Goal: Task Accomplishment & Management: Complete application form

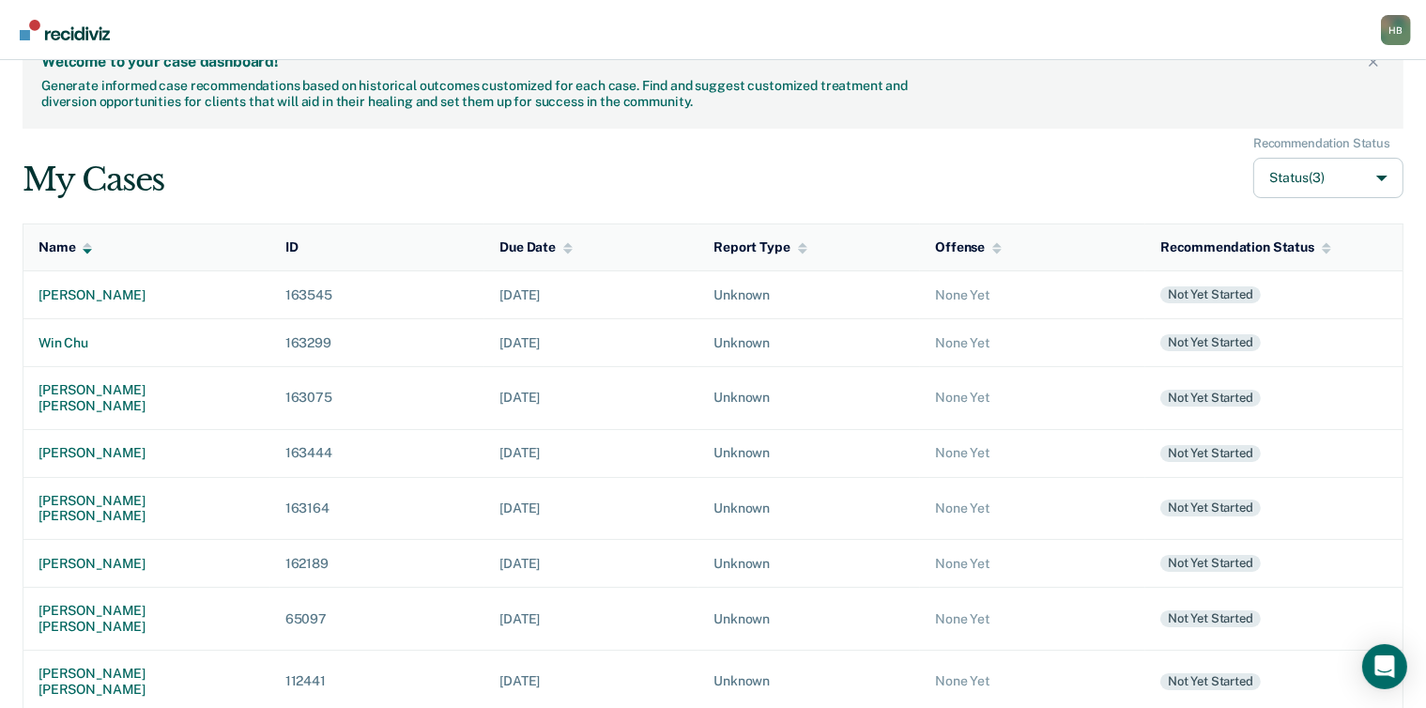
scroll to position [43, 0]
click at [68, 343] on div "win chu" at bounding box center [147, 341] width 217 height 16
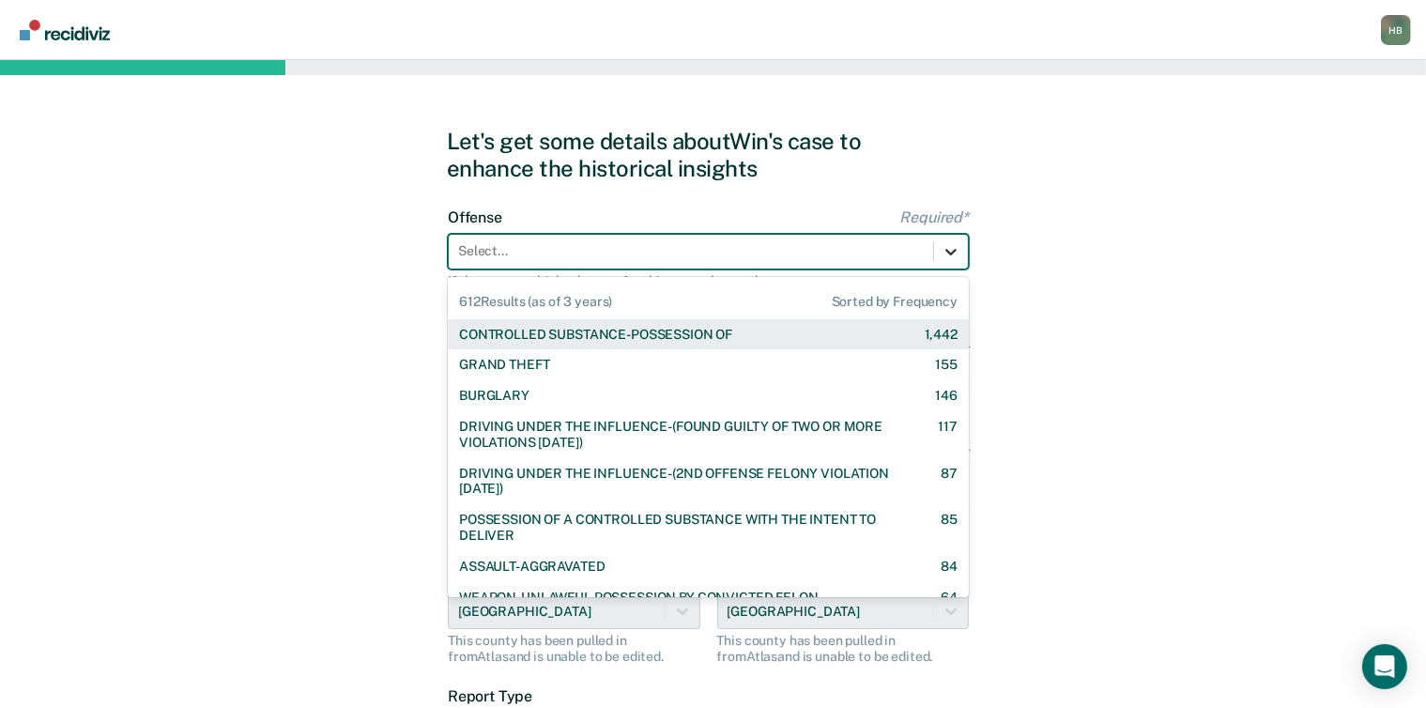
click at [942, 253] on icon at bounding box center [951, 251] width 19 height 19
type input "dr"
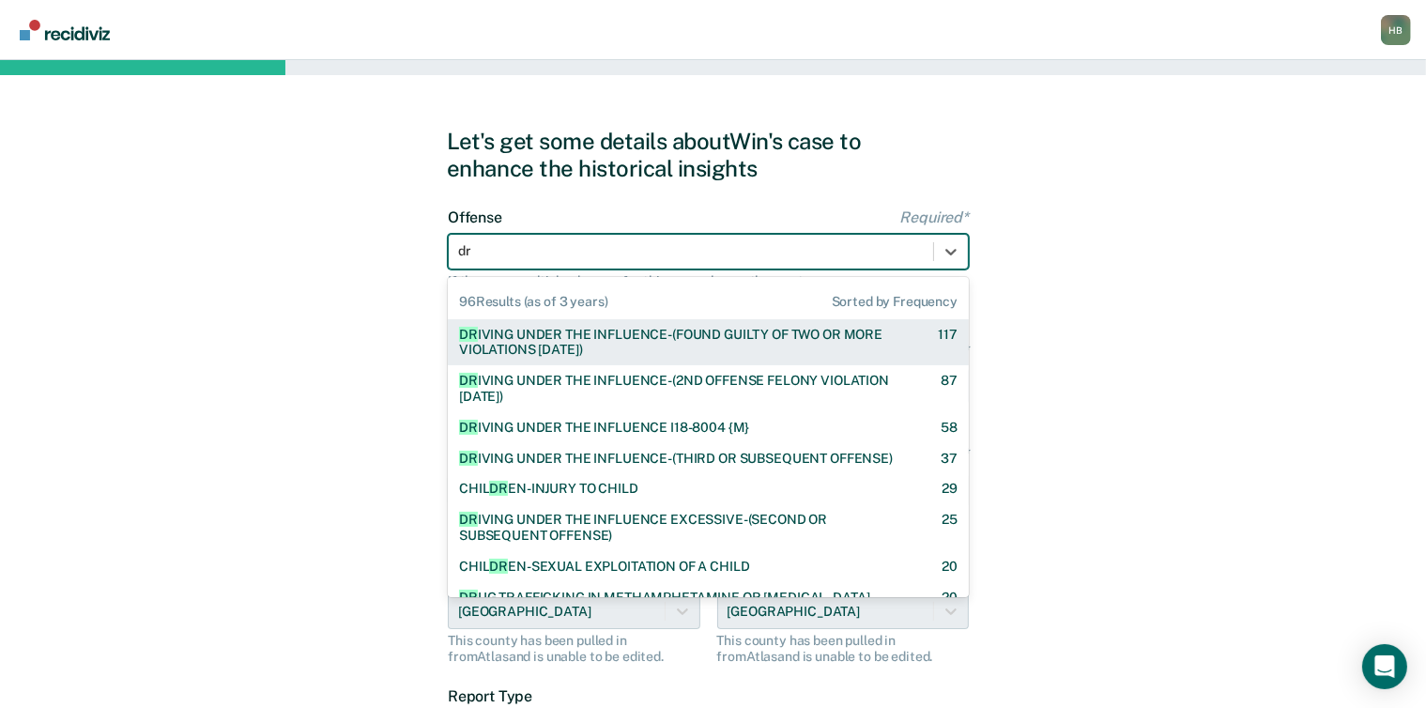
click at [762, 334] on div "DR [PERSON_NAME] UNDER THE INFLUENCE-(FOUND GUILTY OF TWO OR MORE VIOLATIONS [D…" at bounding box center [682, 343] width 446 height 32
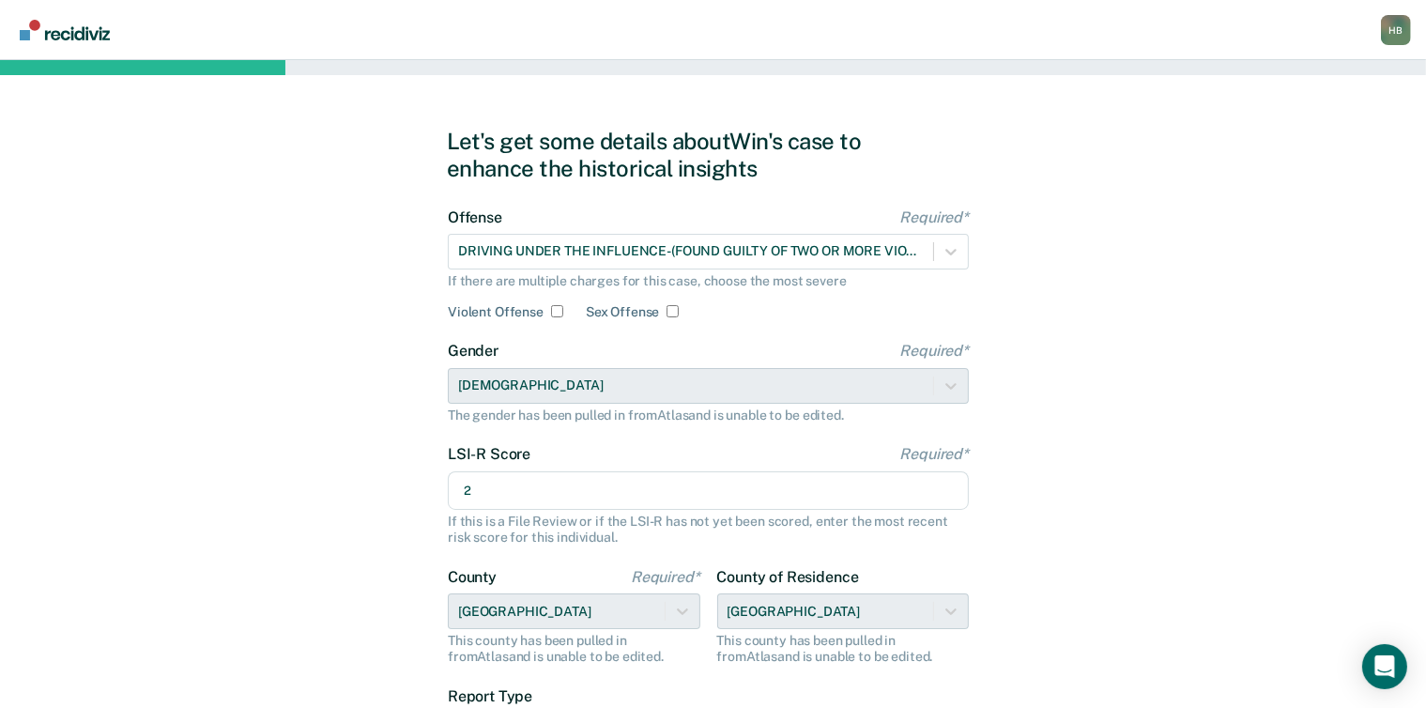
click at [547, 499] on input "2" at bounding box center [708, 490] width 521 height 39
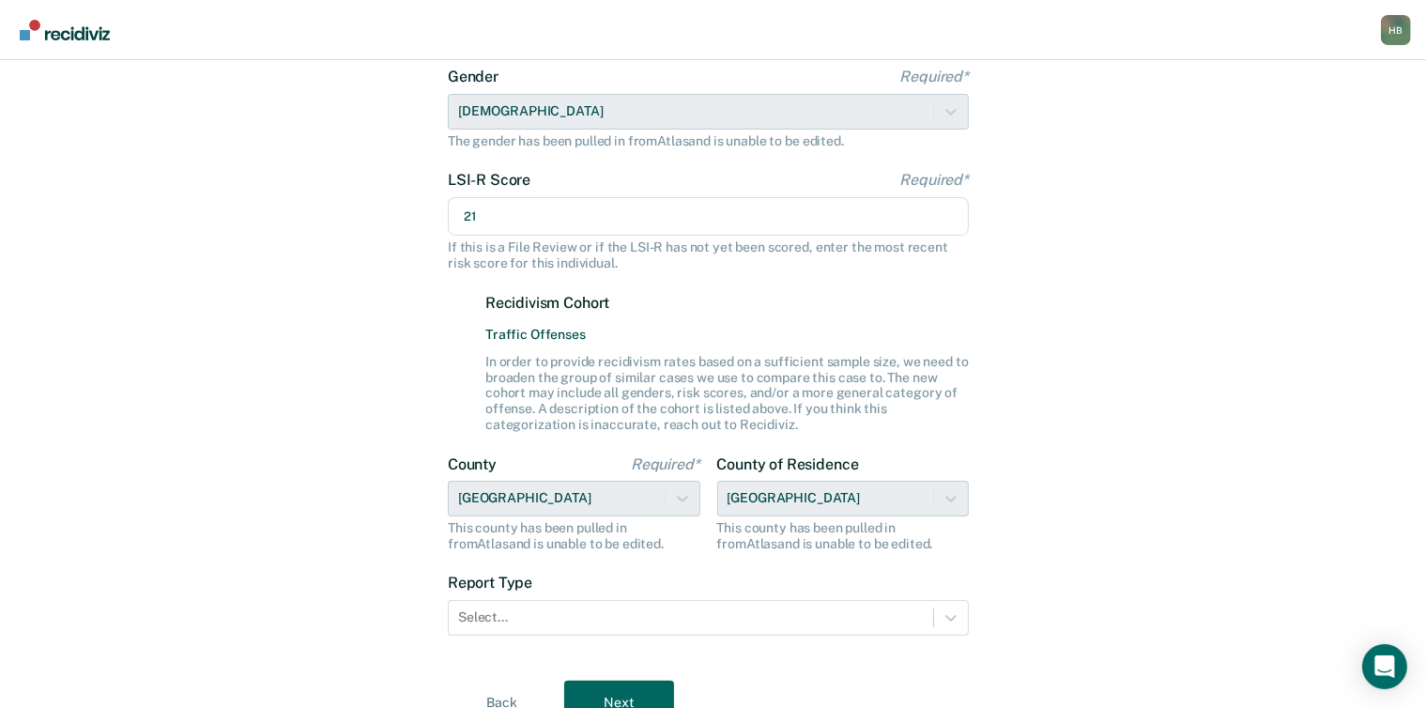
scroll to position [360, 0]
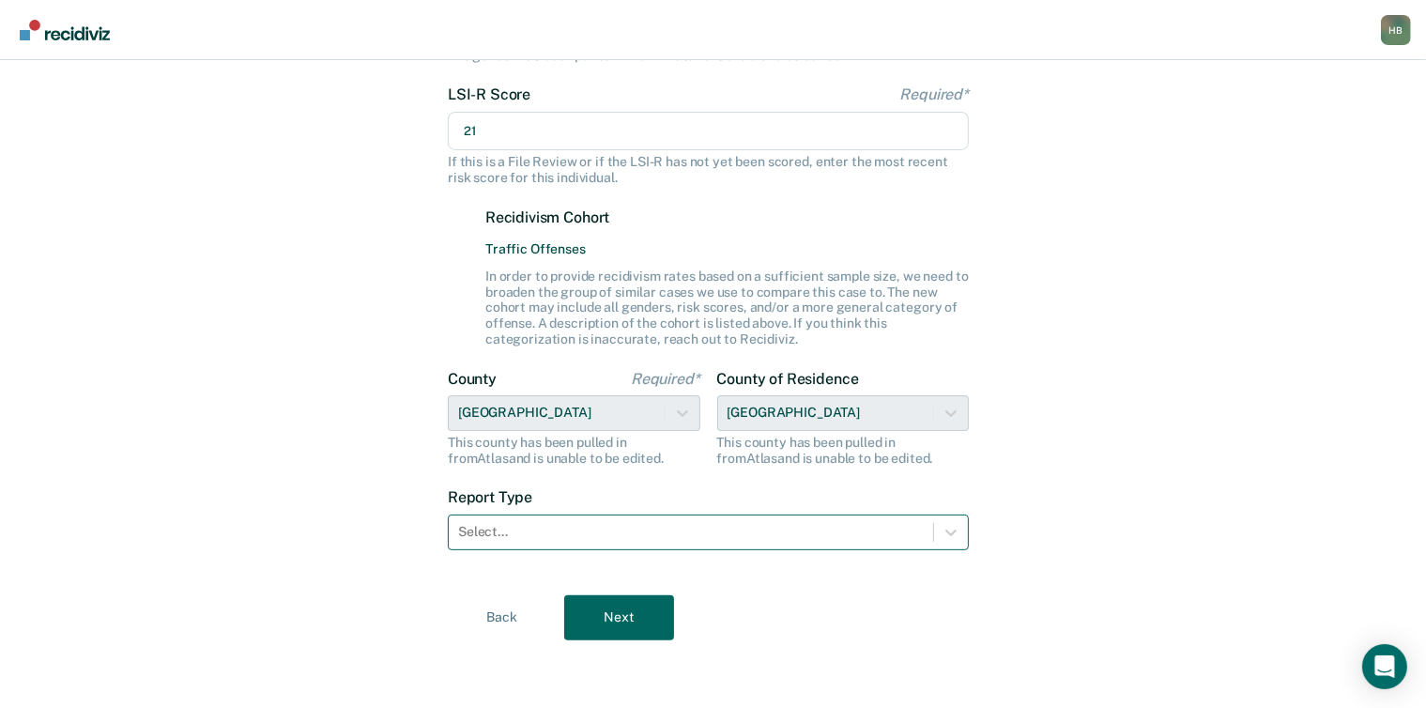
type input "21"
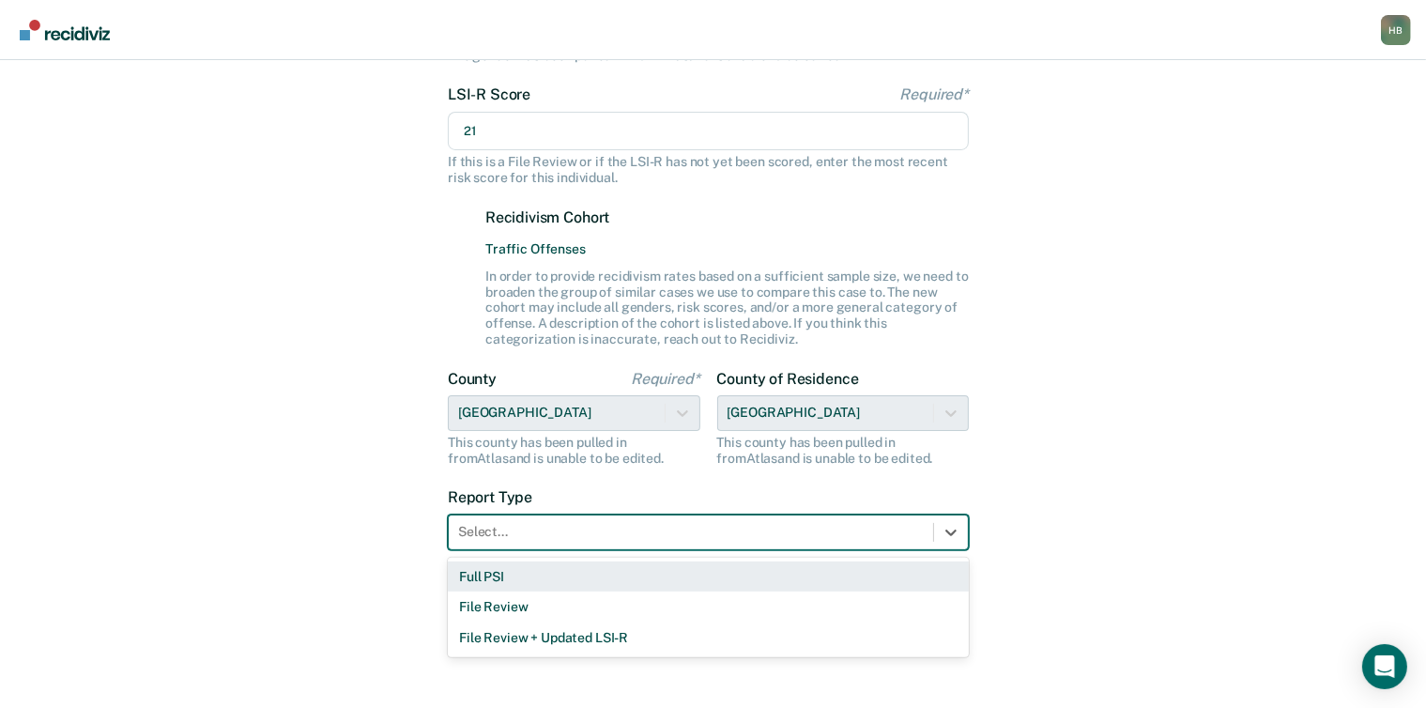
click at [547, 538] on div at bounding box center [691, 532] width 466 height 20
click at [505, 590] on div "Full PSI" at bounding box center [708, 577] width 521 height 31
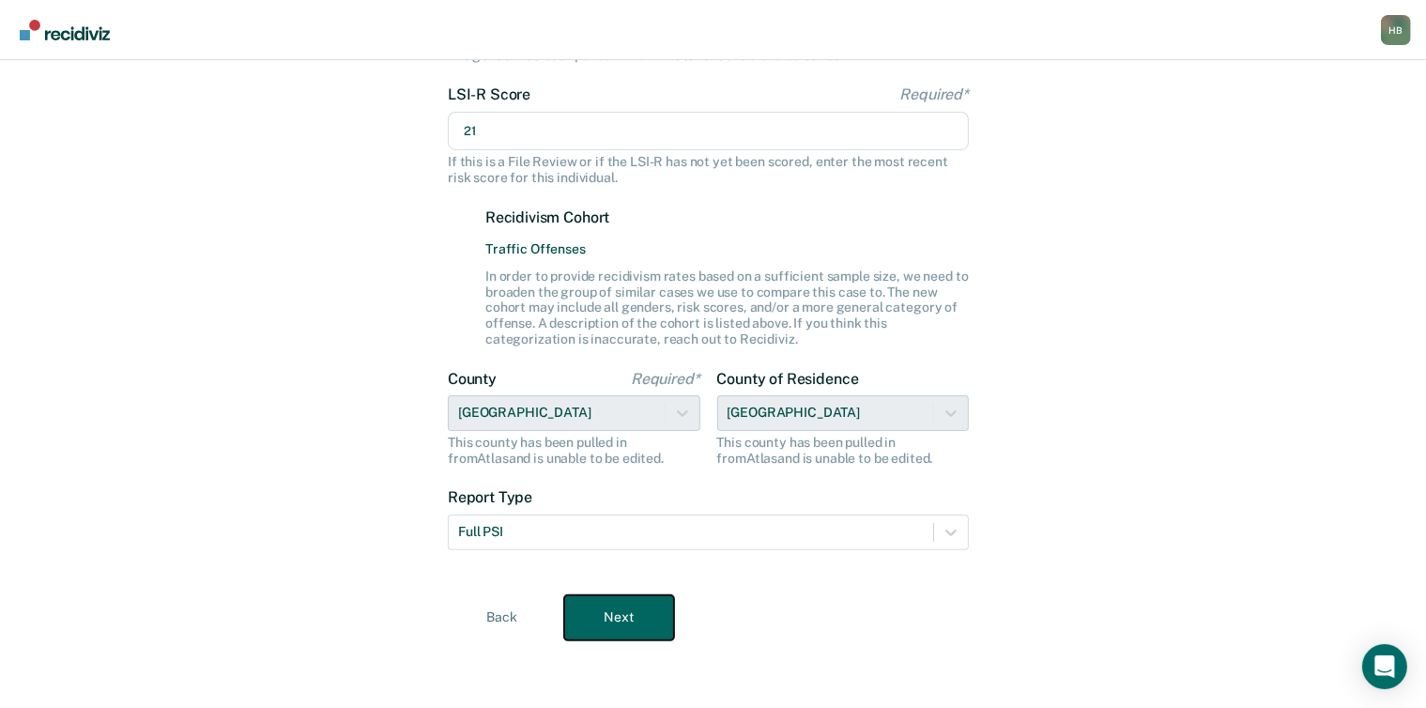
click at [594, 625] on button "Next" at bounding box center [619, 617] width 110 height 45
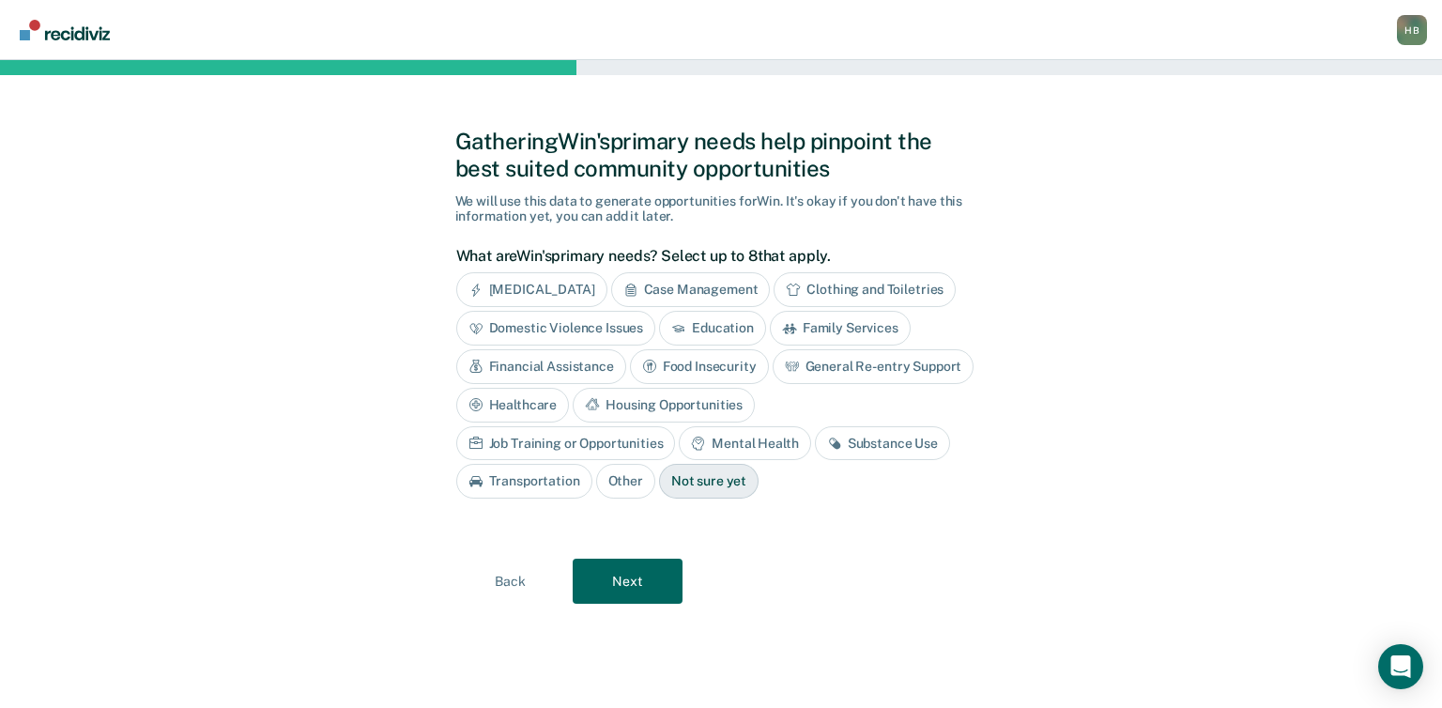
click at [815, 360] on div "General Re-entry Support" at bounding box center [874, 366] width 202 height 35
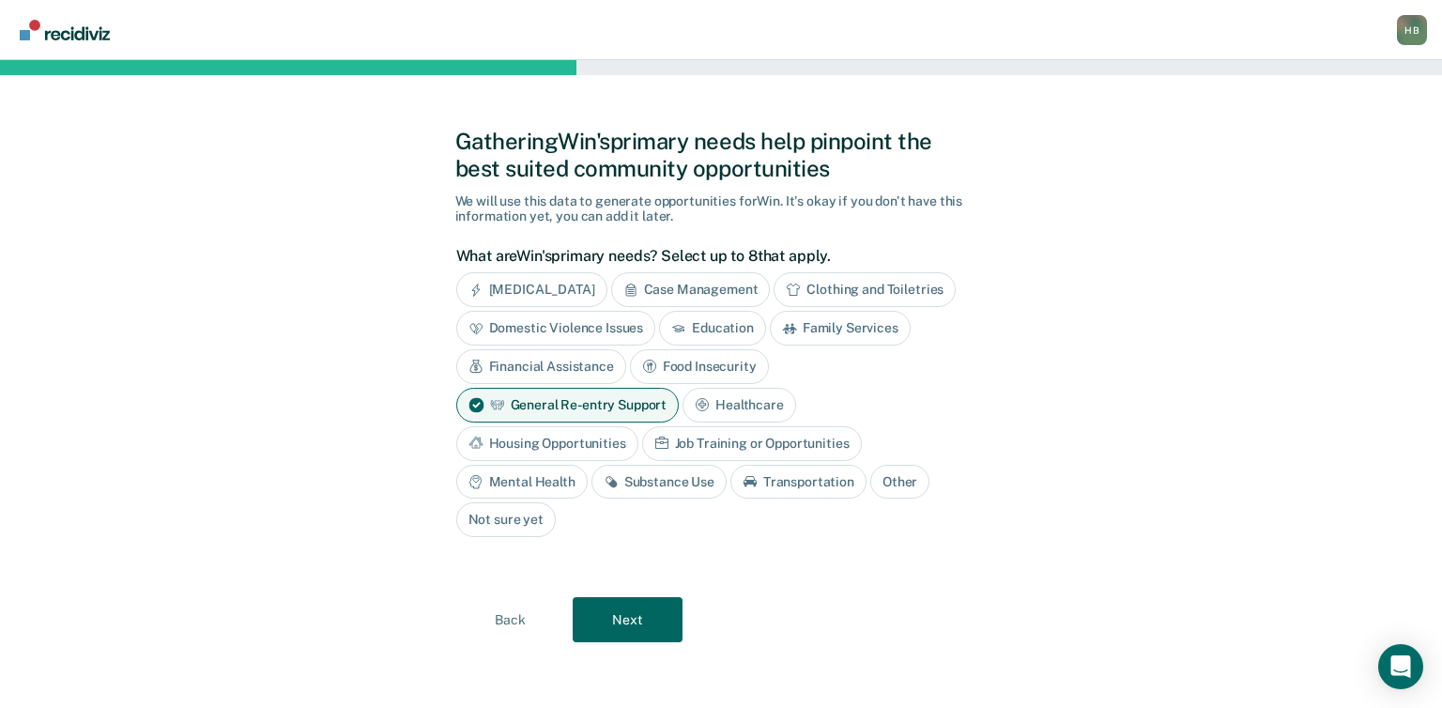
click at [634, 470] on div "Substance Use" at bounding box center [659, 482] width 135 height 35
click at [627, 622] on button "Next" at bounding box center [628, 619] width 110 height 45
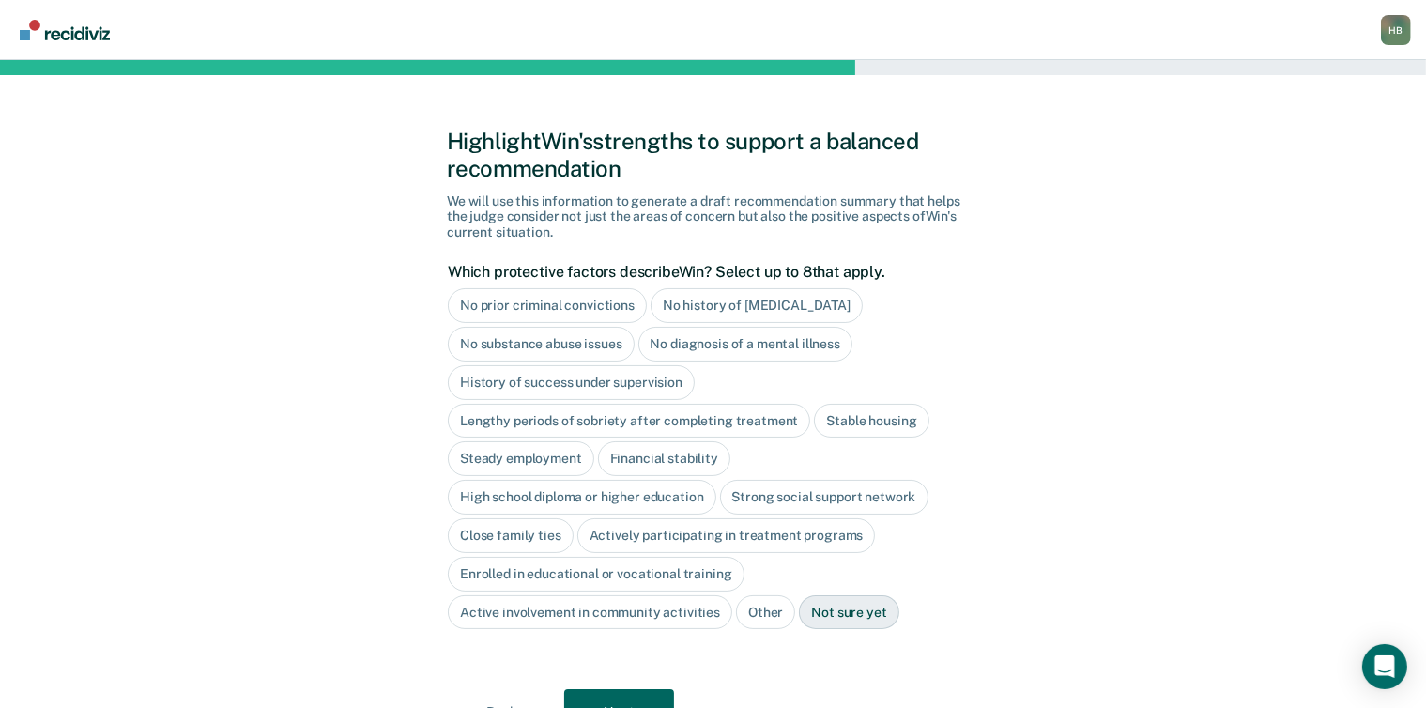
click at [729, 304] on div "No history of [MEDICAL_DATA]" at bounding box center [757, 305] width 212 height 35
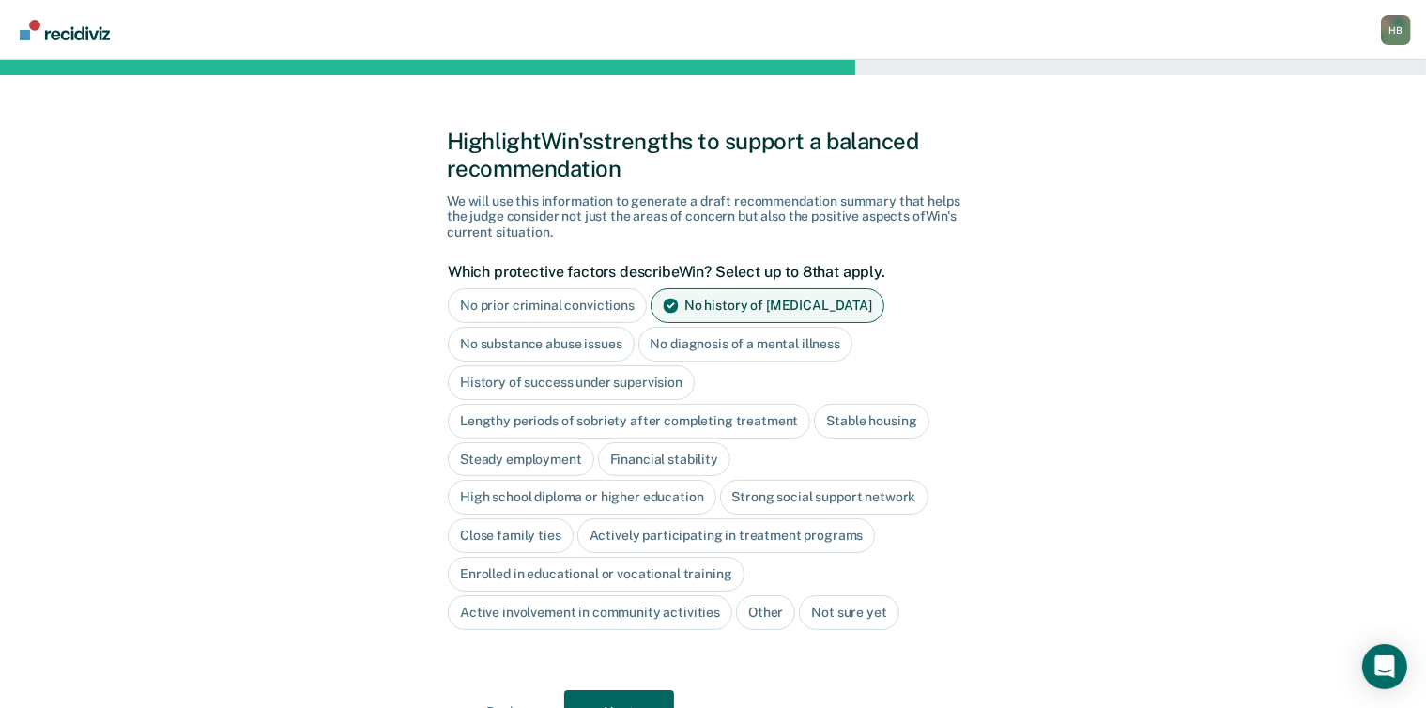
click at [729, 331] on div "No diagnosis of a mental illness" at bounding box center [746, 344] width 215 height 35
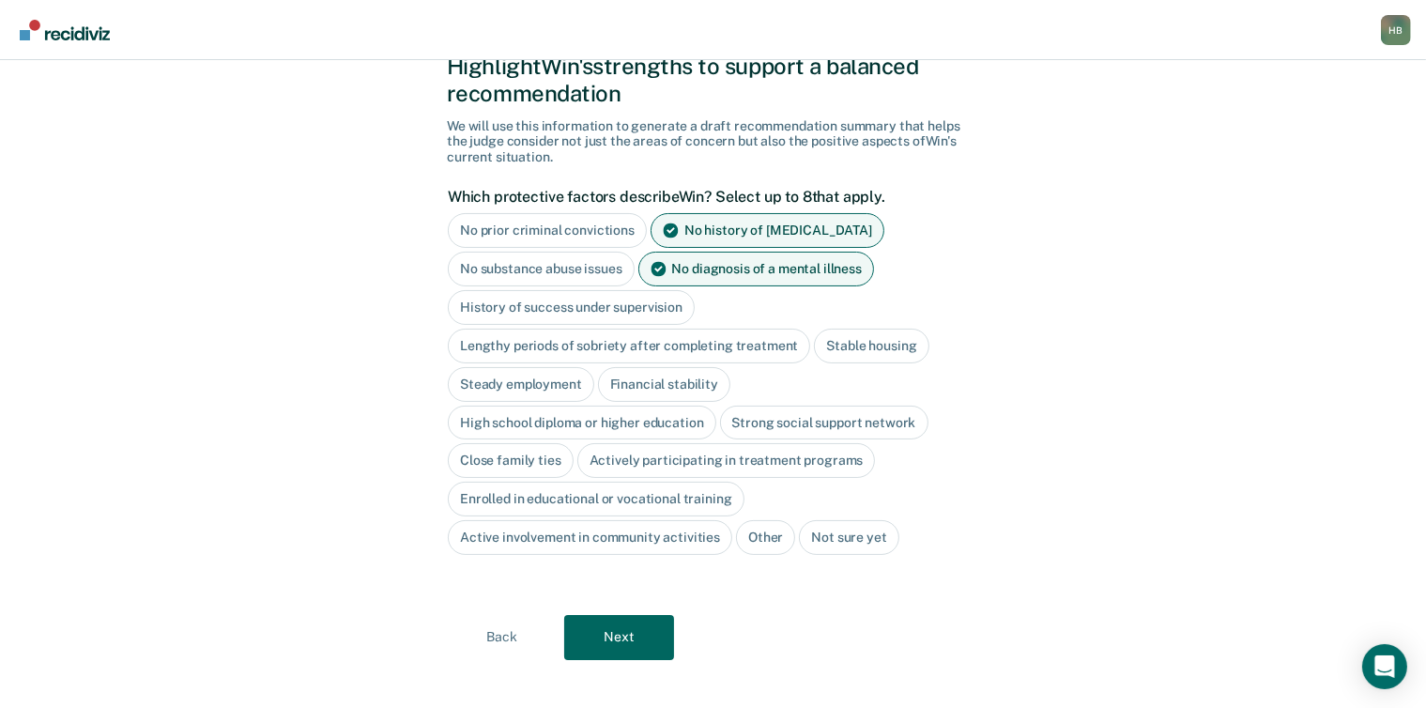
scroll to position [91, 0]
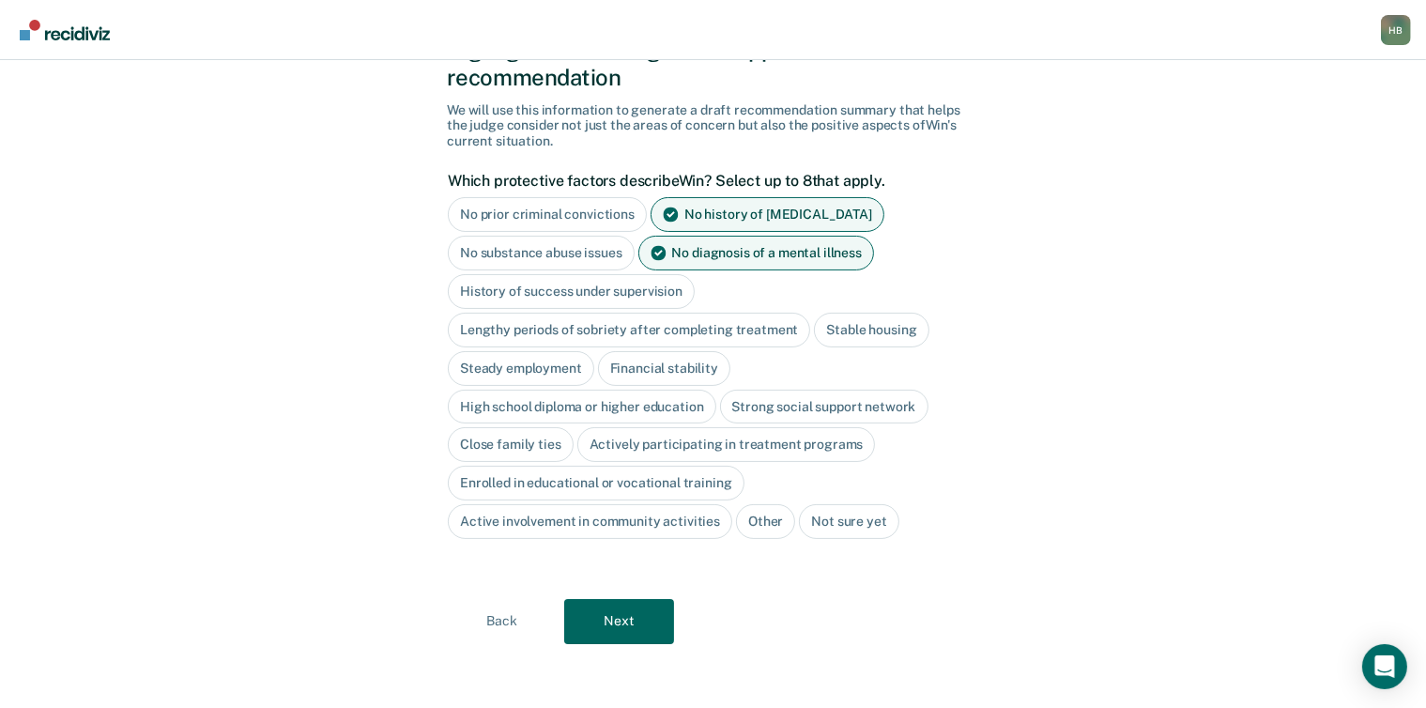
click at [578, 399] on div "High school diploma or higher education" at bounding box center [582, 407] width 269 height 35
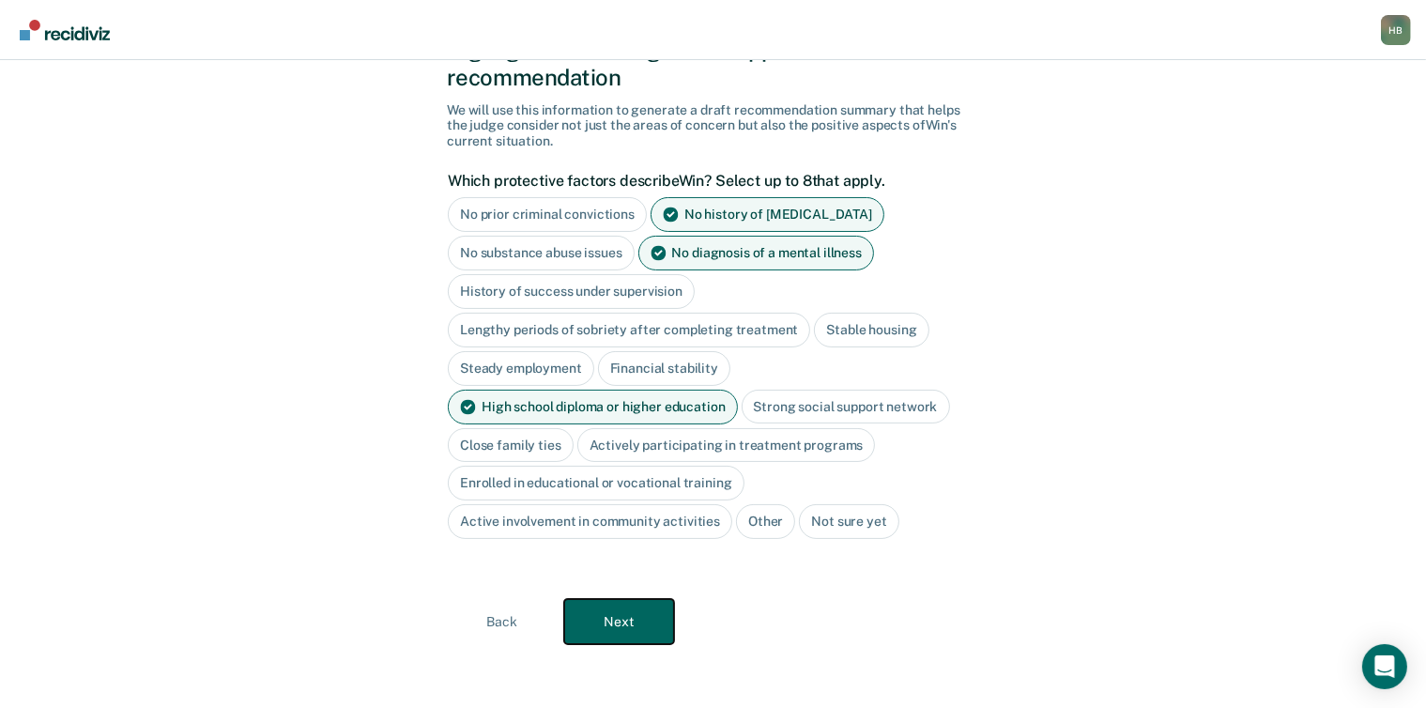
click at [613, 612] on button "Next" at bounding box center [619, 621] width 110 height 45
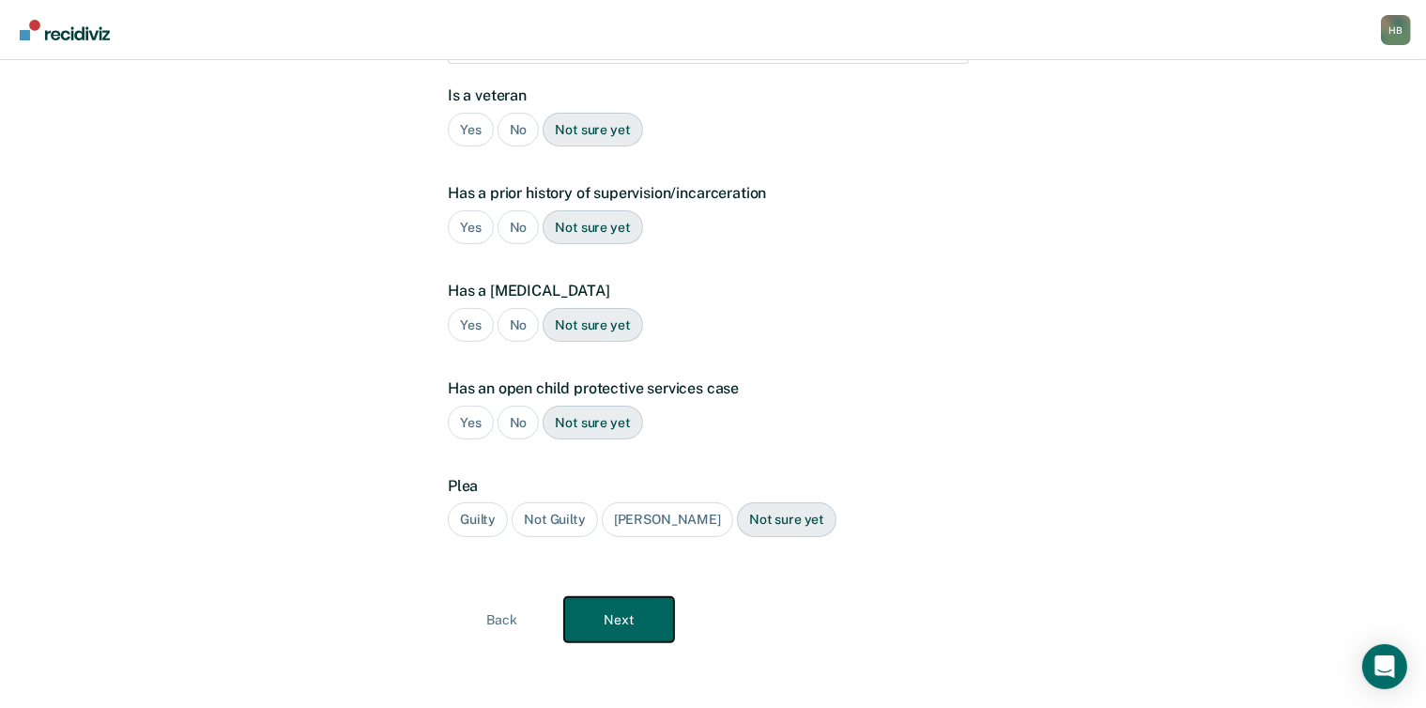
scroll to position [0, 0]
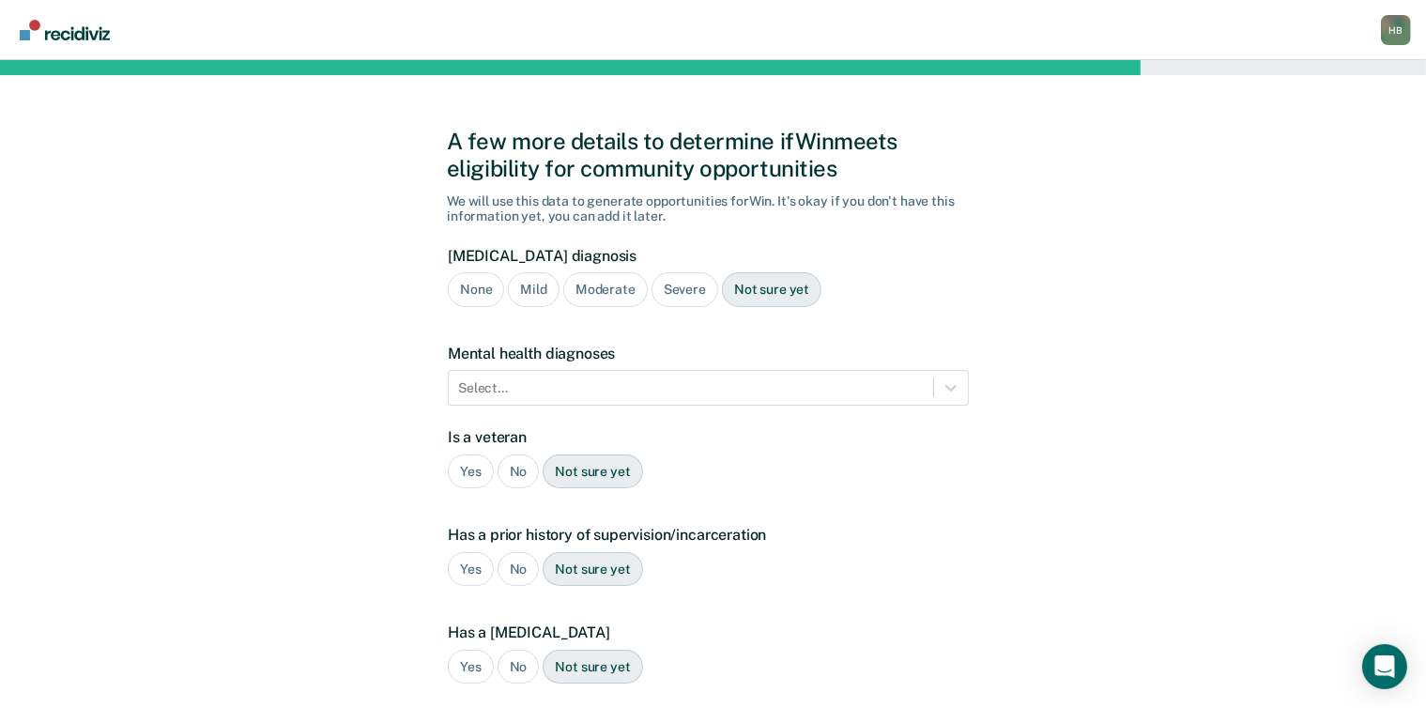
click at [597, 287] on div "Moderate" at bounding box center [605, 289] width 85 height 35
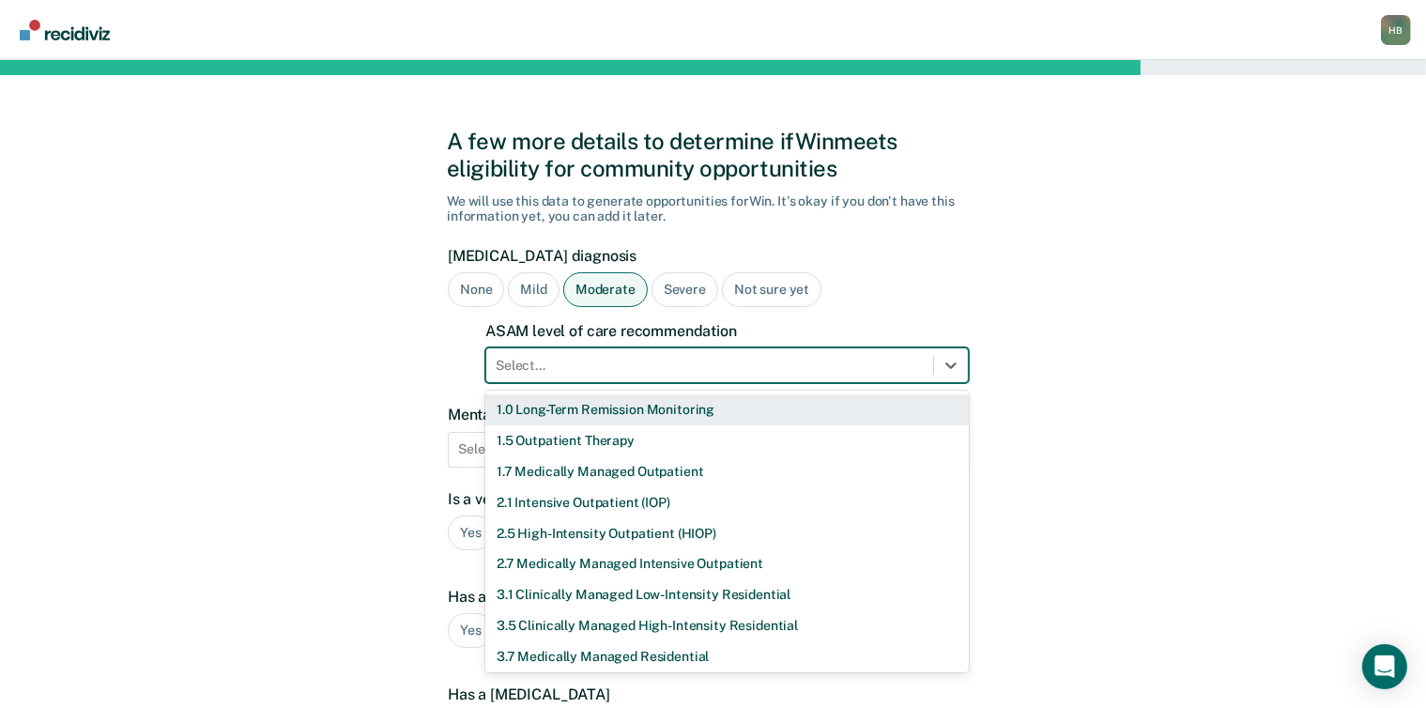
click at [584, 371] on div at bounding box center [710, 366] width 428 height 20
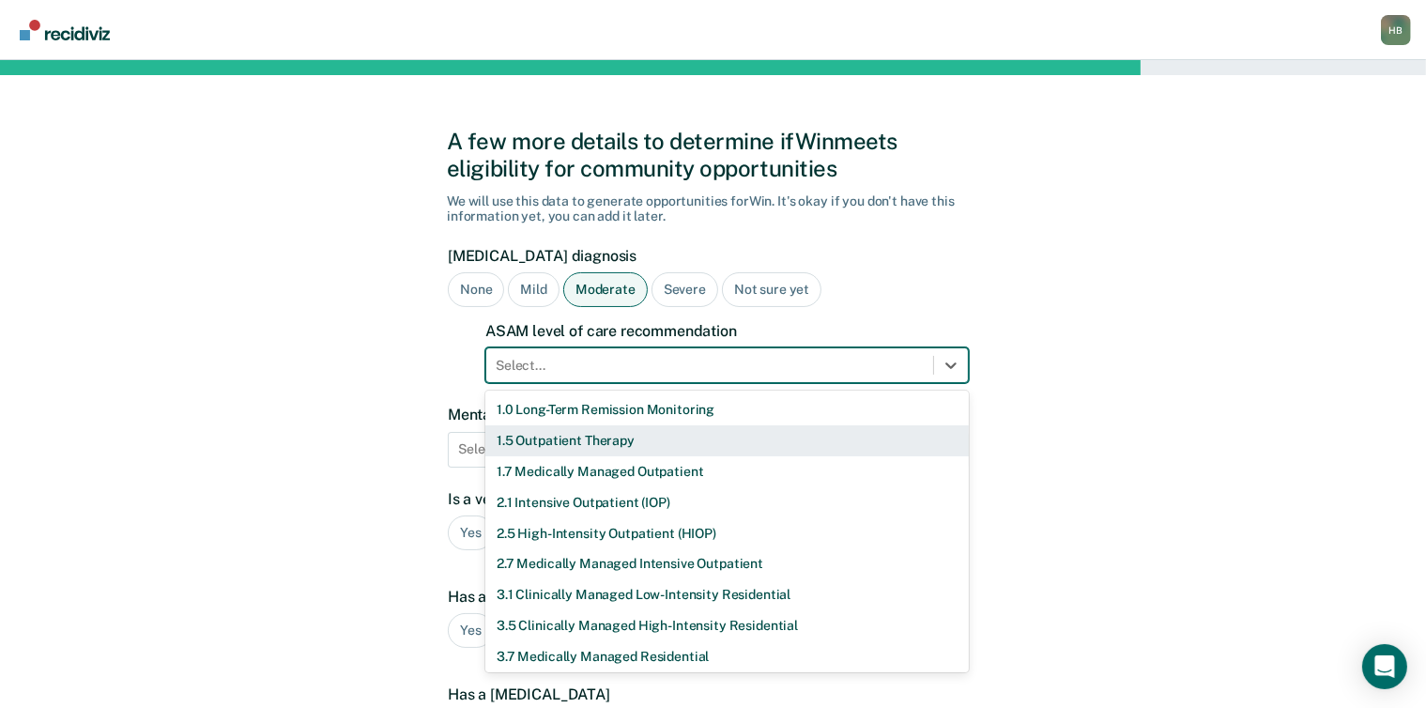
click at [575, 441] on div "1.5 Outpatient Therapy" at bounding box center [727, 440] width 484 height 31
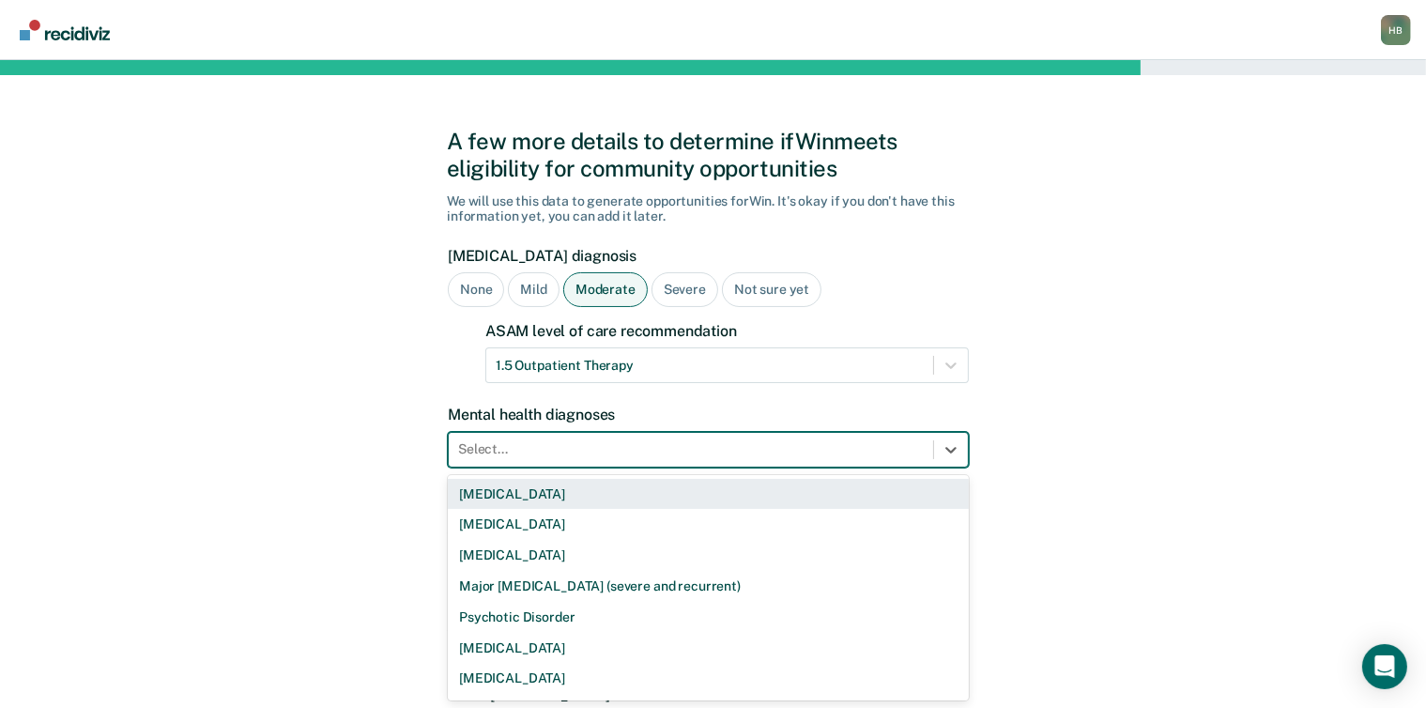
scroll to position [55, 0]
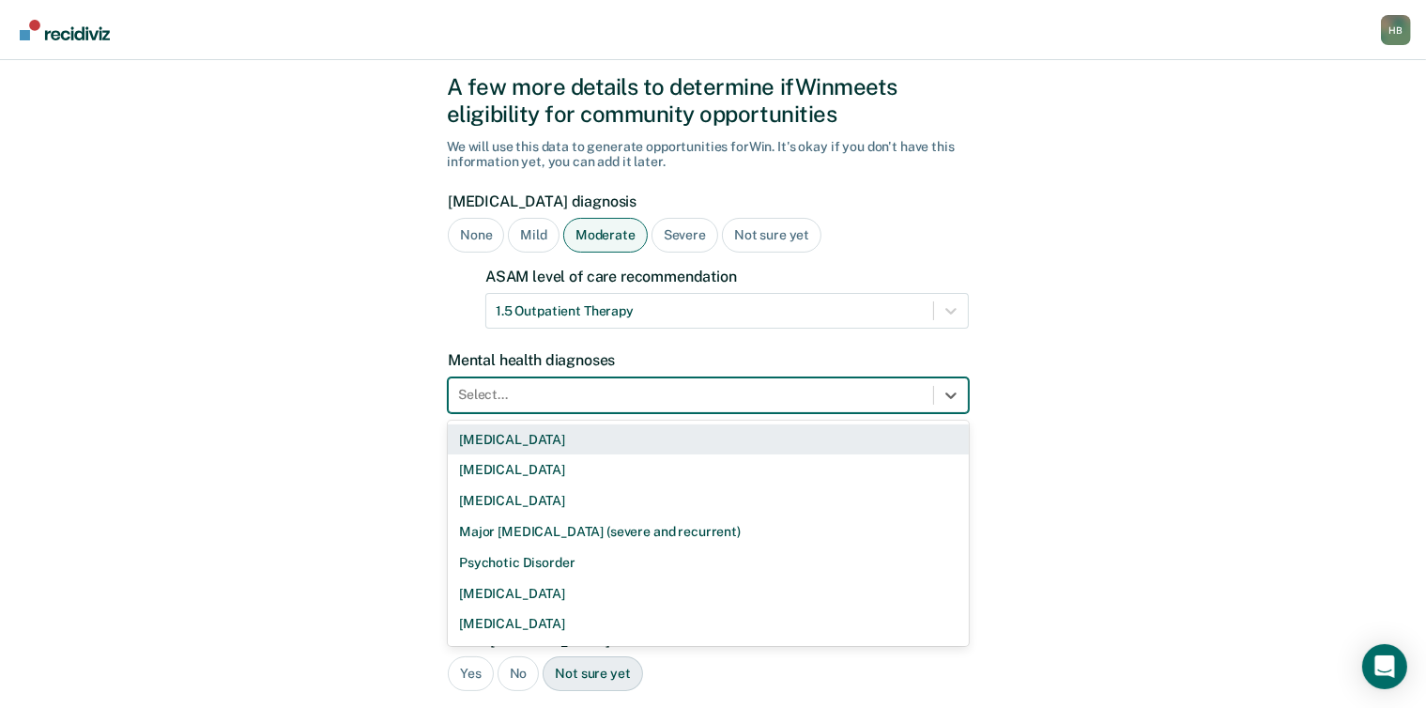
click at [548, 413] on div "9 results available. Use Up and Down to choose options, press Enter to select t…" at bounding box center [708, 395] width 521 height 36
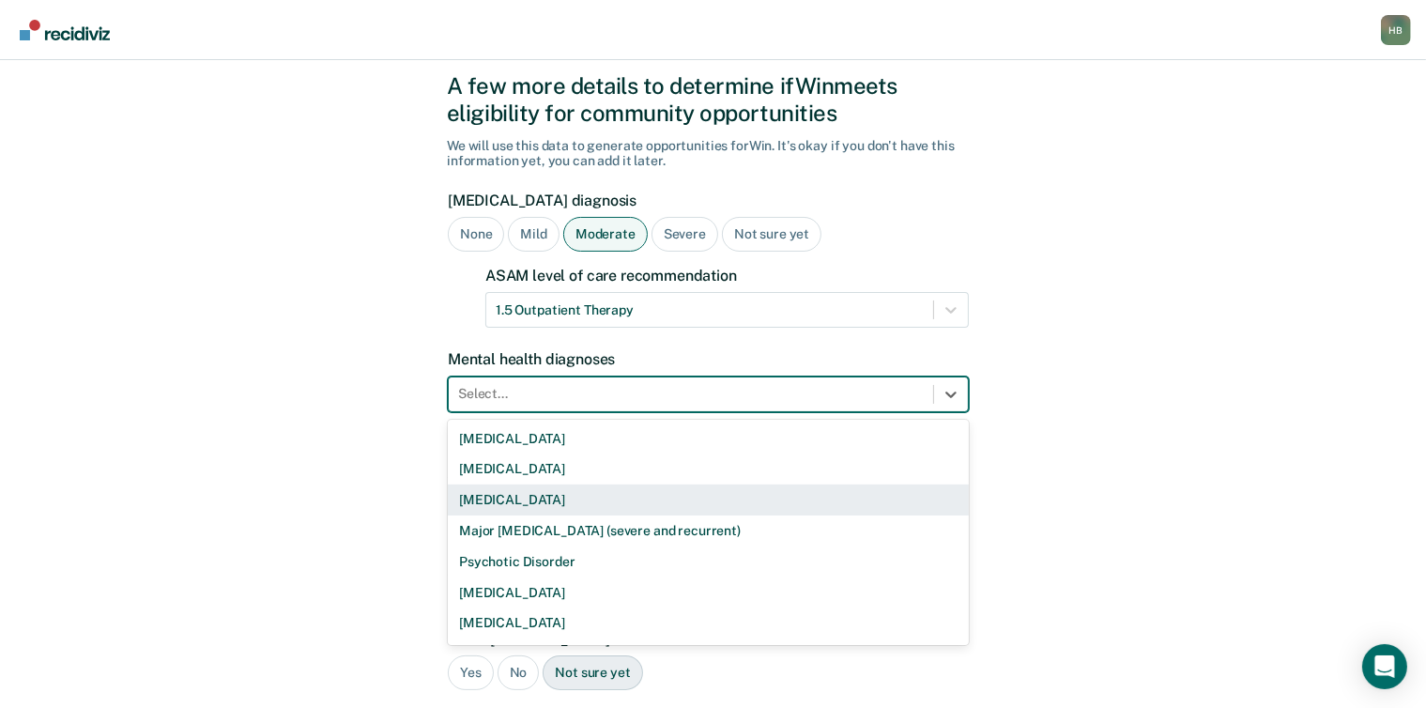
scroll to position [58, 0]
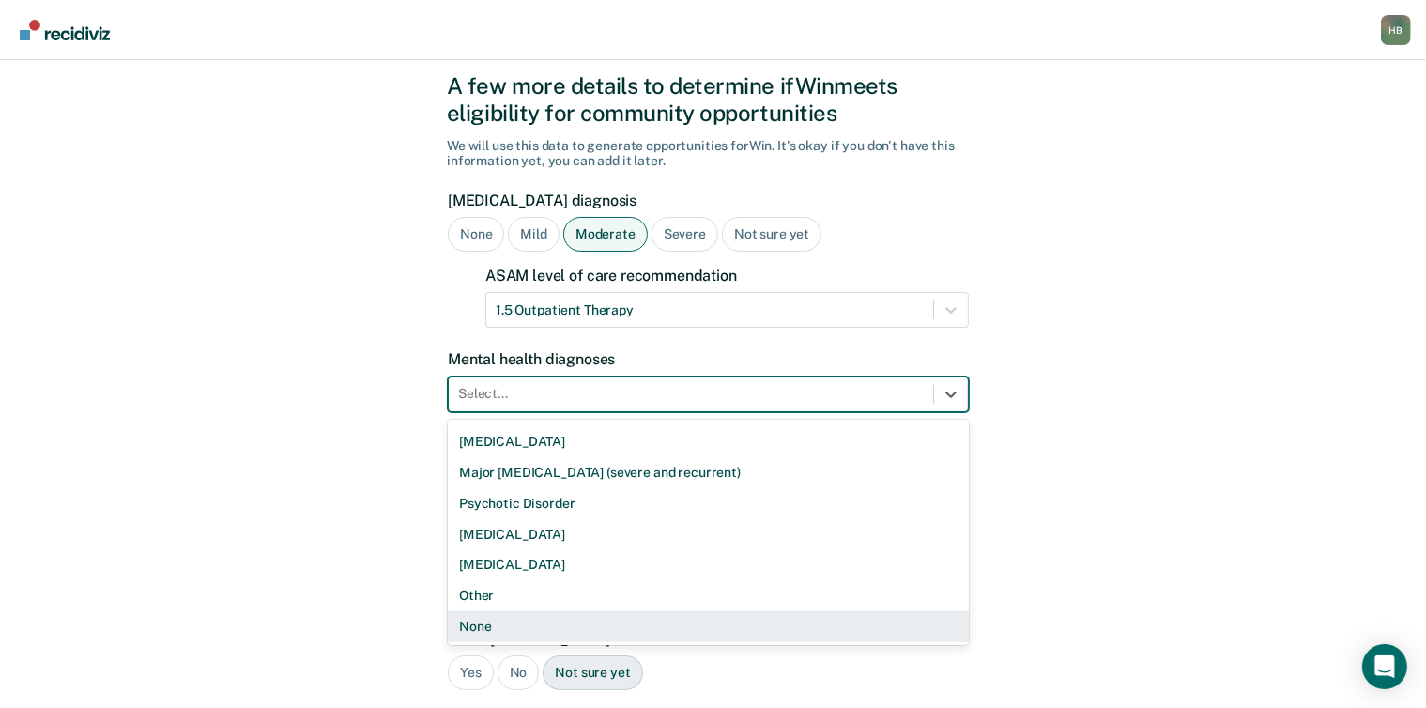
click at [483, 628] on div "None" at bounding box center [708, 626] width 521 height 31
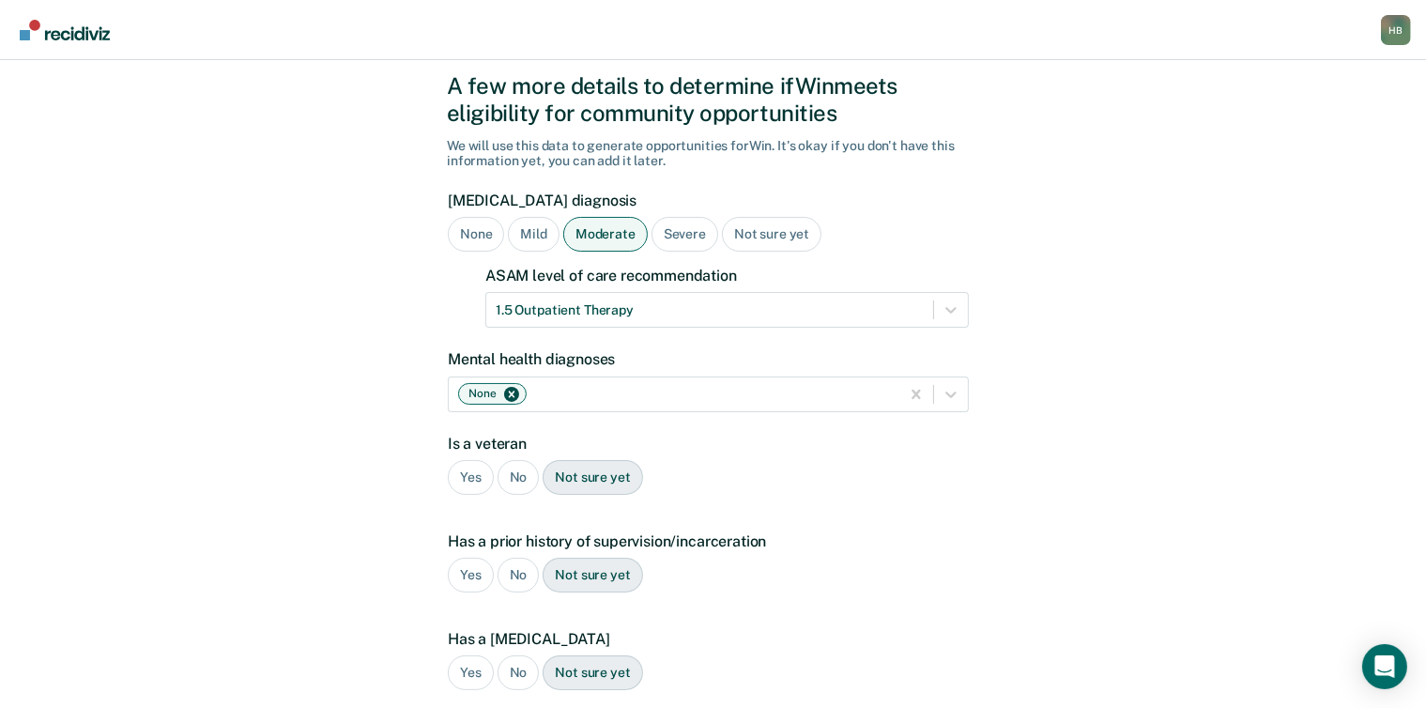
click at [513, 479] on div "No" at bounding box center [519, 477] width 42 height 35
click at [516, 577] on div "No" at bounding box center [519, 575] width 42 height 35
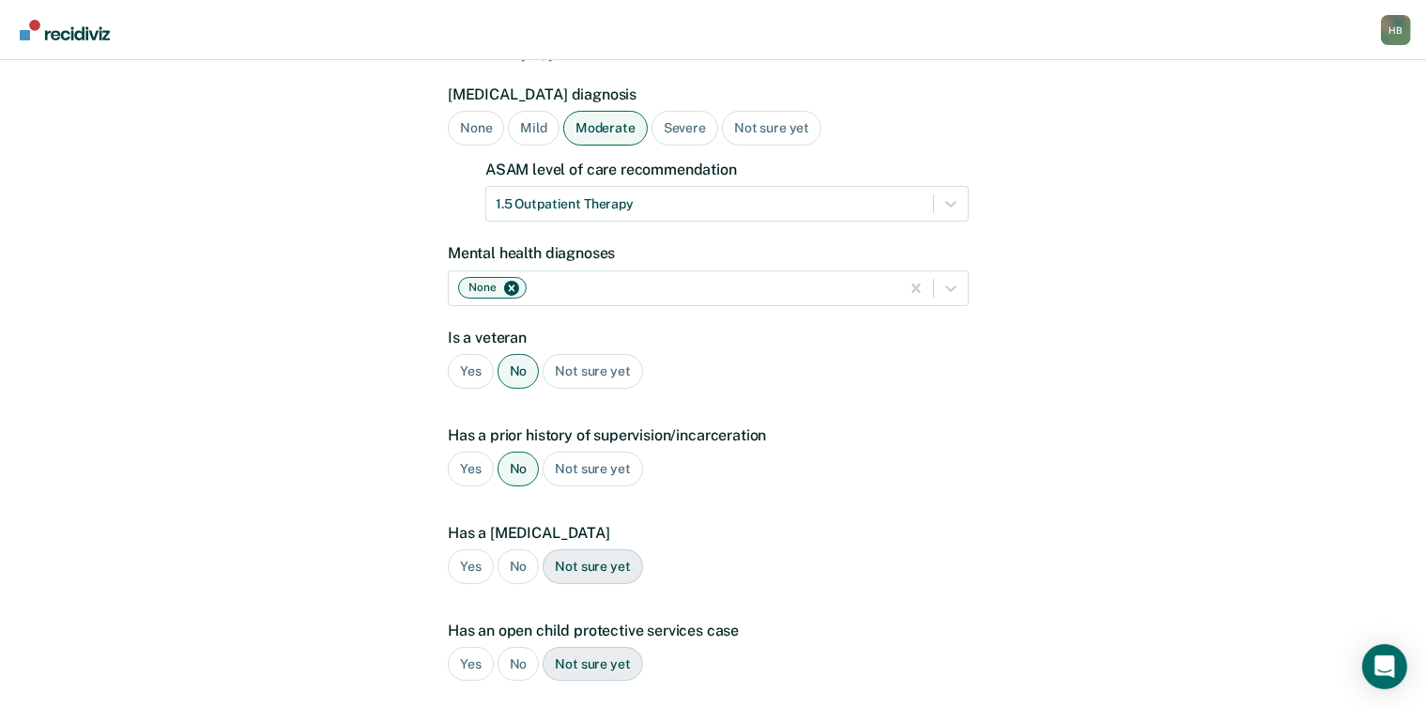
scroll to position [170, 0]
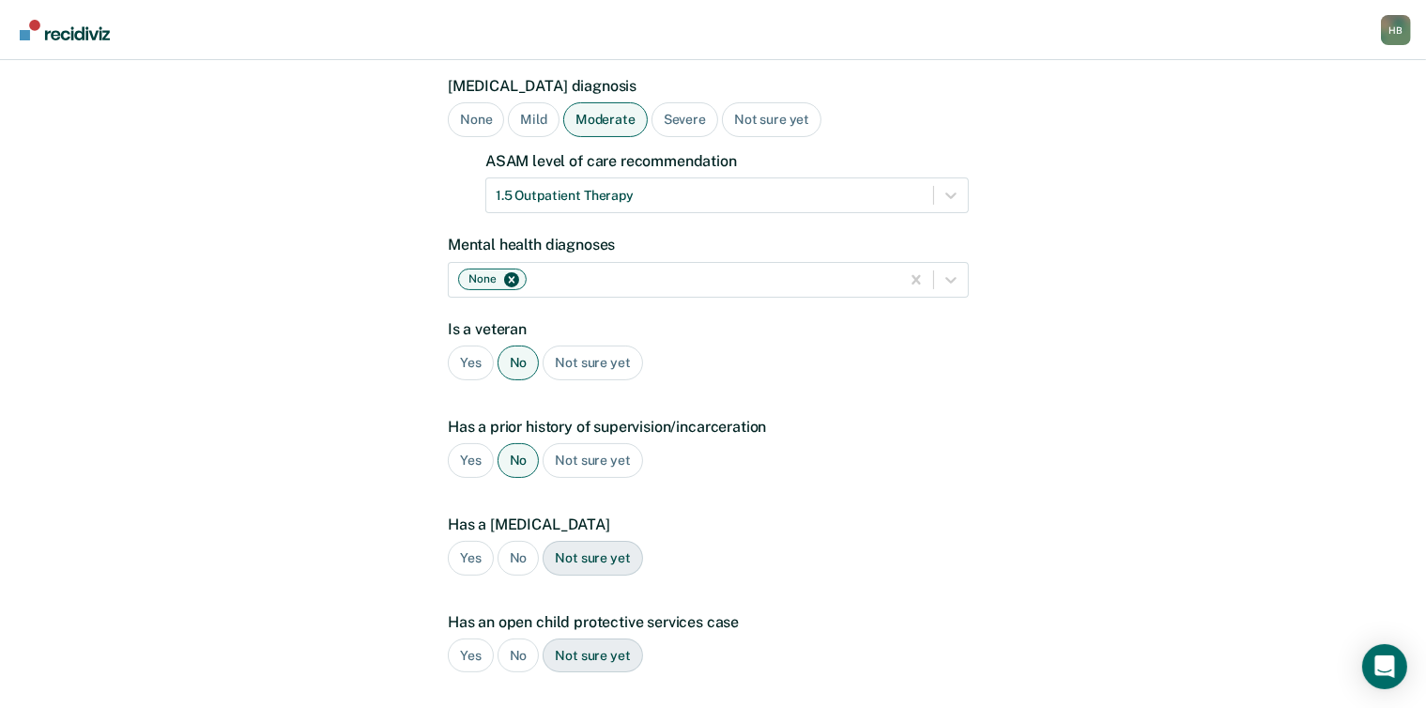
click at [515, 566] on div "No" at bounding box center [519, 558] width 42 height 35
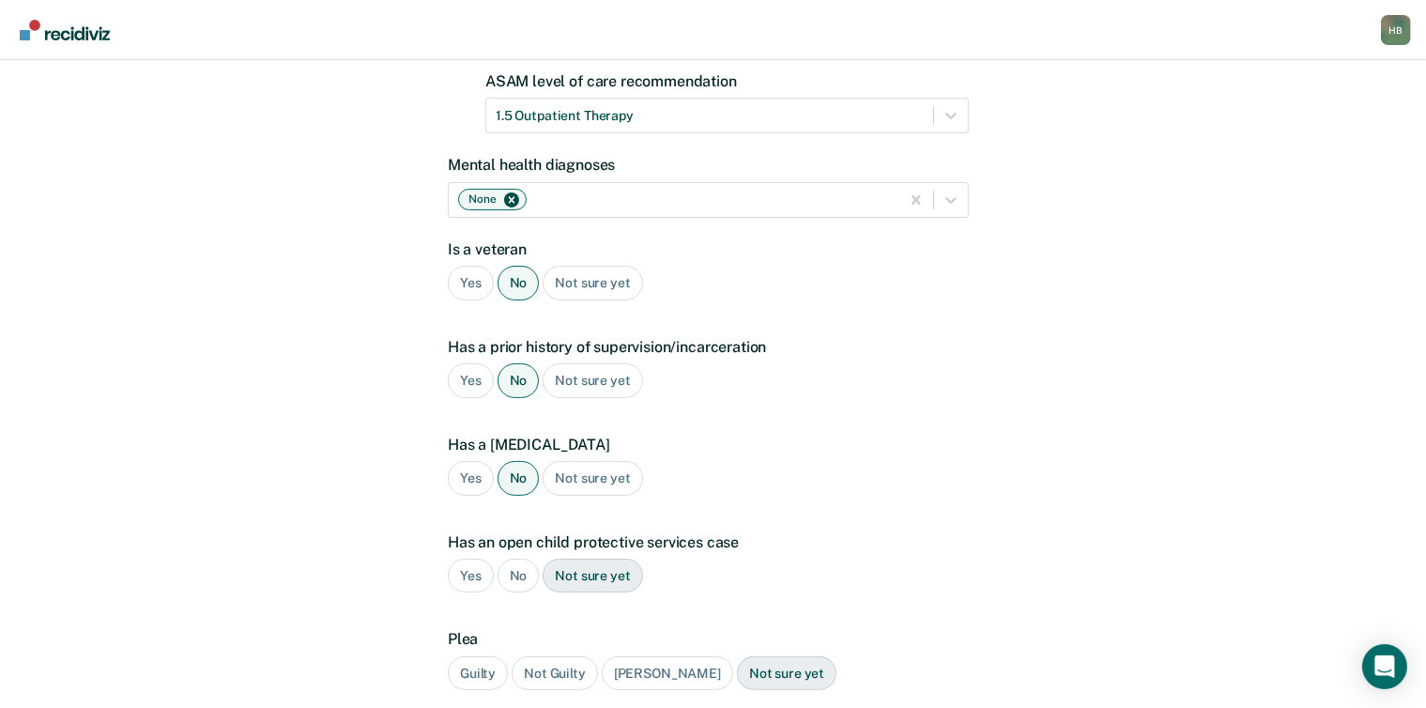
click at [514, 576] on div "No" at bounding box center [519, 576] width 42 height 35
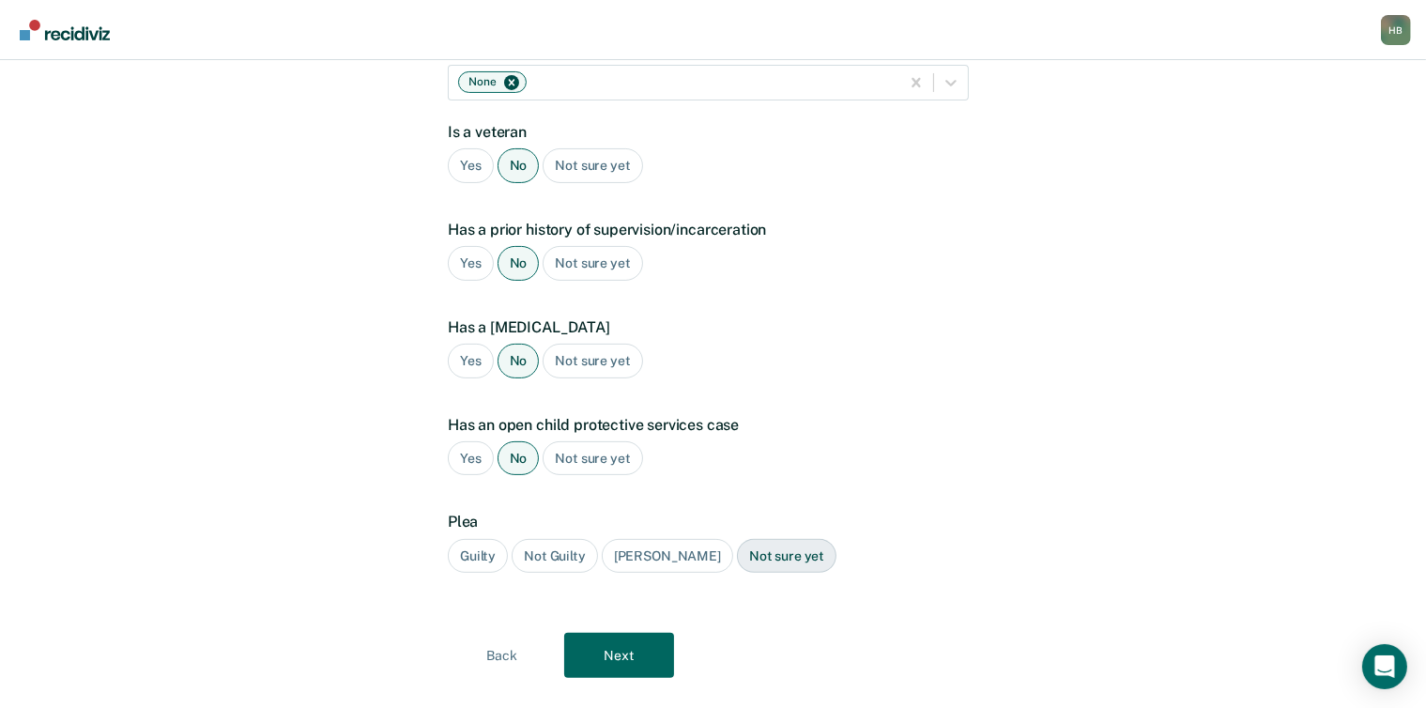
scroll to position [375, 0]
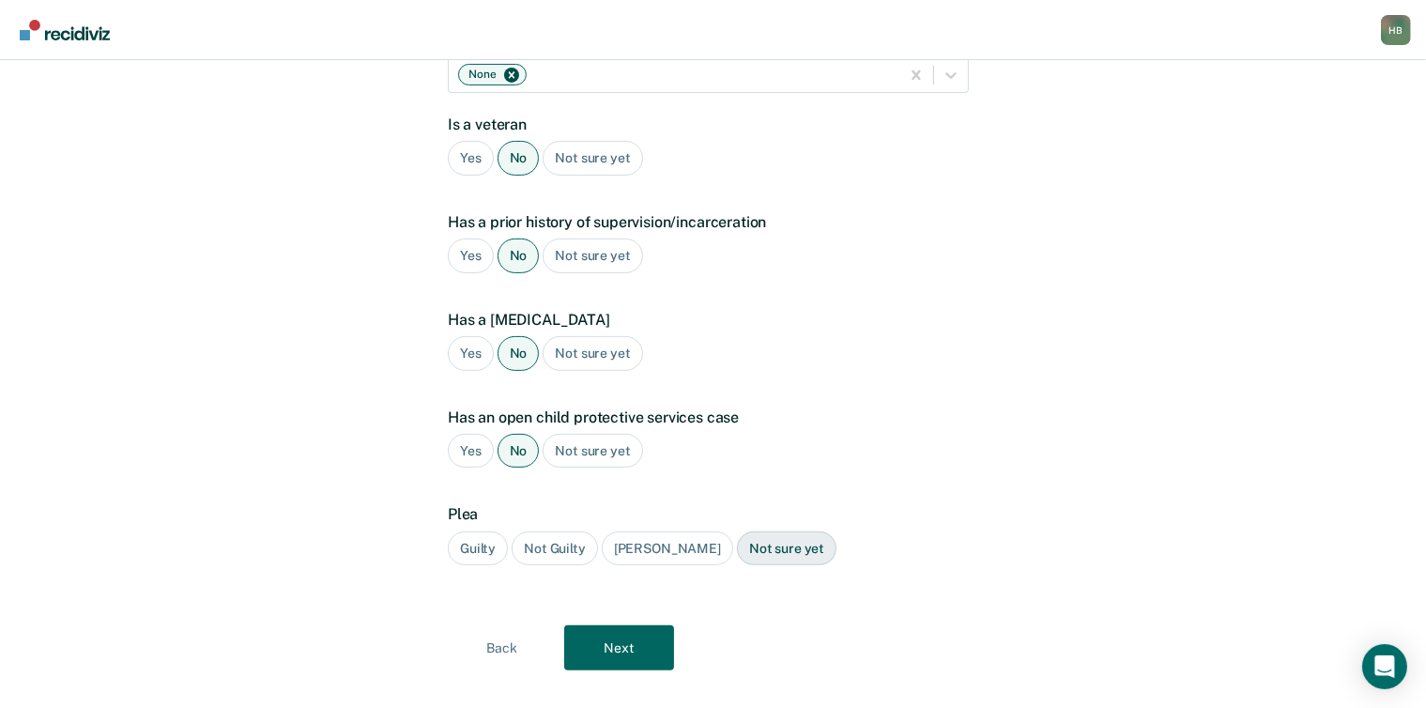
click at [474, 538] on div "Guilty" at bounding box center [478, 548] width 60 height 35
click at [616, 649] on button "Next" at bounding box center [619, 647] width 110 height 45
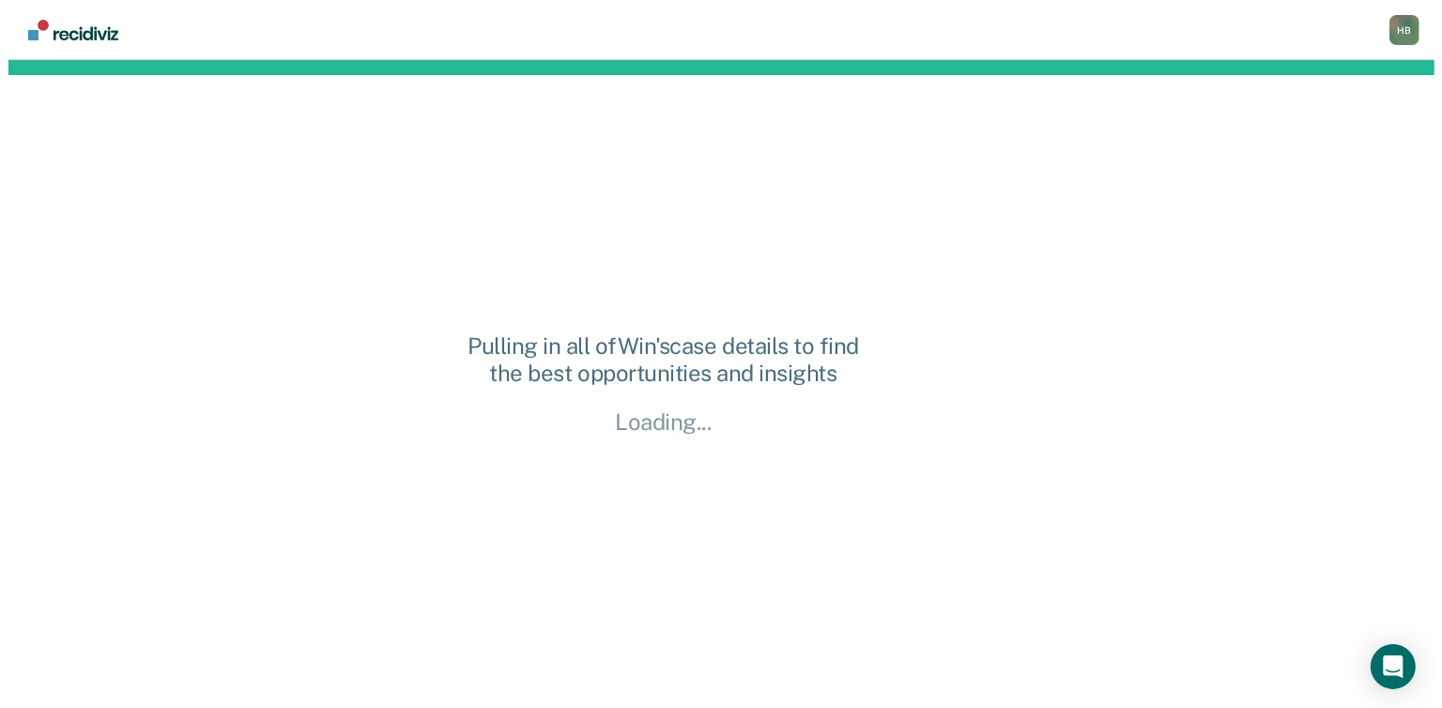
scroll to position [0, 0]
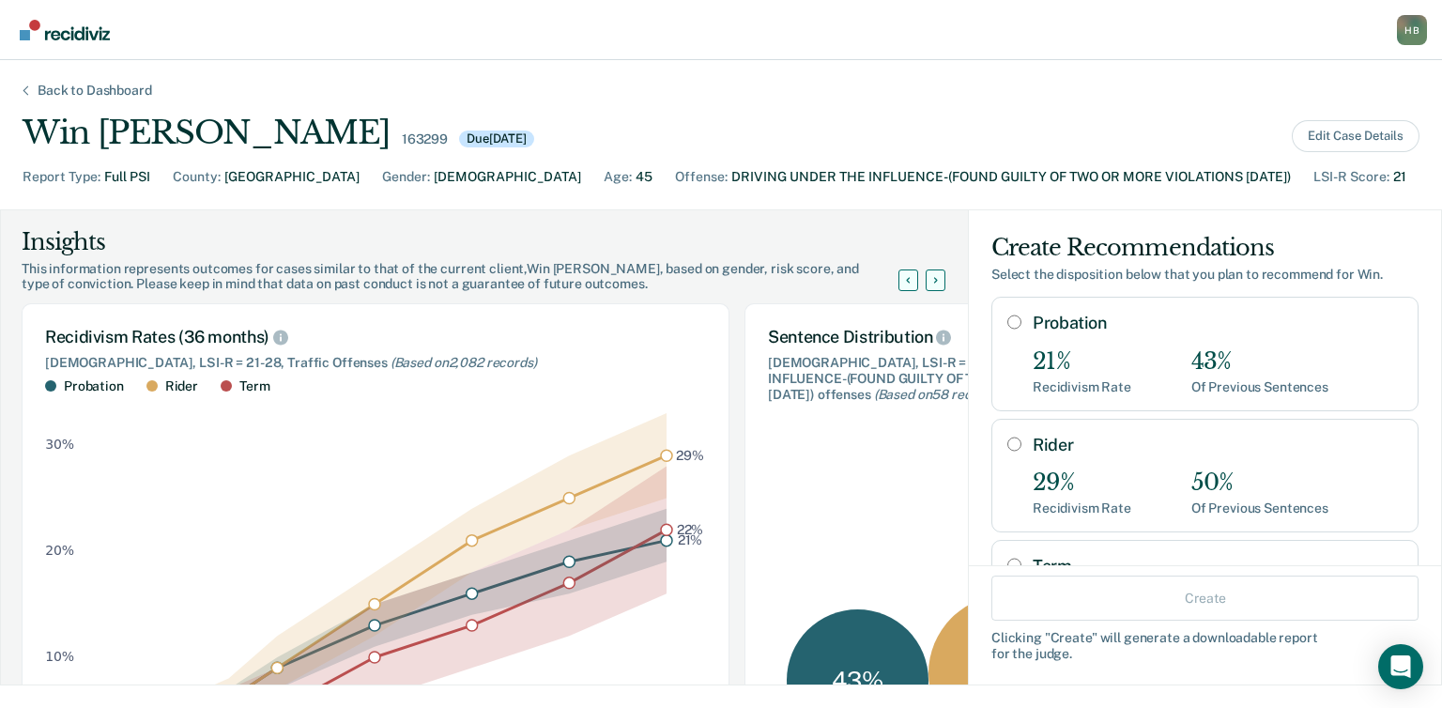
click at [1008, 323] on input "Probation" at bounding box center [1015, 322] width 14 height 15
radio input "true"
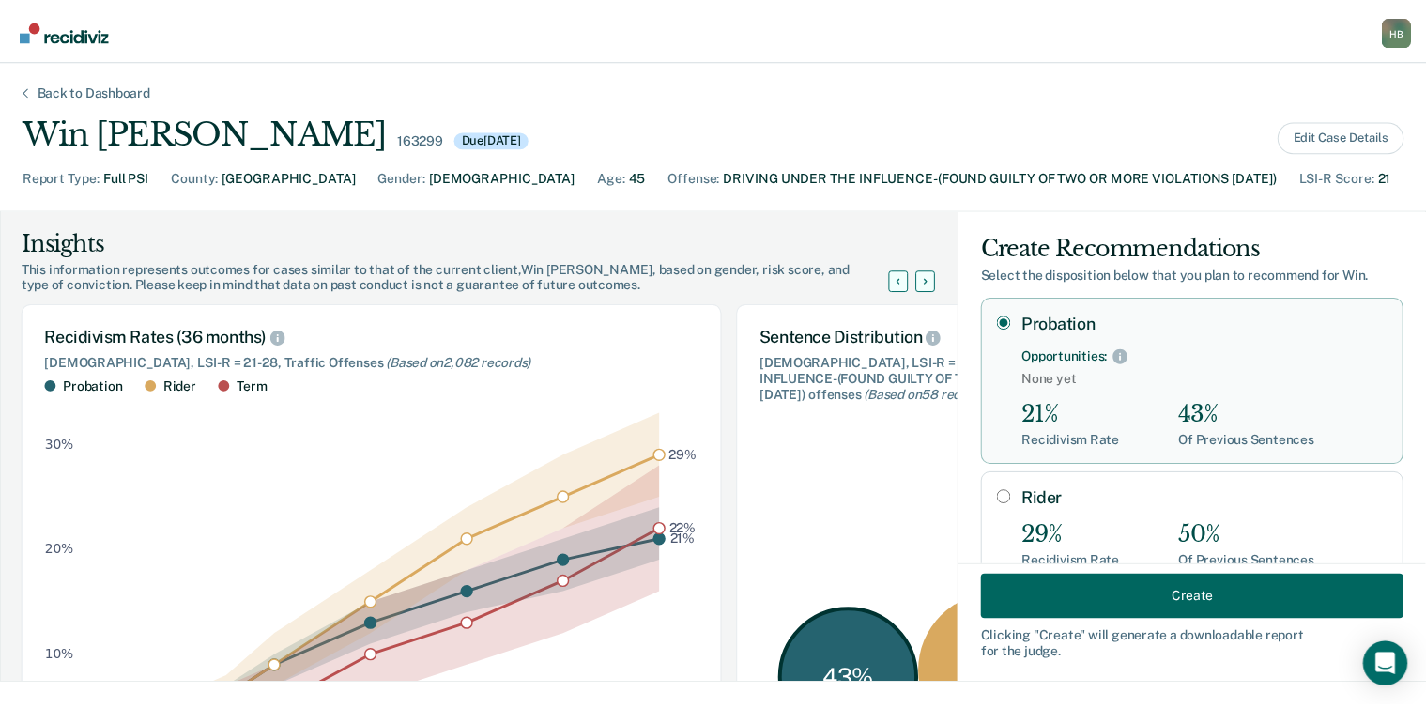
scroll to position [243, 0]
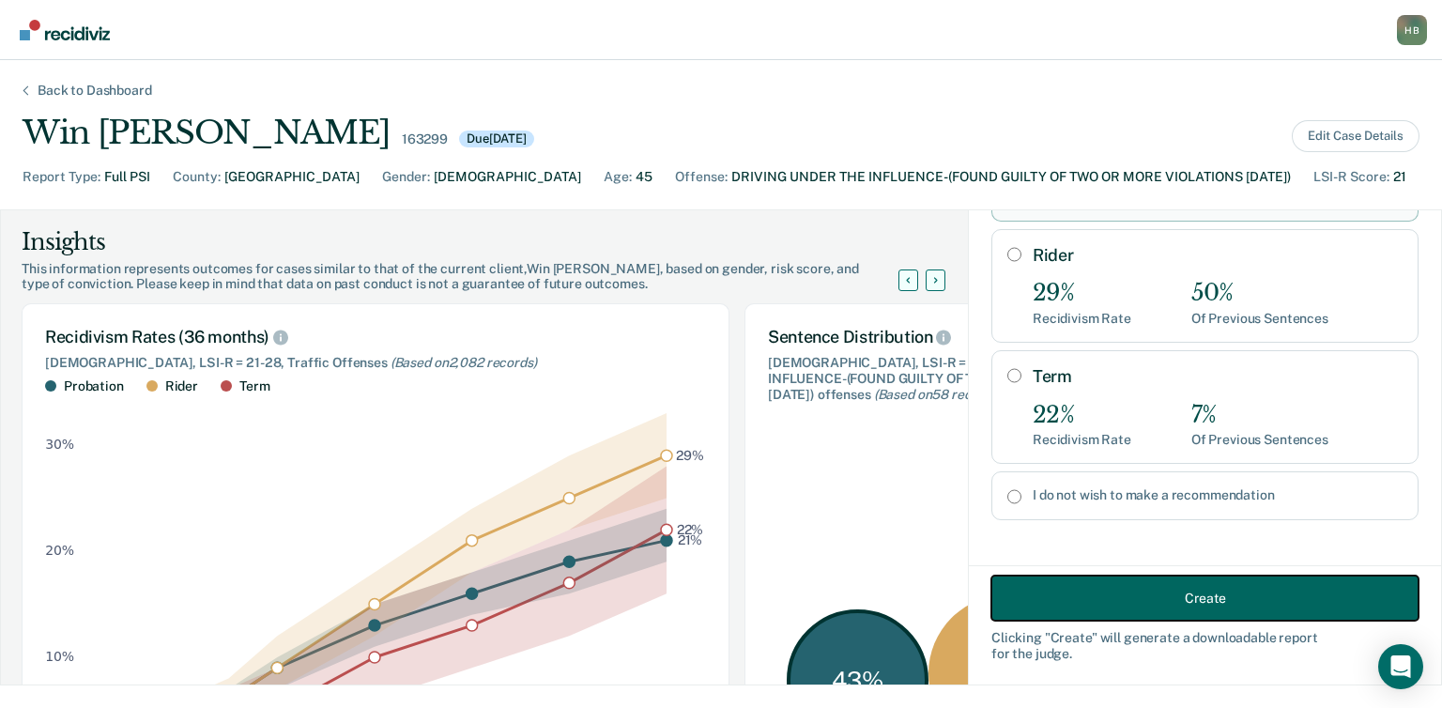
click at [1118, 606] on button "Create" at bounding box center [1205, 598] width 427 height 45
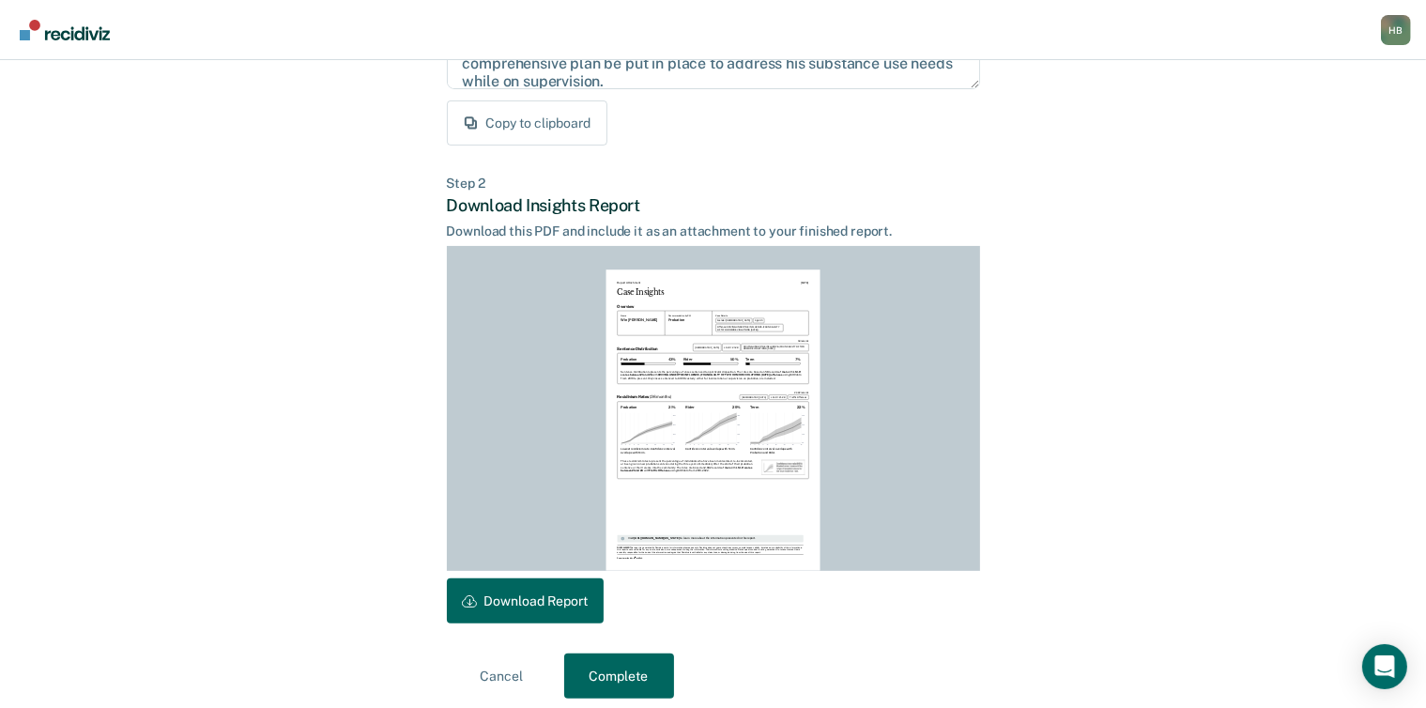
scroll to position [362, 0]
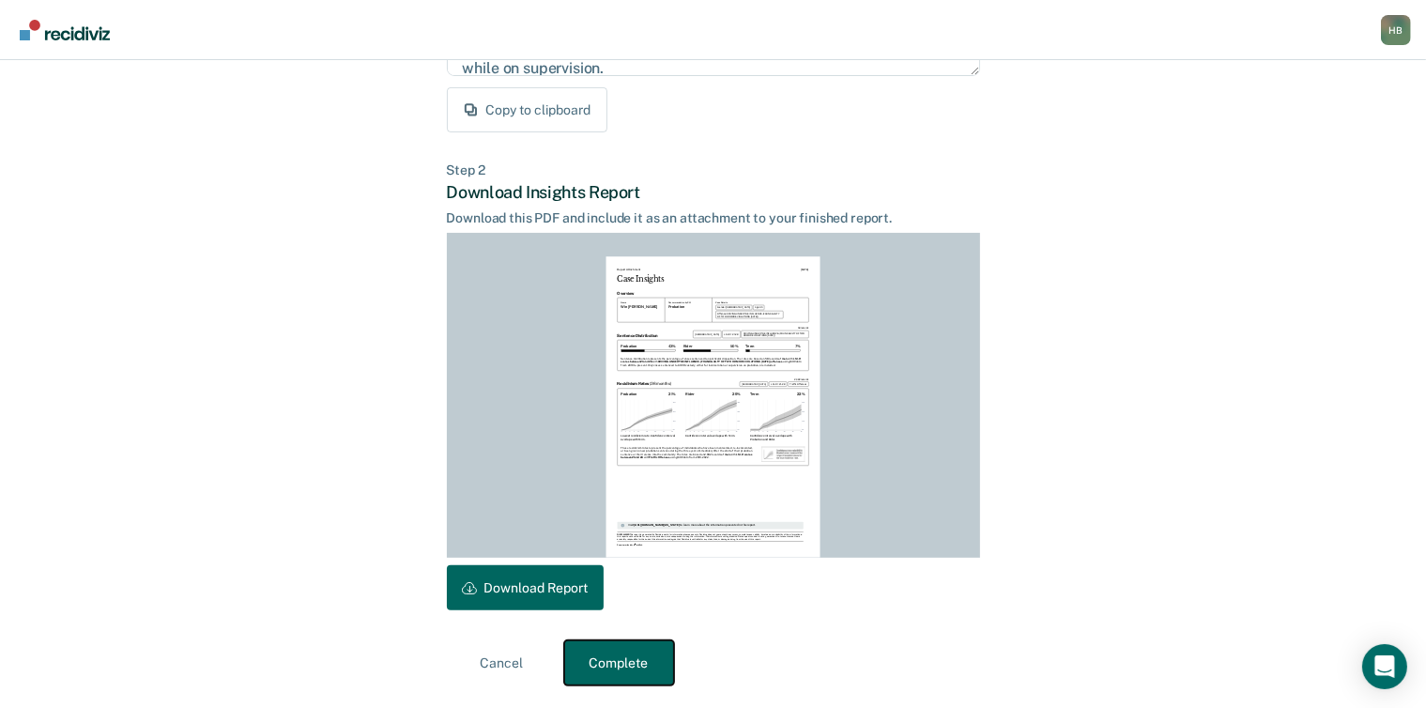
click at [620, 679] on button "Complete" at bounding box center [619, 662] width 110 height 45
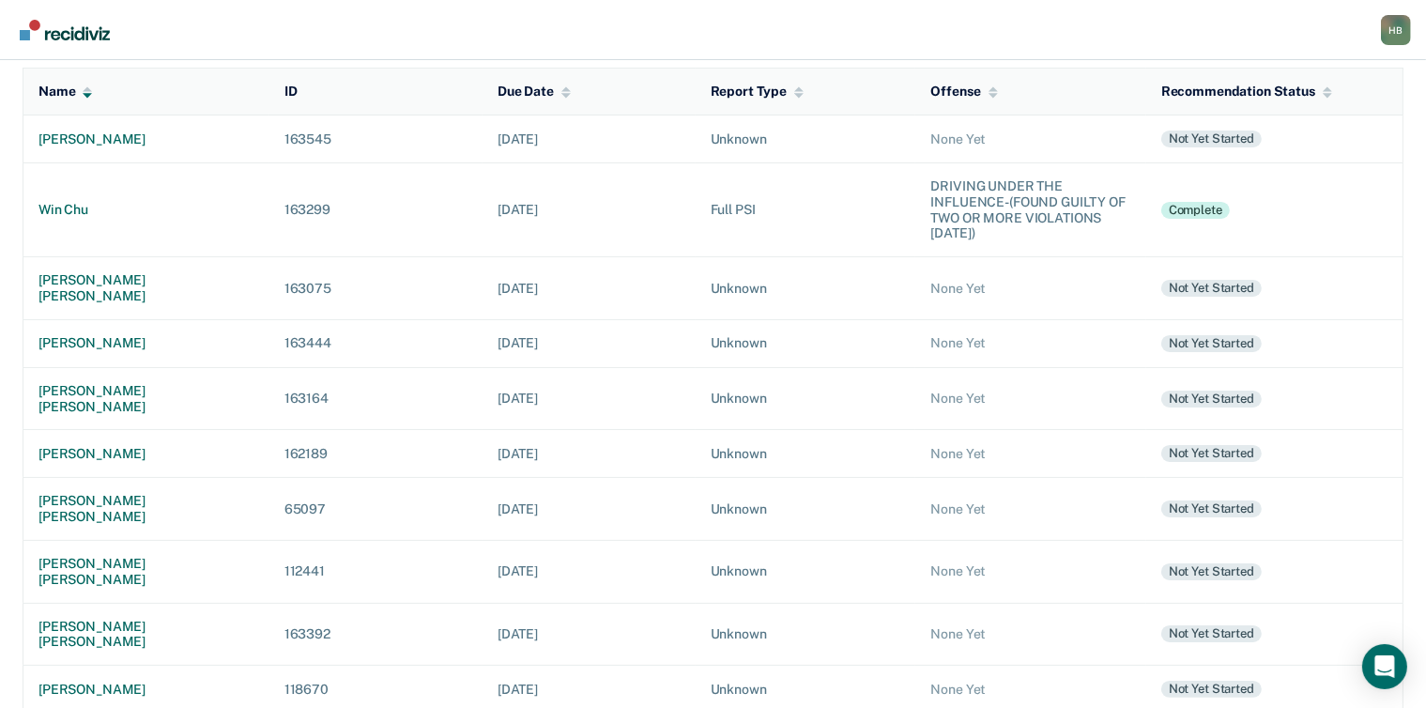
scroll to position [202, 0]
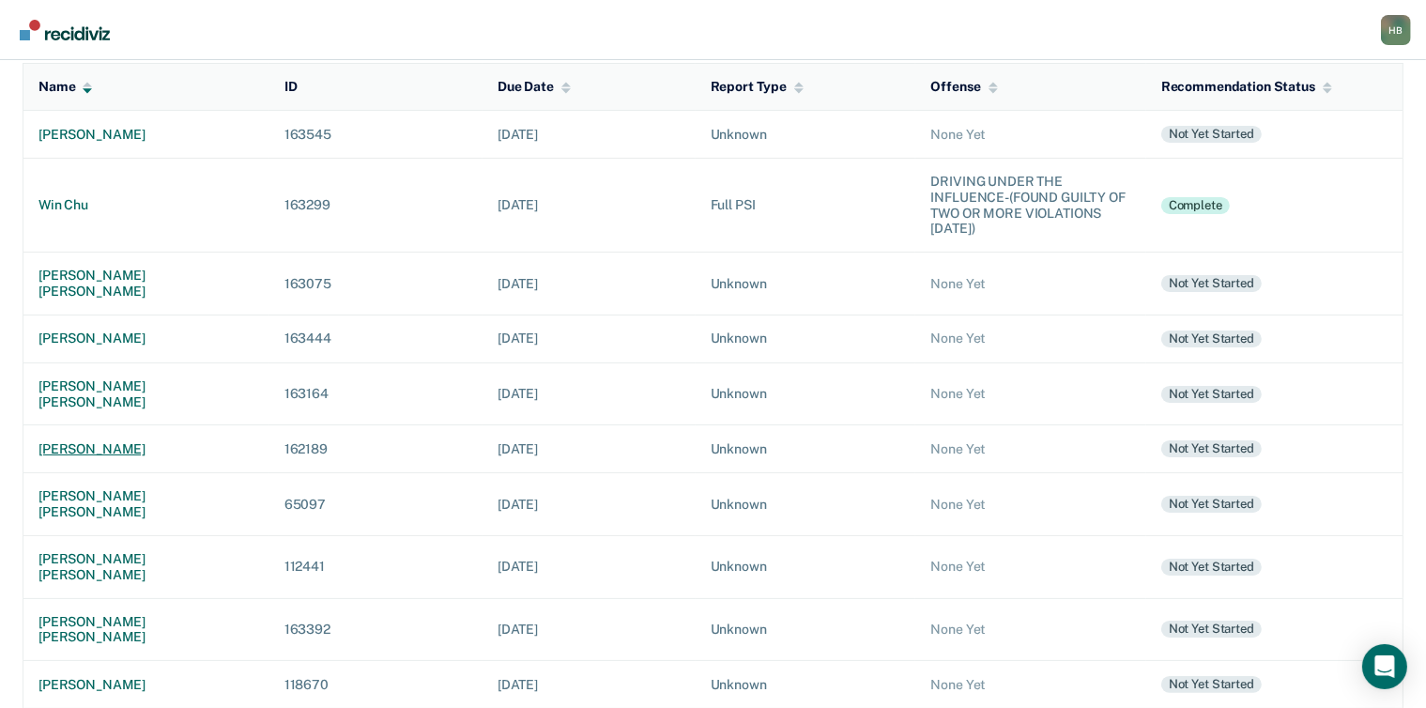
click at [67, 441] on div "[PERSON_NAME]" at bounding box center [147, 449] width 216 height 16
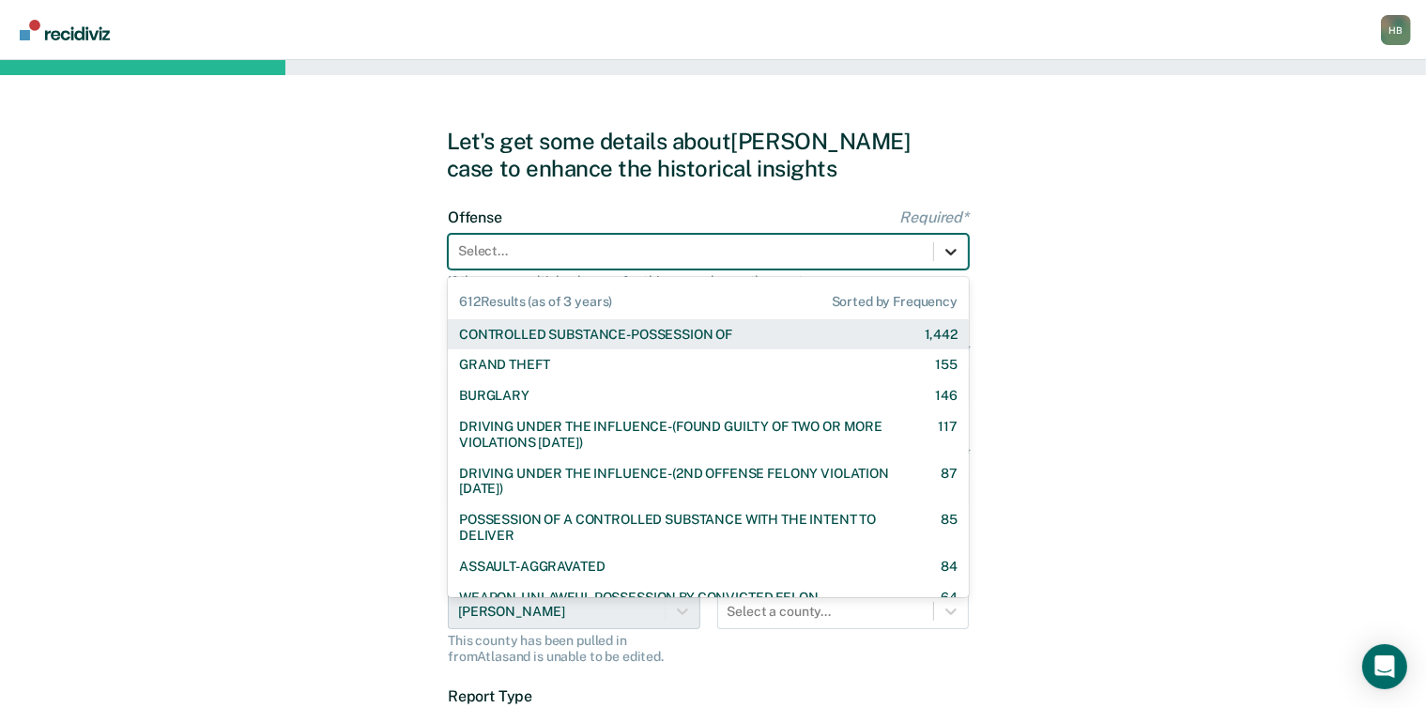
click at [947, 248] on icon at bounding box center [951, 251] width 19 height 19
type input "p"
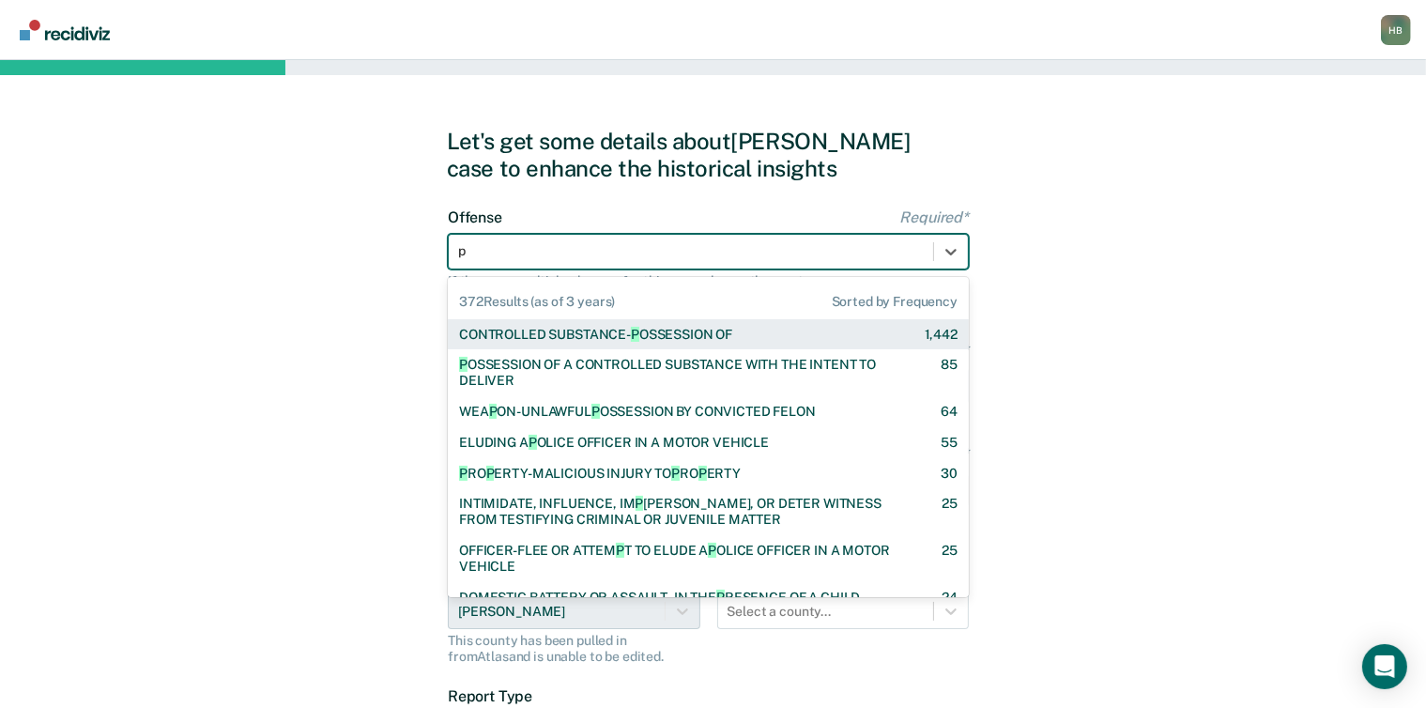
click at [792, 322] on div "CONTROLLED SUBSTANCE- P OSSESSION OF 1,442" at bounding box center [708, 334] width 521 height 31
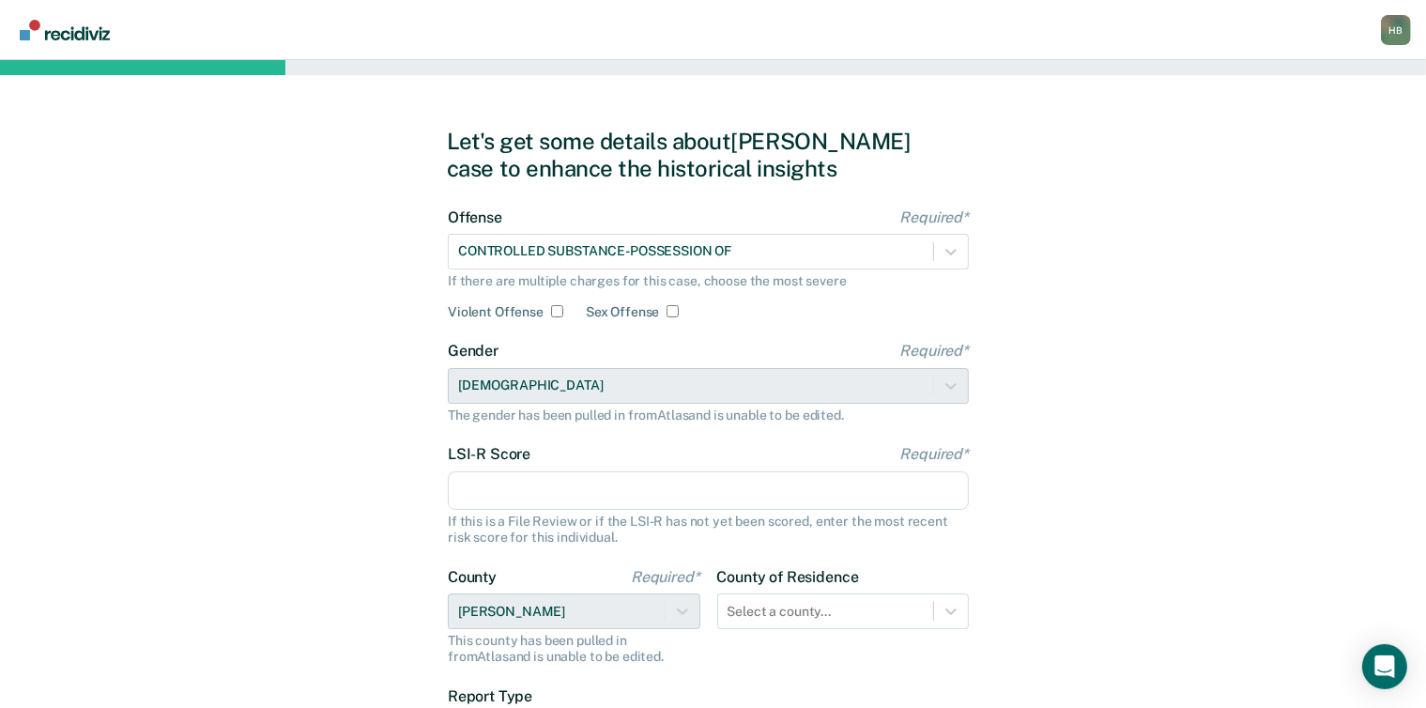
click at [608, 474] on input "LSI-R Score Required*" at bounding box center [708, 490] width 521 height 39
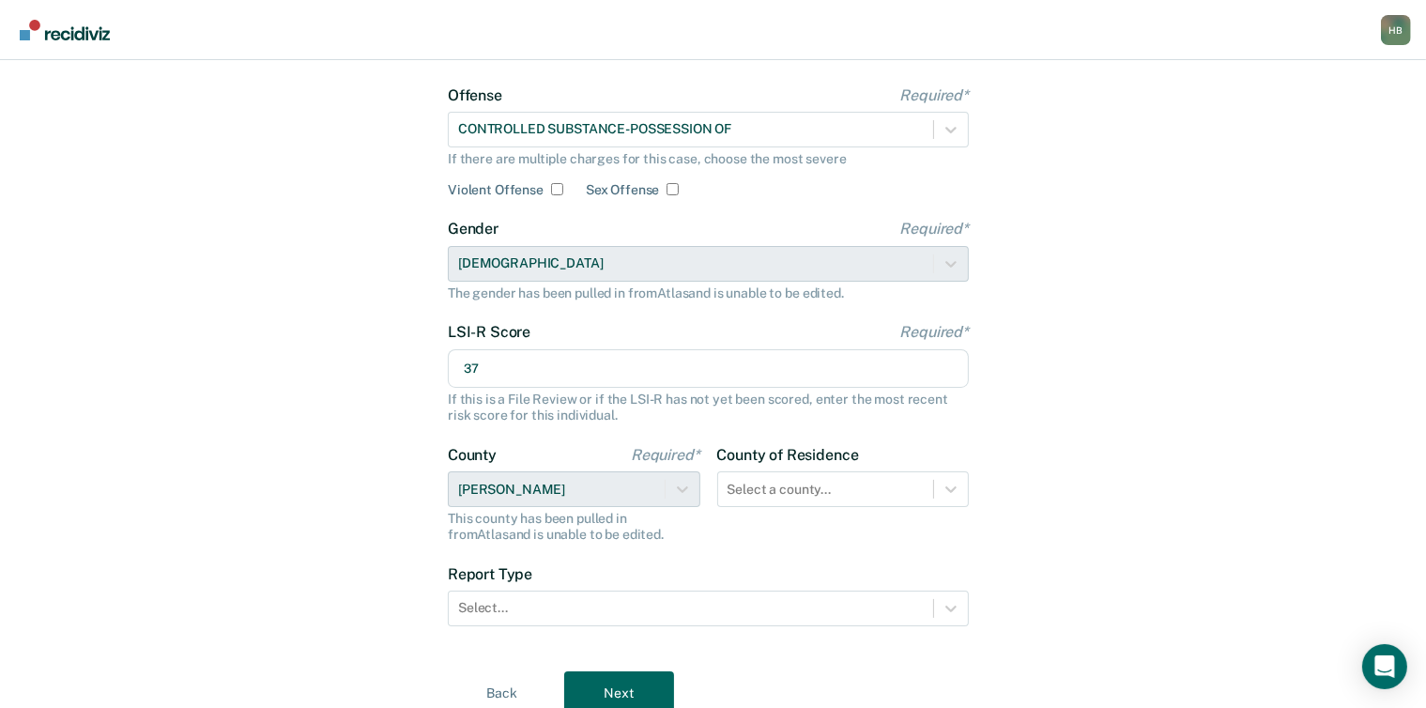
scroll to position [126, 0]
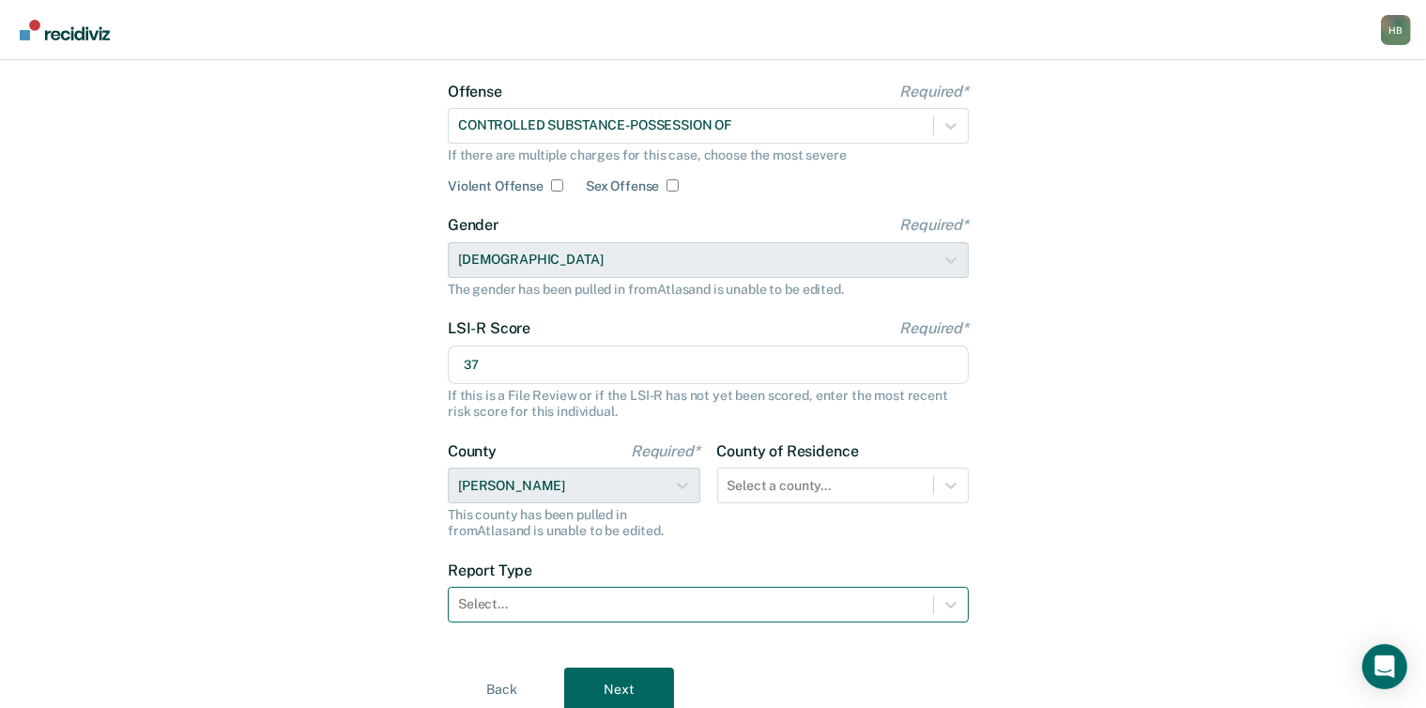
type input "37"
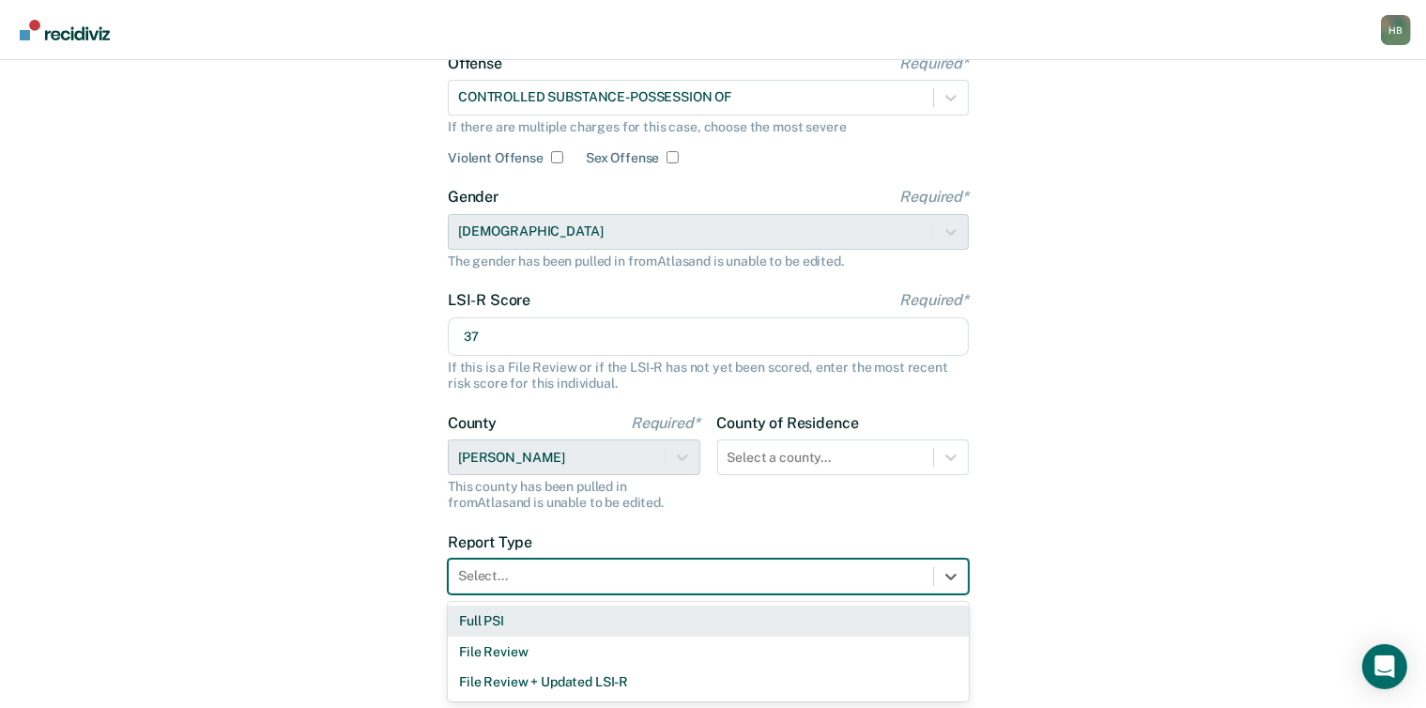
click at [577, 594] on div "3 results available. Use Up and Down to choose options, press Enter to select t…" at bounding box center [708, 577] width 521 height 36
click at [528, 624] on div "Full PSI" at bounding box center [708, 621] width 521 height 31
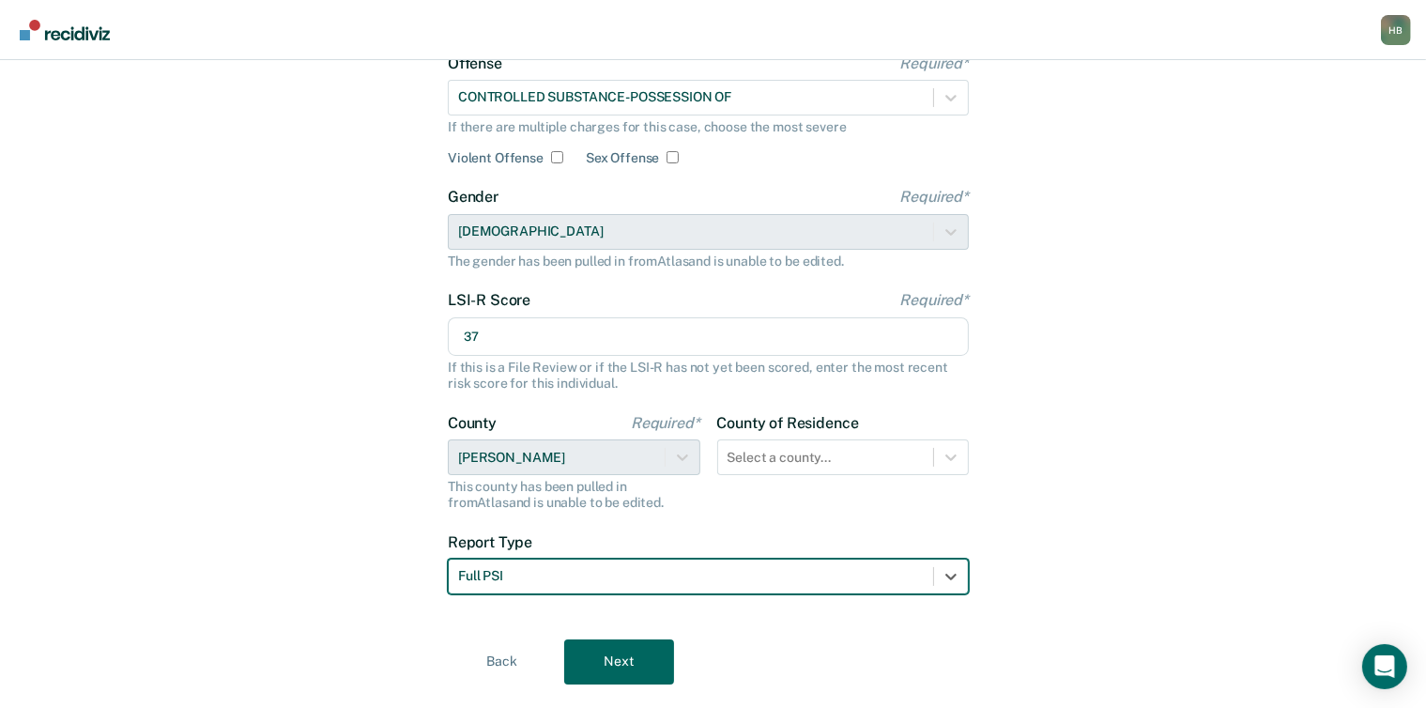
scroll to position [198, 0]
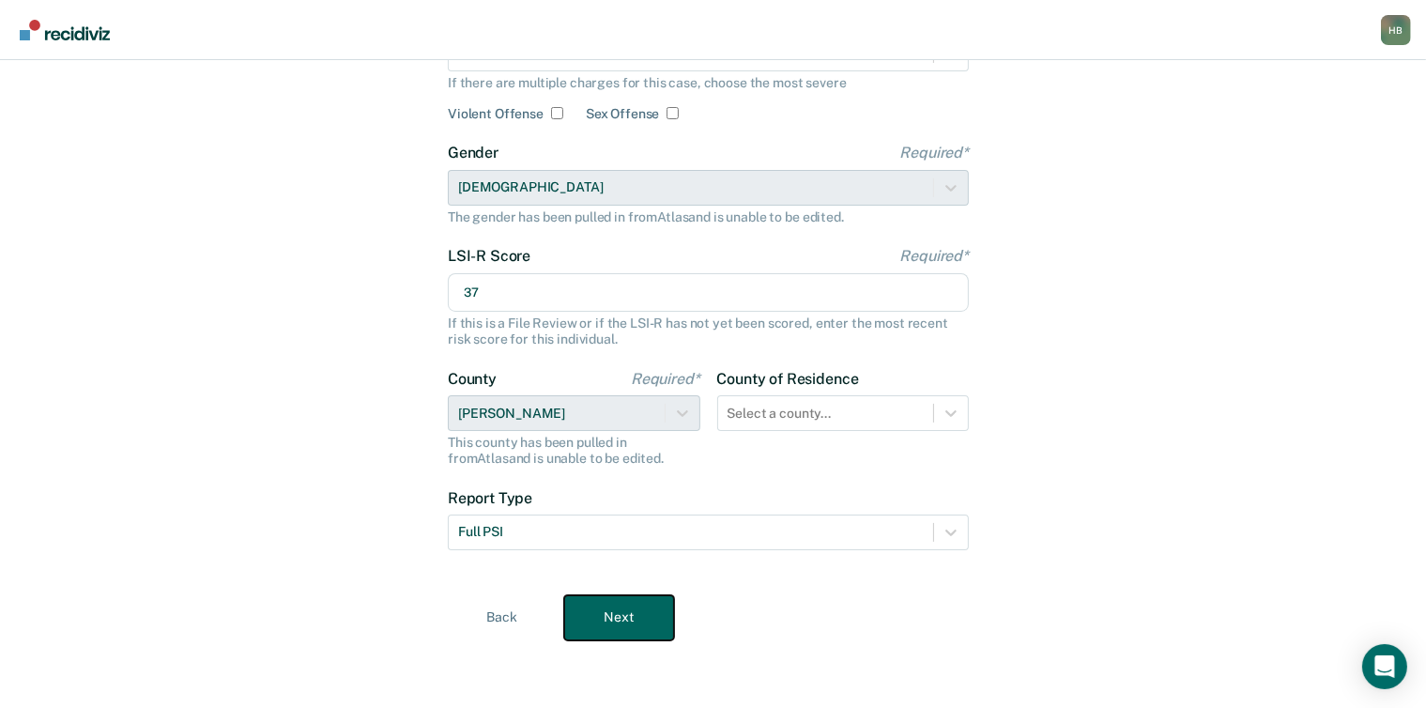
click at [631, 596] on button "Next" at bounding box center [619, 617] width 110 height 45
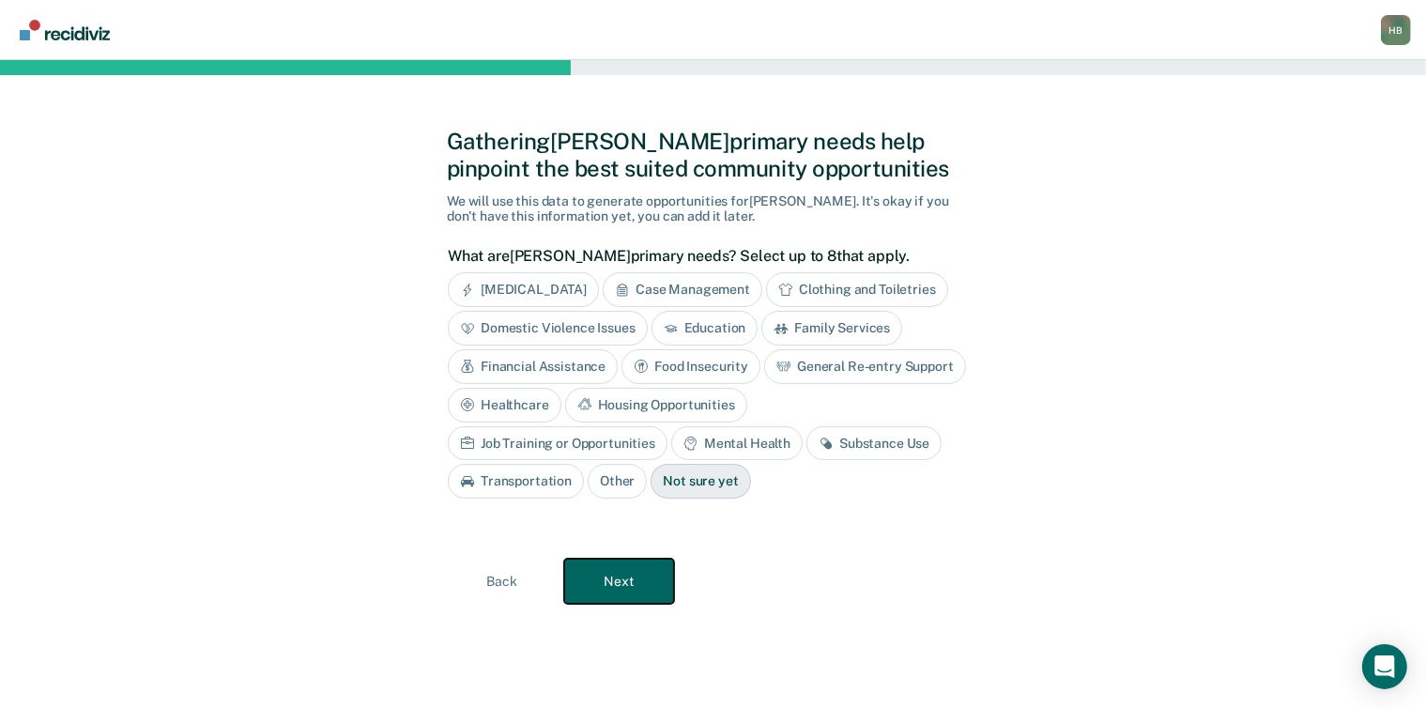
scroll to position [0, 0]
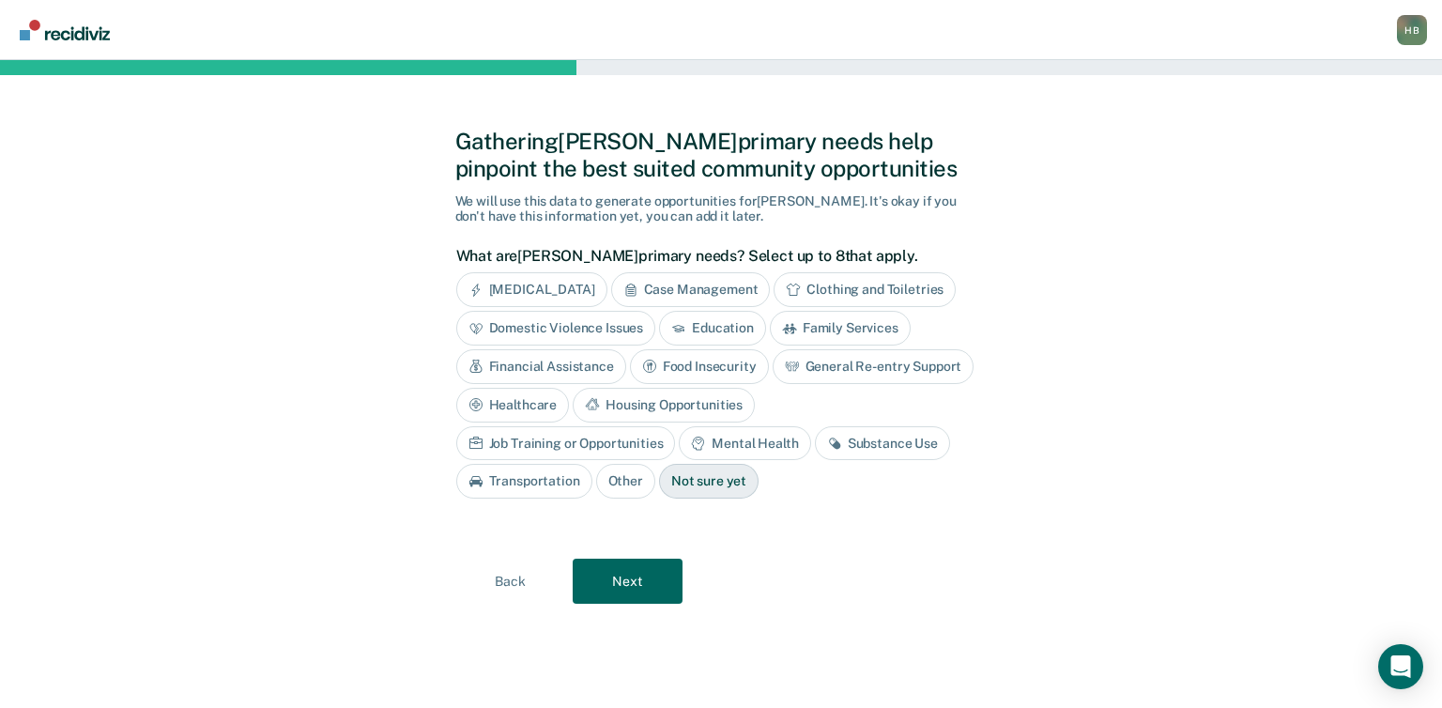
click at [717, 289] on div "Case Management" at bounding box center [691, 289] width 160 height 35
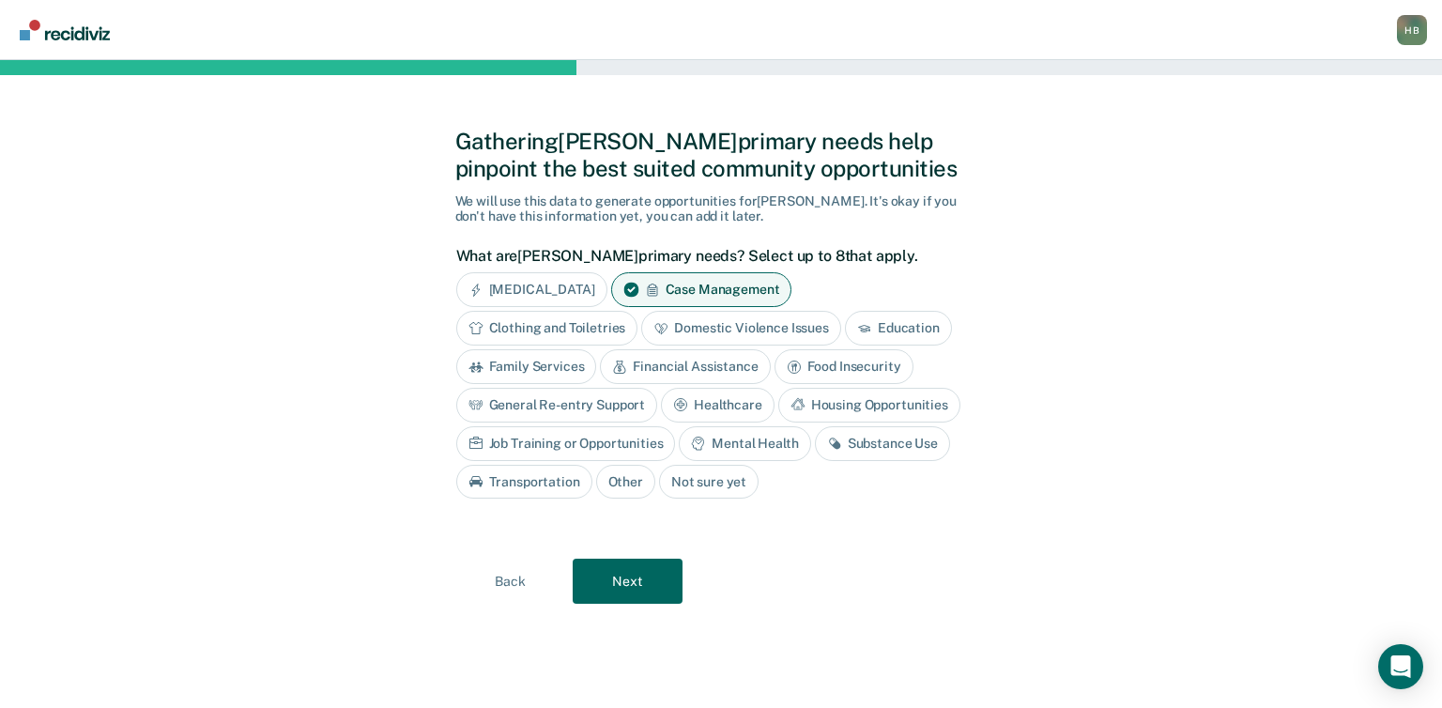
click at [894, 326] on div "Education" at bounding box center [898, 328] width 107 height 35
click at [711, 363] on div "Financial Assistance" at bounding box center [685, 366] width 170 height 35
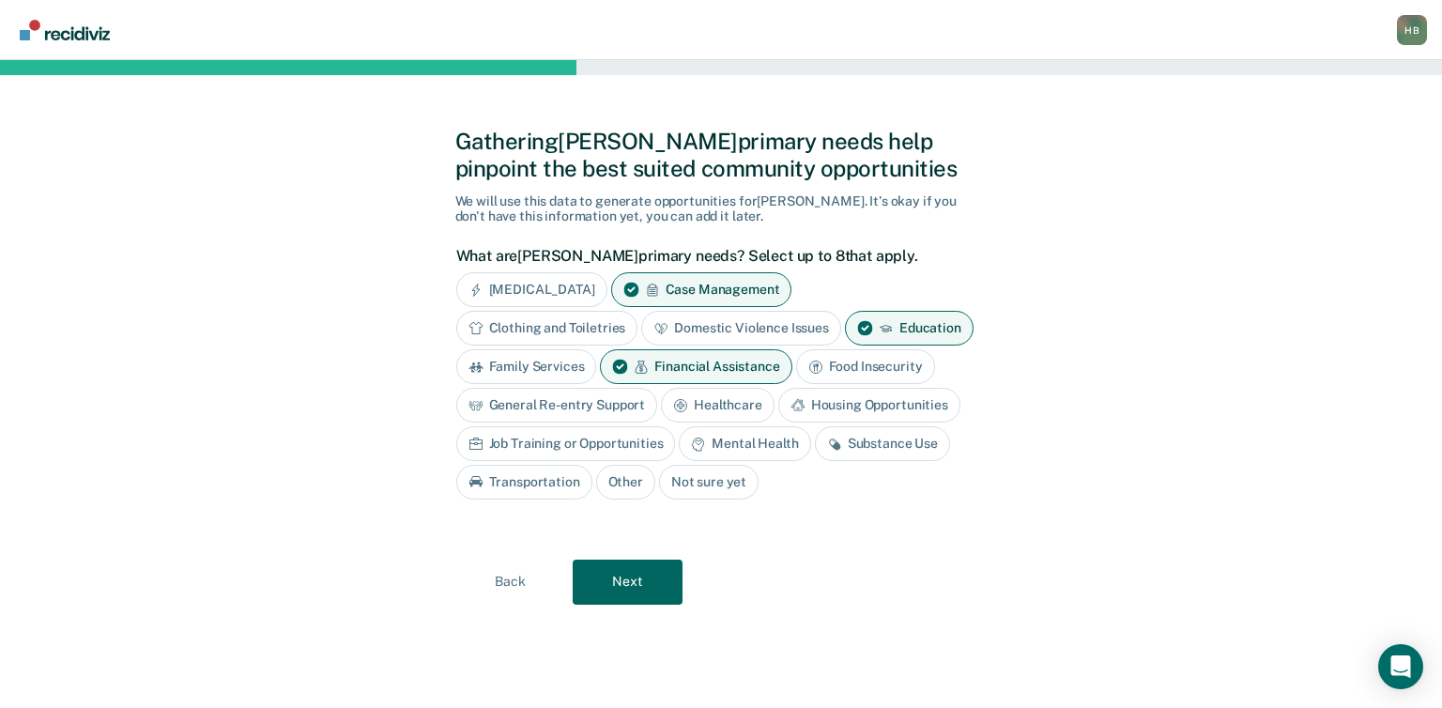
click at [601, 403] on div "General Re-entry Support" at bounding box center [557, 405] width 202 height 35
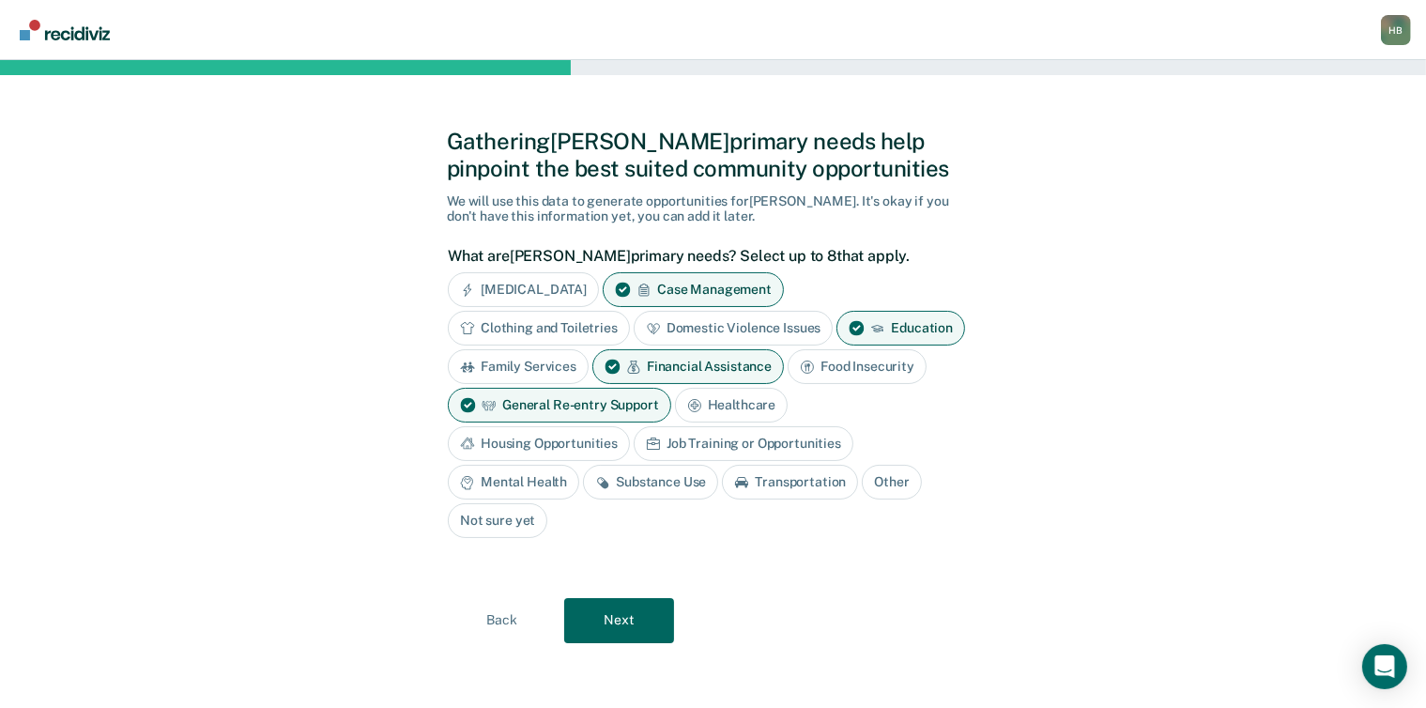
click at [642, 474] on div "Substance Use" at bounding box center [650, 482] width 135 height 35
click at [535, 488] on div "Mental Health" at bounding box center [513, 482] width 131 height 35
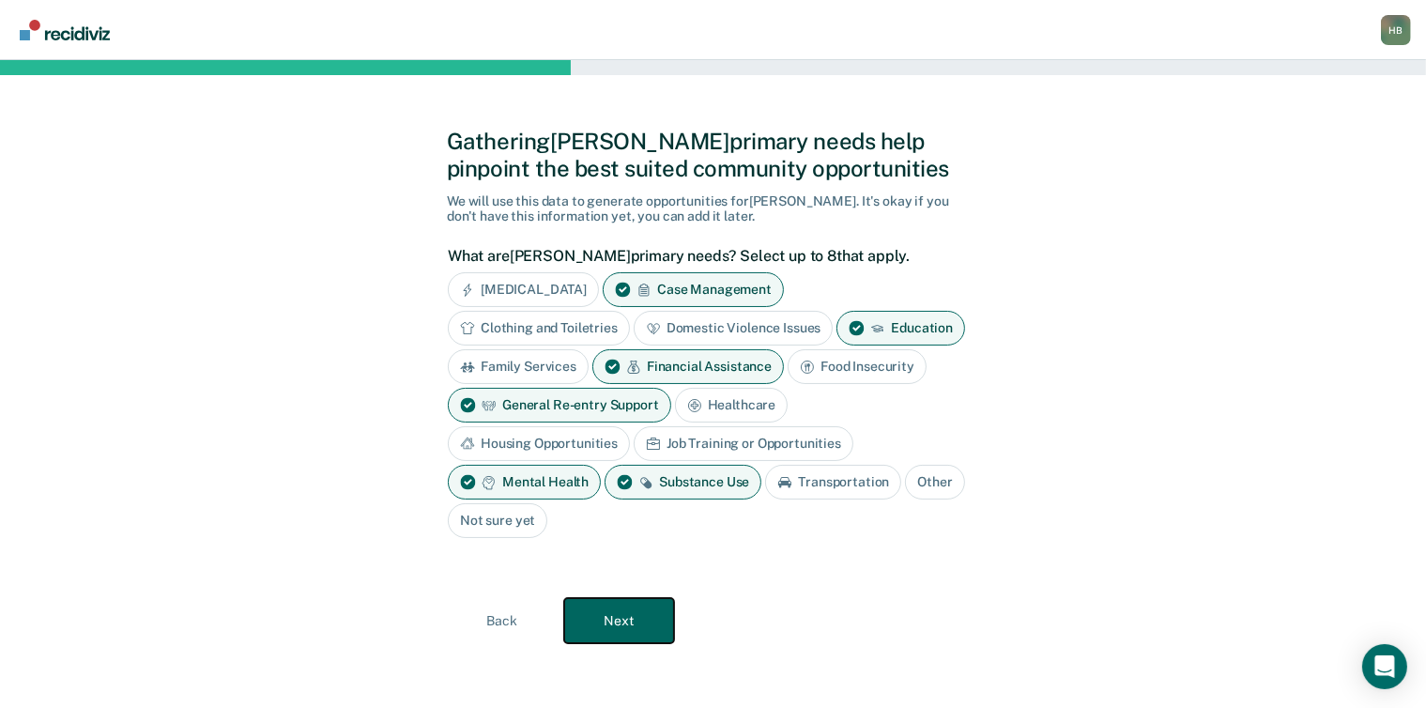
click at [620, 628] on button "Next" at bounding box center [619, 620] width 110 height 45
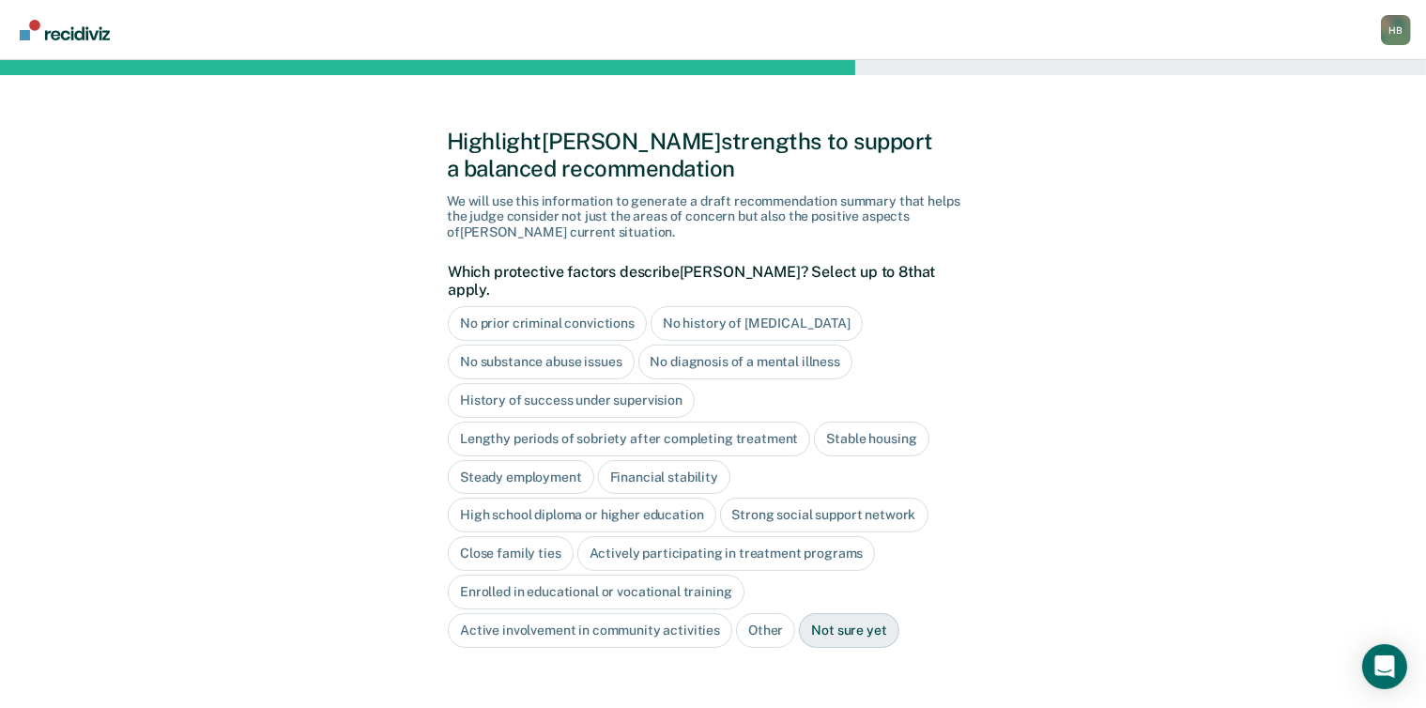
click at [726, 309] on div "No history of [MEDICAL_DATA]" at bounding box center [757, 323] width 212 height 35
click at [620, 386] on div "History of success under supervision" at bounding box center [571, 400] width 247 height 35
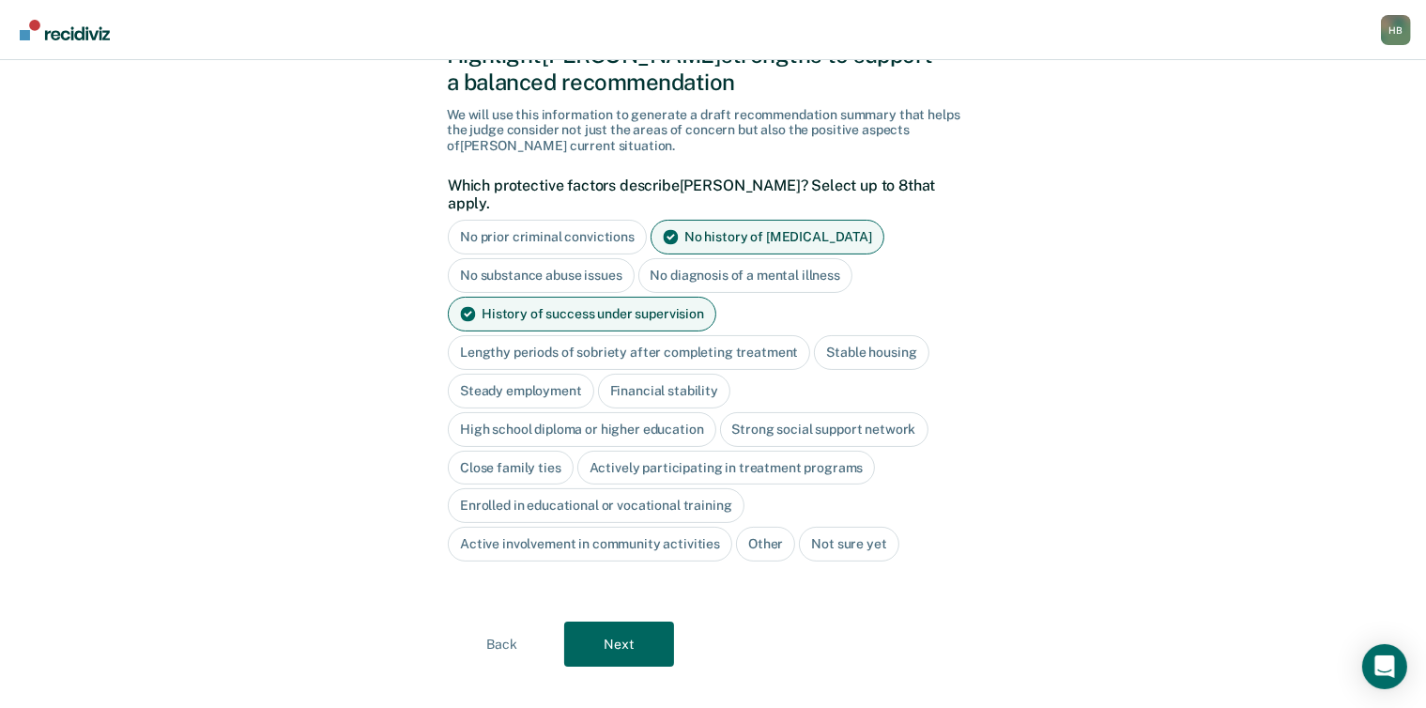
scroll to position [91, 0]
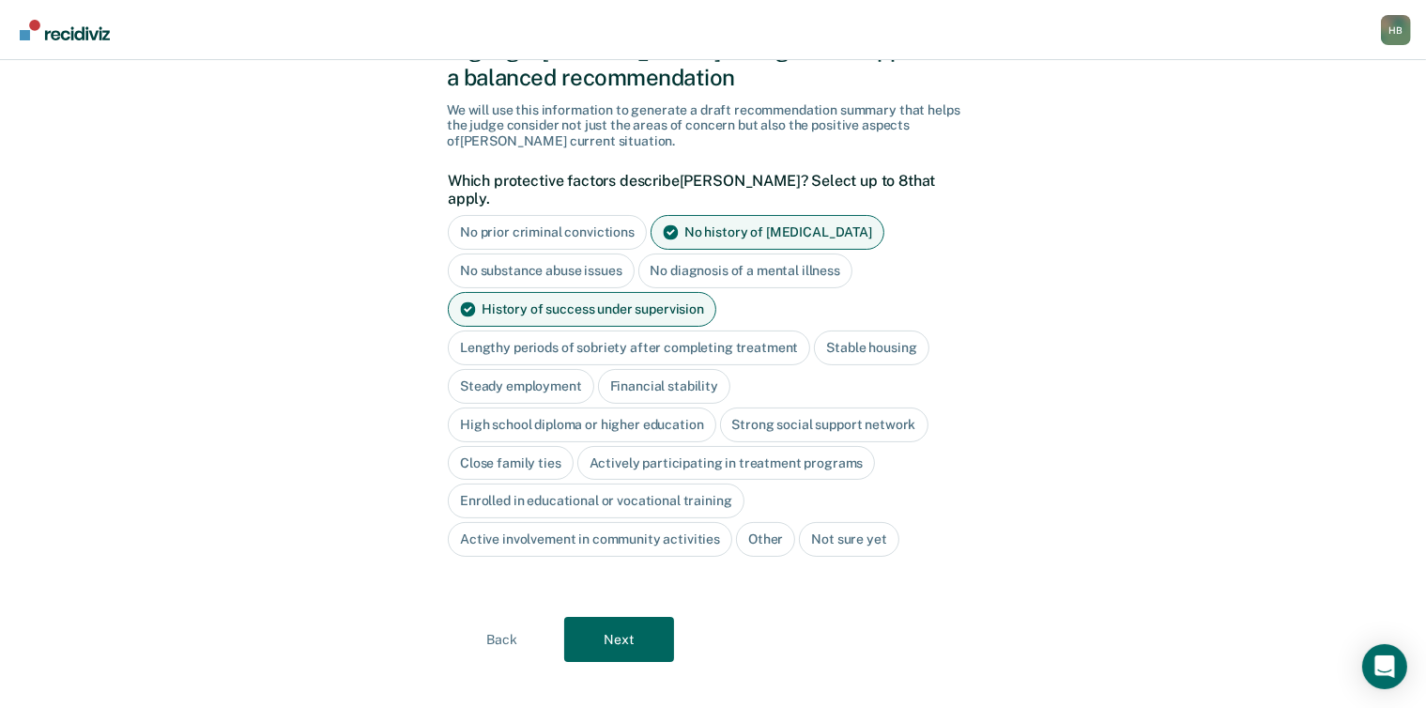
click at [801, 408] on div "Strong social support network" at bounding box center [824, 425] width 208 height 35
click at [537, 446] on div "Close family ties" at bounding box center [511, 463] width 126 height 35
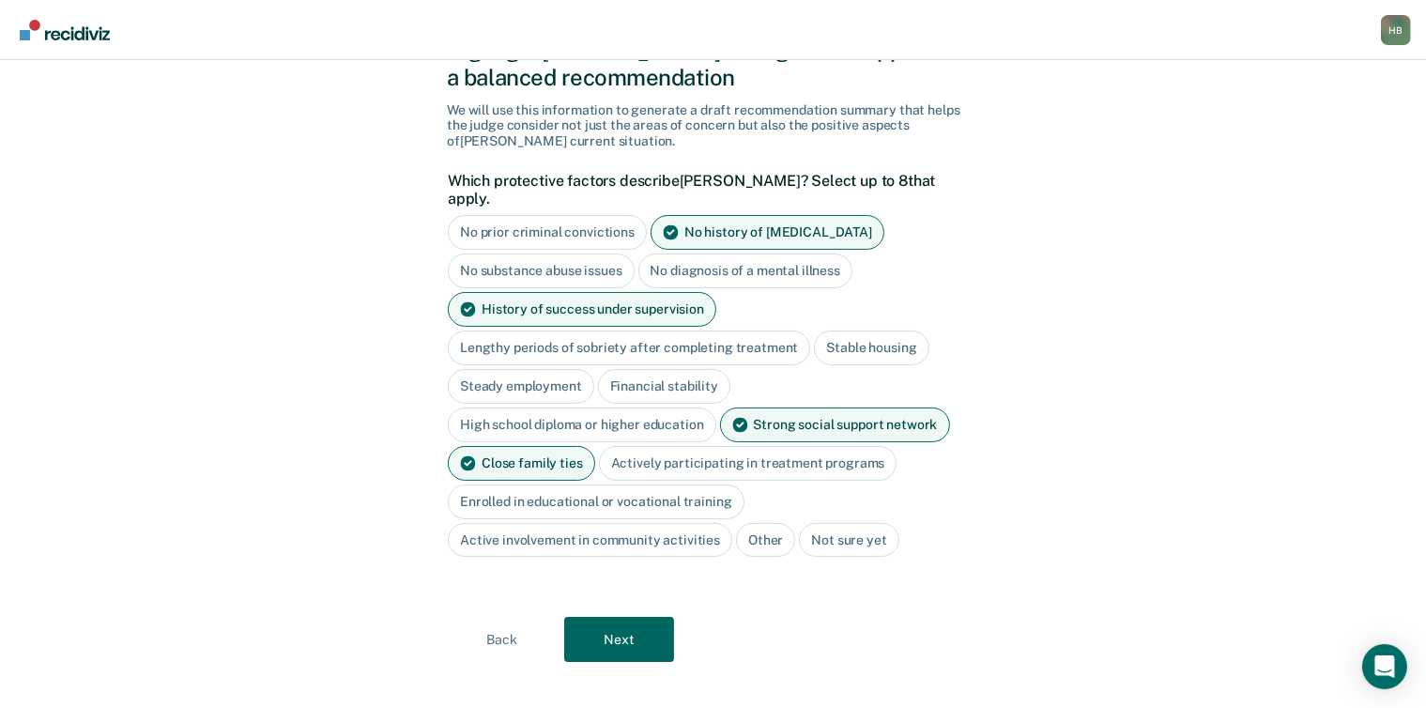
scroll to position [92, 0]
click at [611, 636] on button "Next" at bounding box center [619, 638] width 110 height 45
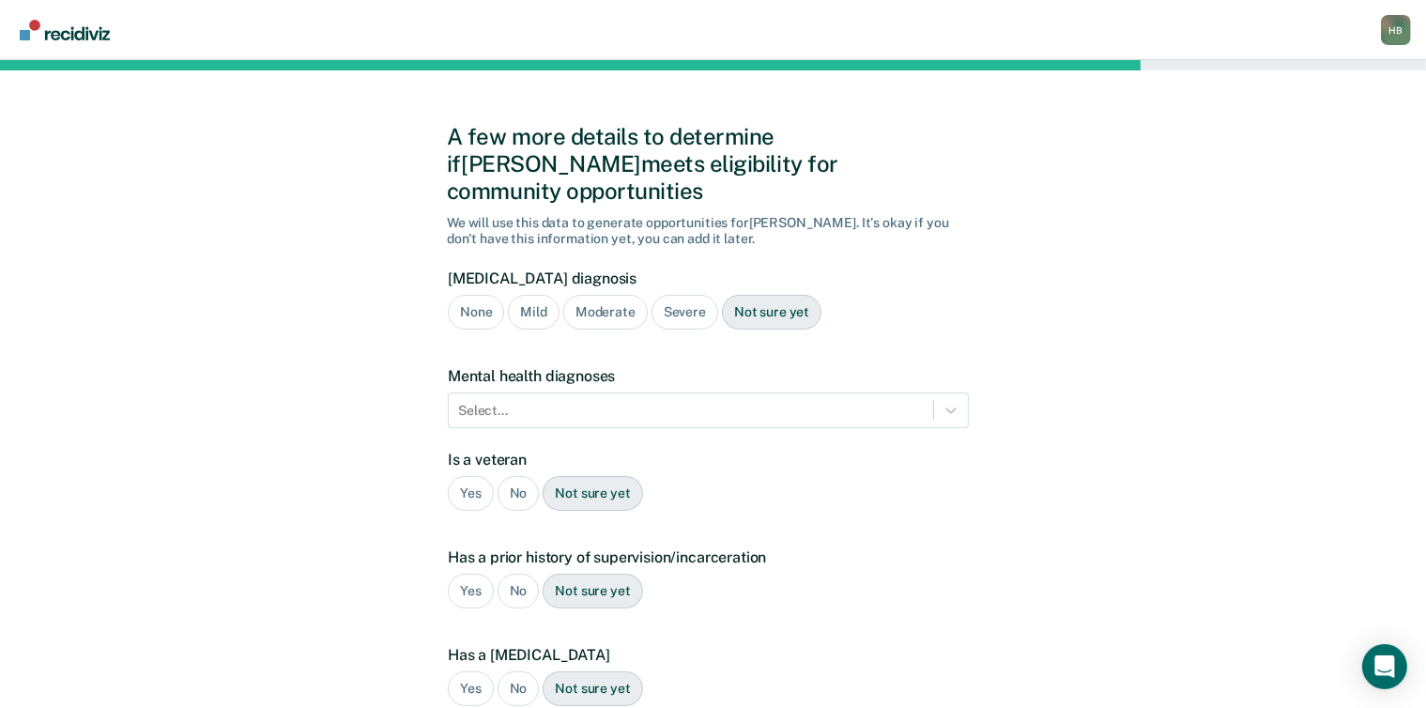
scroll to position [4, 0]
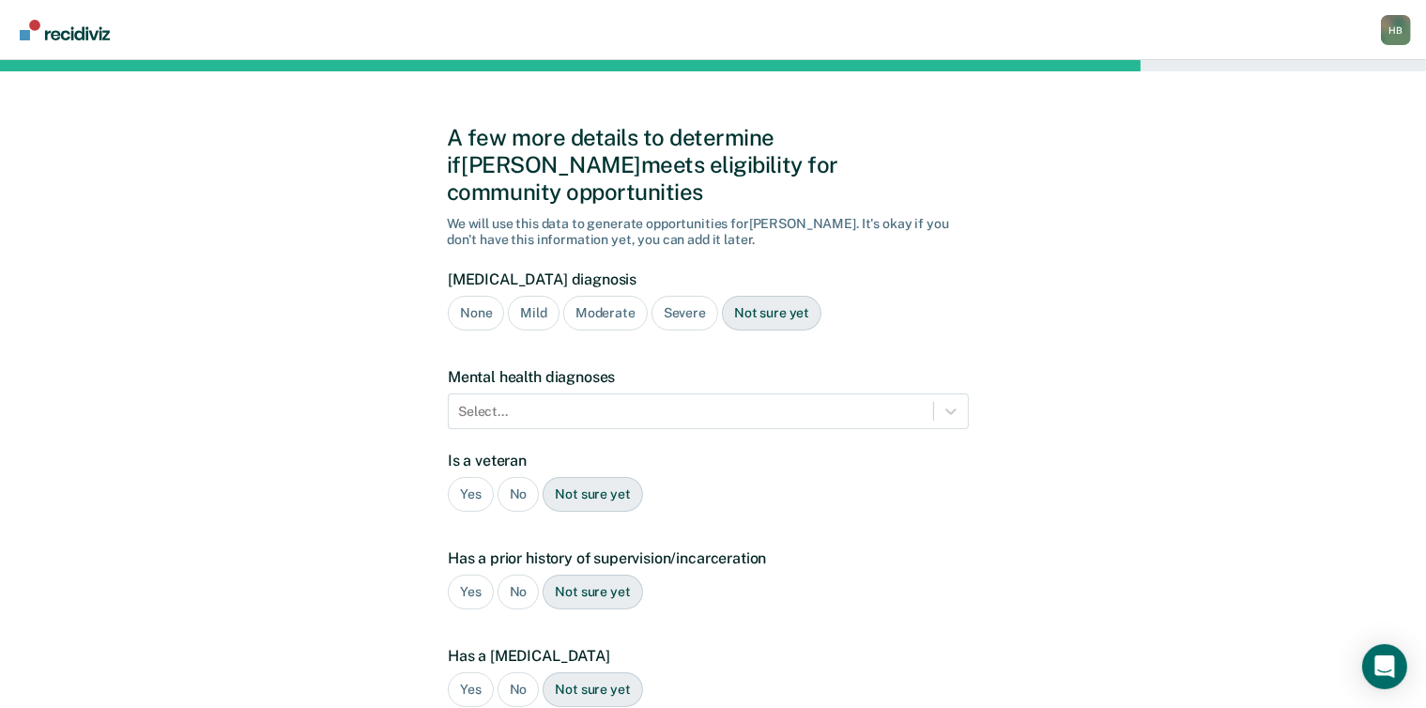
click at [680, 296] on div "Severe" at bounding box center [685, 313] width 67 height 35
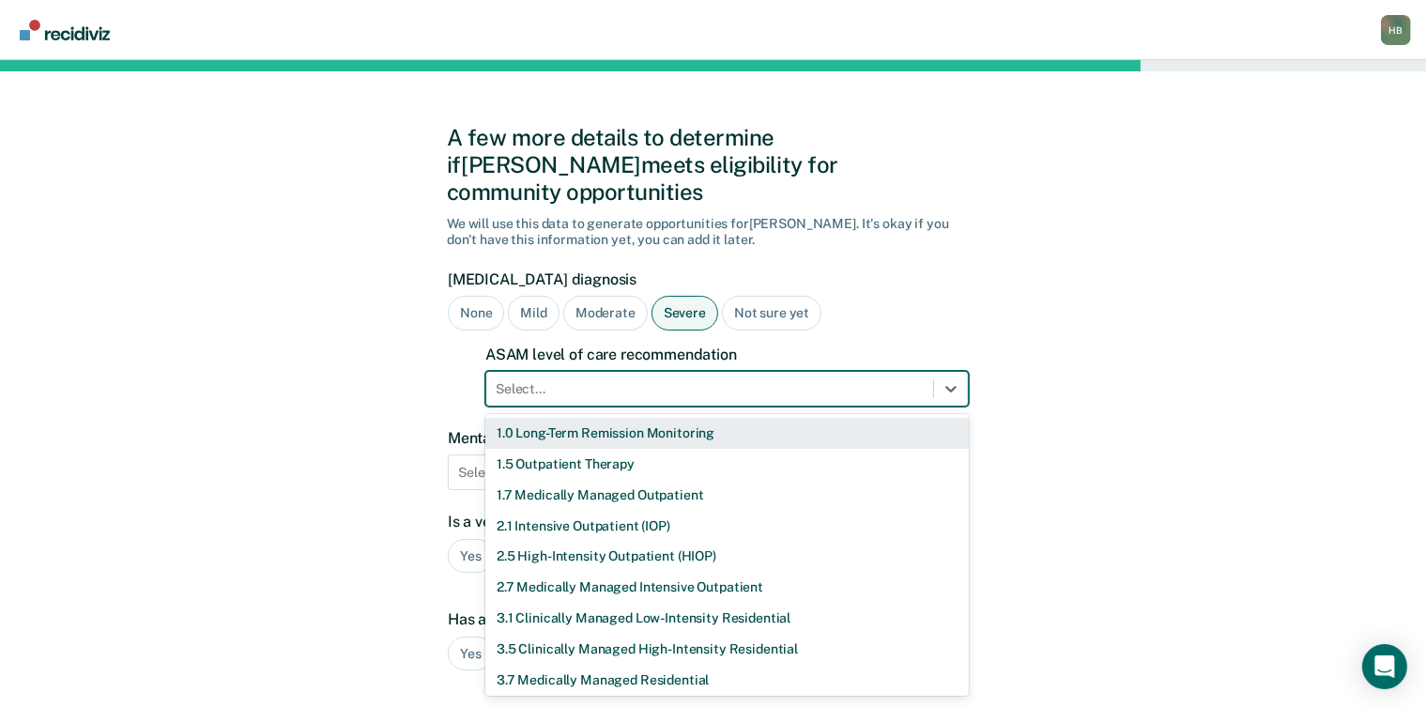
click at [655, 379] on div at bounding box center [710, 389] width 428 height 20
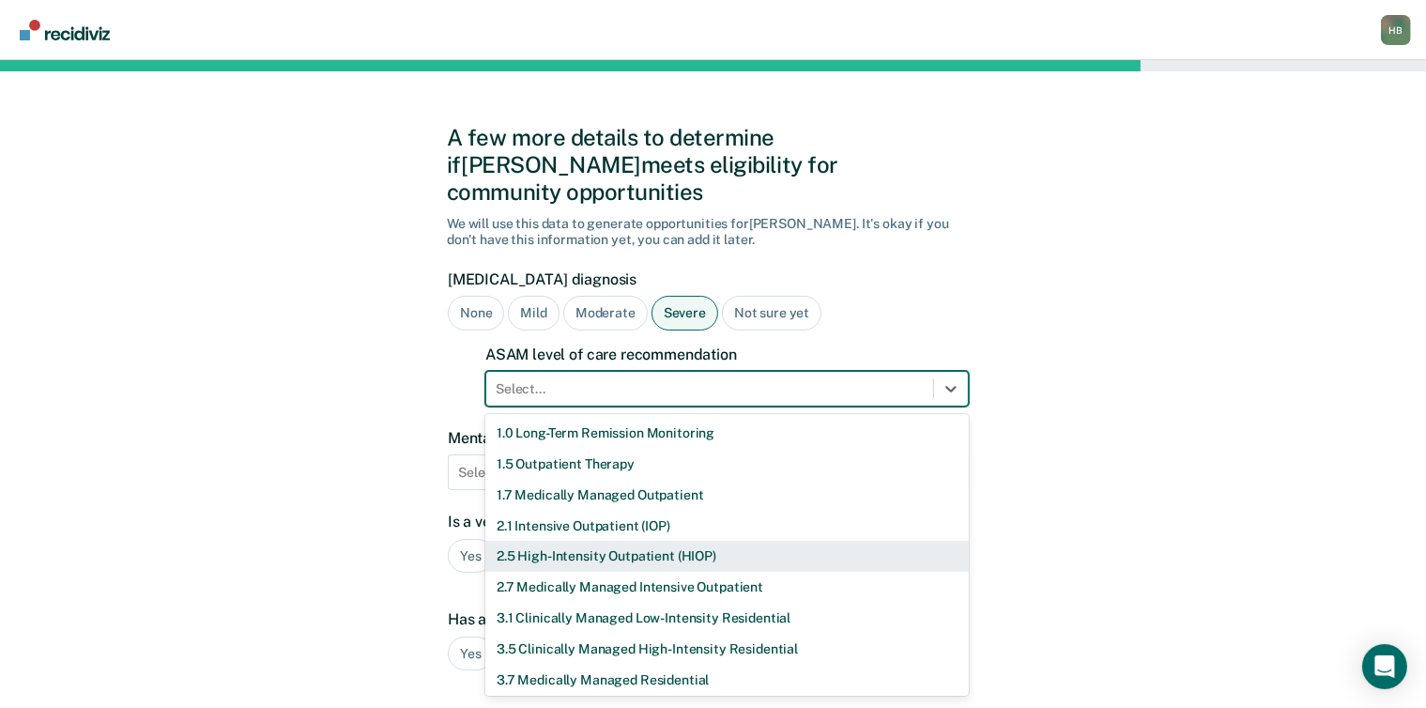
click at [625, 541] on div "2.5 High-Intensity Outpatient (HIOP)" at bounding box center [727, 556] width 484 height 31
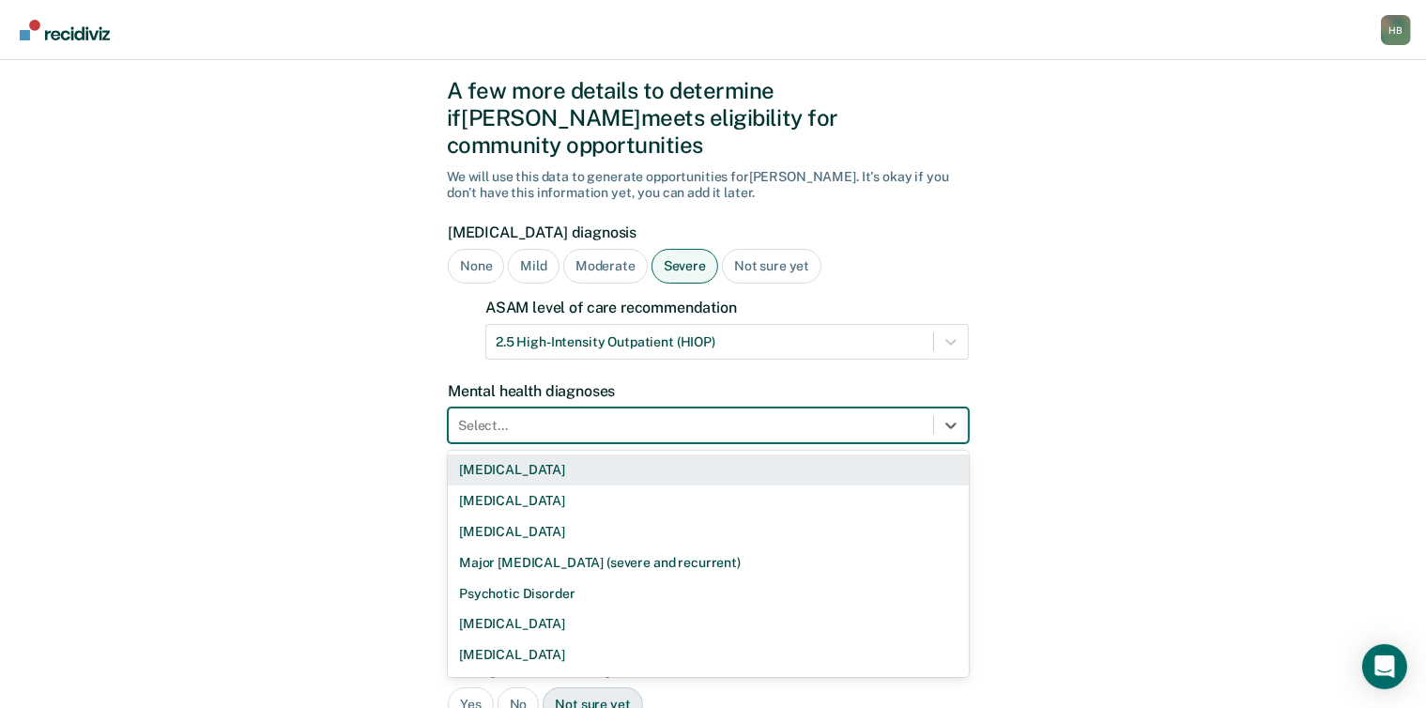
scroll to position [54, 0]
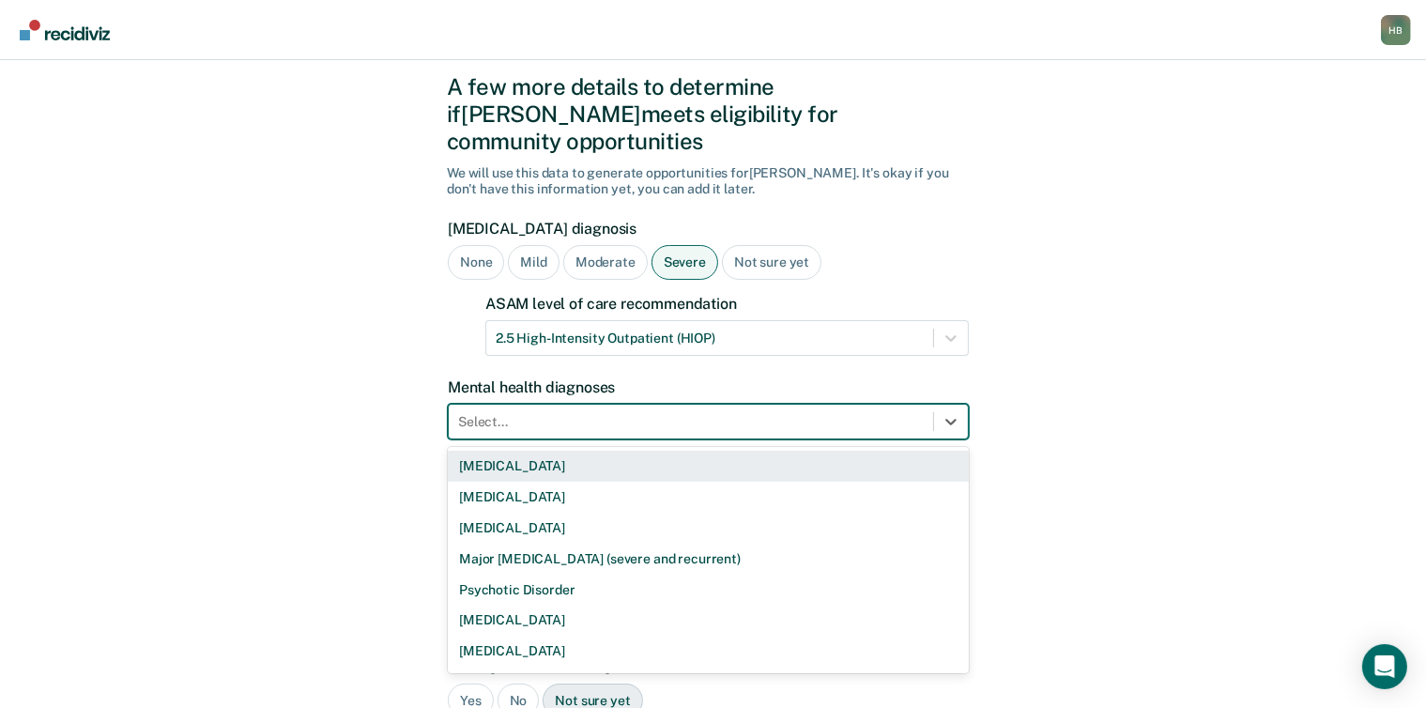
click at [603, 439] on div "9 results available. Use Up and Down to choose options, press Enter to select t…" at bounding box center [708, 422] width 521 height 36
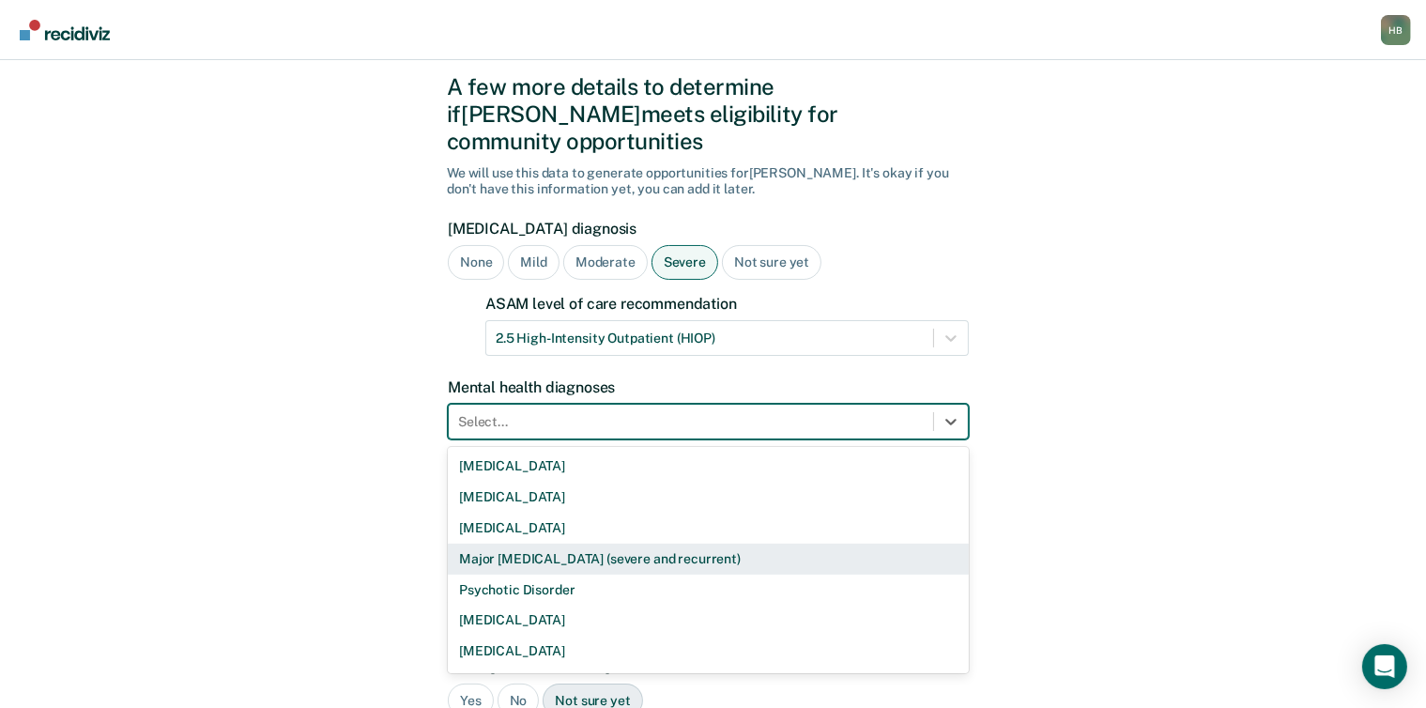
click at [579, 544] on div "Major [MEDICAL_DATA] (severe and recurrent)" at bounding box center [708, 559] width 521 height 31
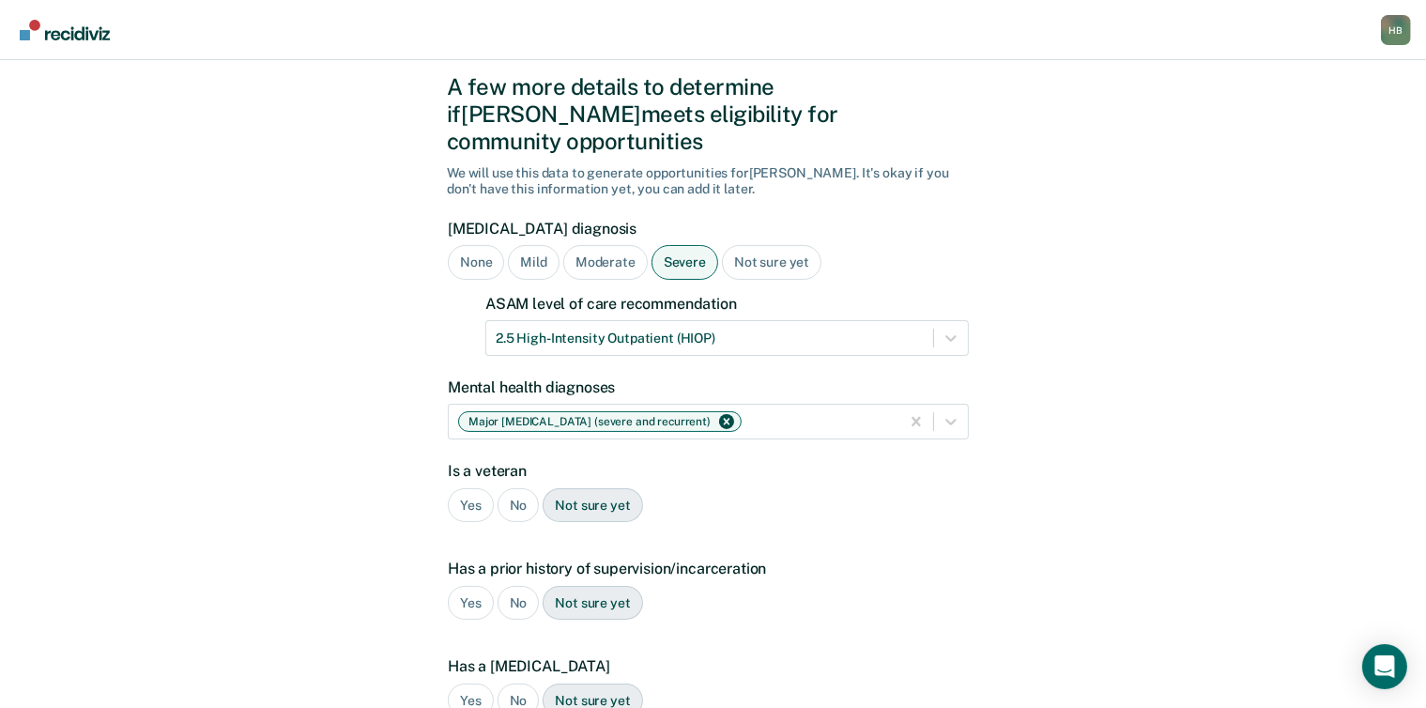
click at [510, 488] on div "No" at bounding box center [519, 505] width 42 height 35
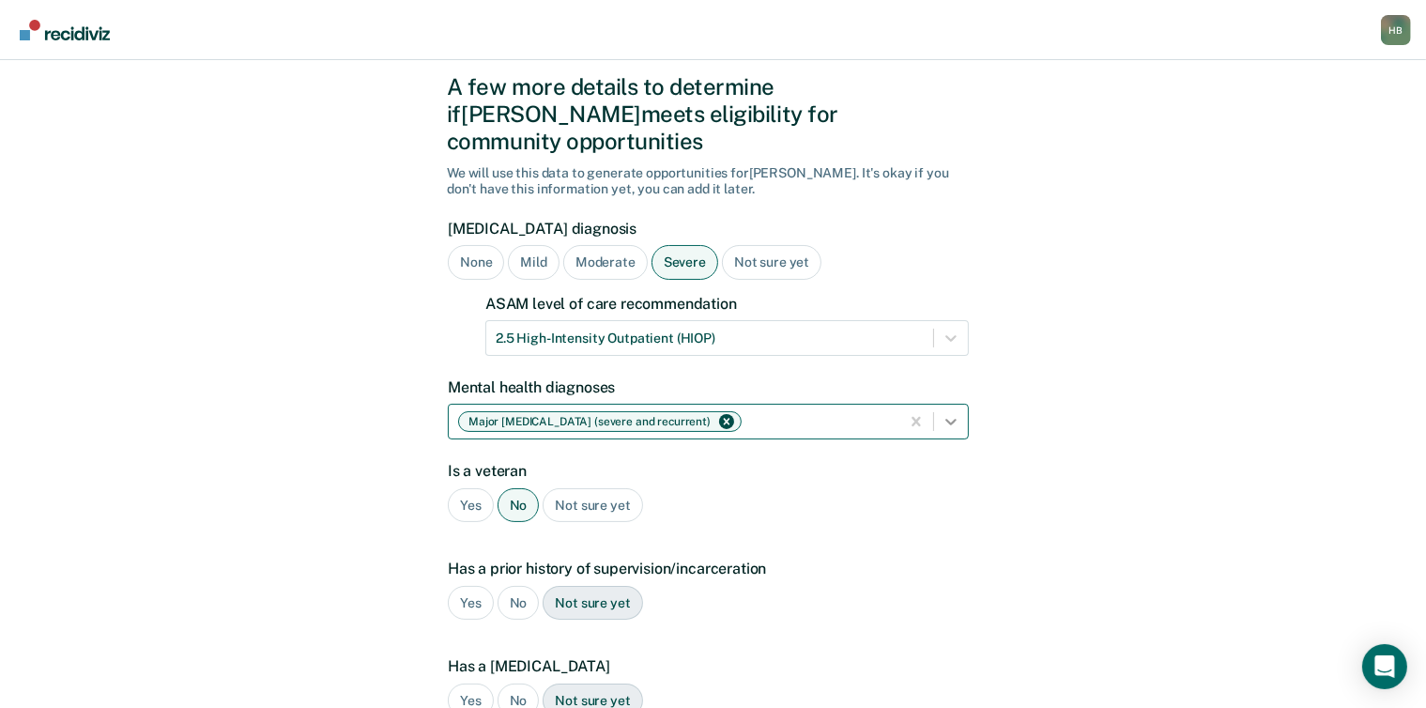
click at [962, 405] on div at bounding box center [951, 422] width 34 height 34
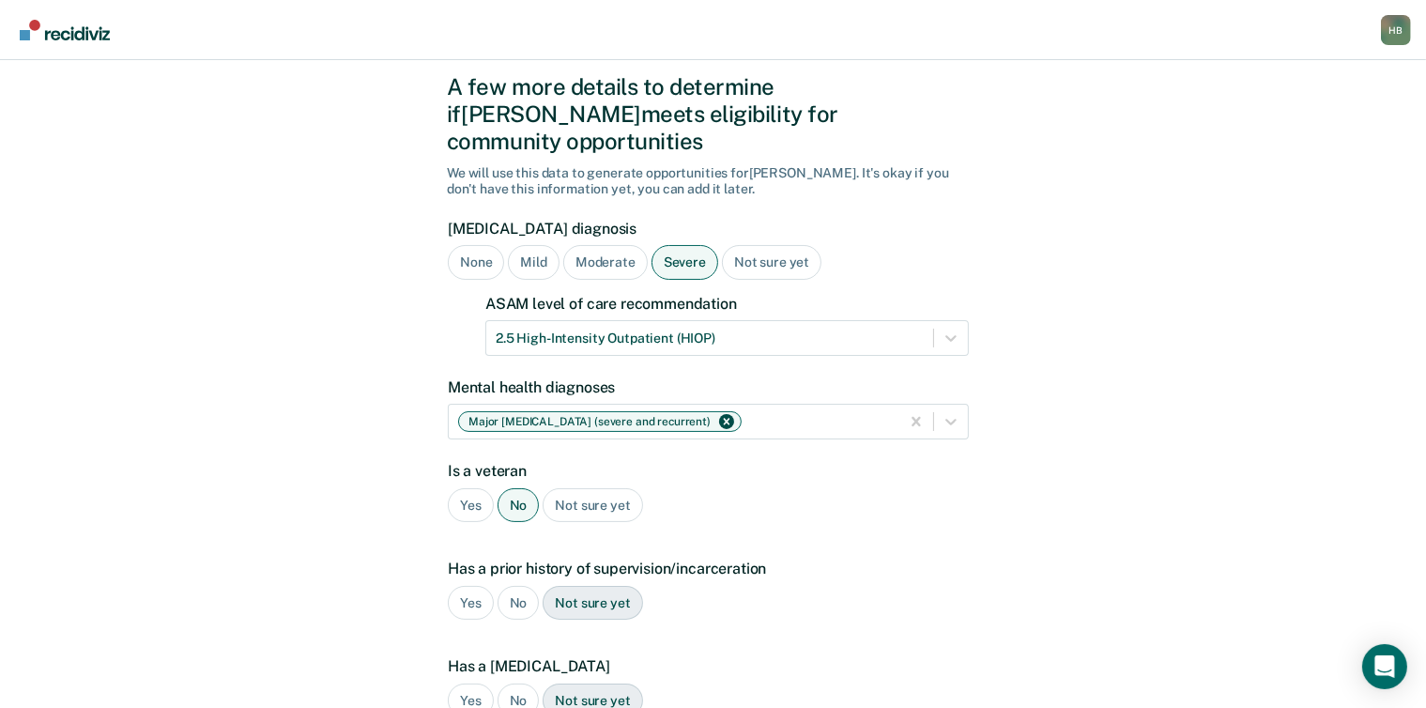
click at [1105, 529] on div "A few more details to determine if [PERSON_NAME] meets eligibility for communit…" at bounding box center [713, 546] width 1426 height 1080
click at [472, 586] on div "Yes" at bounding box center [471, 603] width 46 height 35
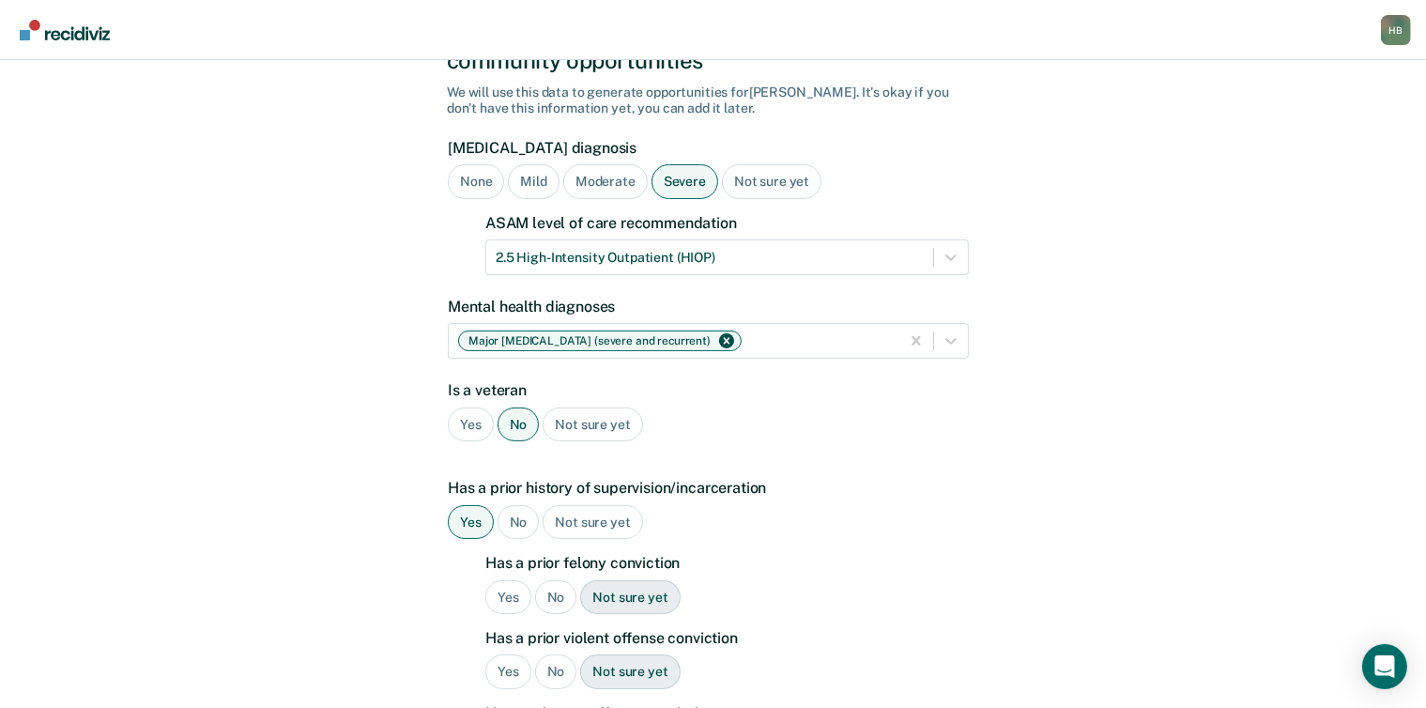
scroll to position [137, 0]
click at [509, 578] on div "Yes" at bounding box center [508, 595] width 46 height 35
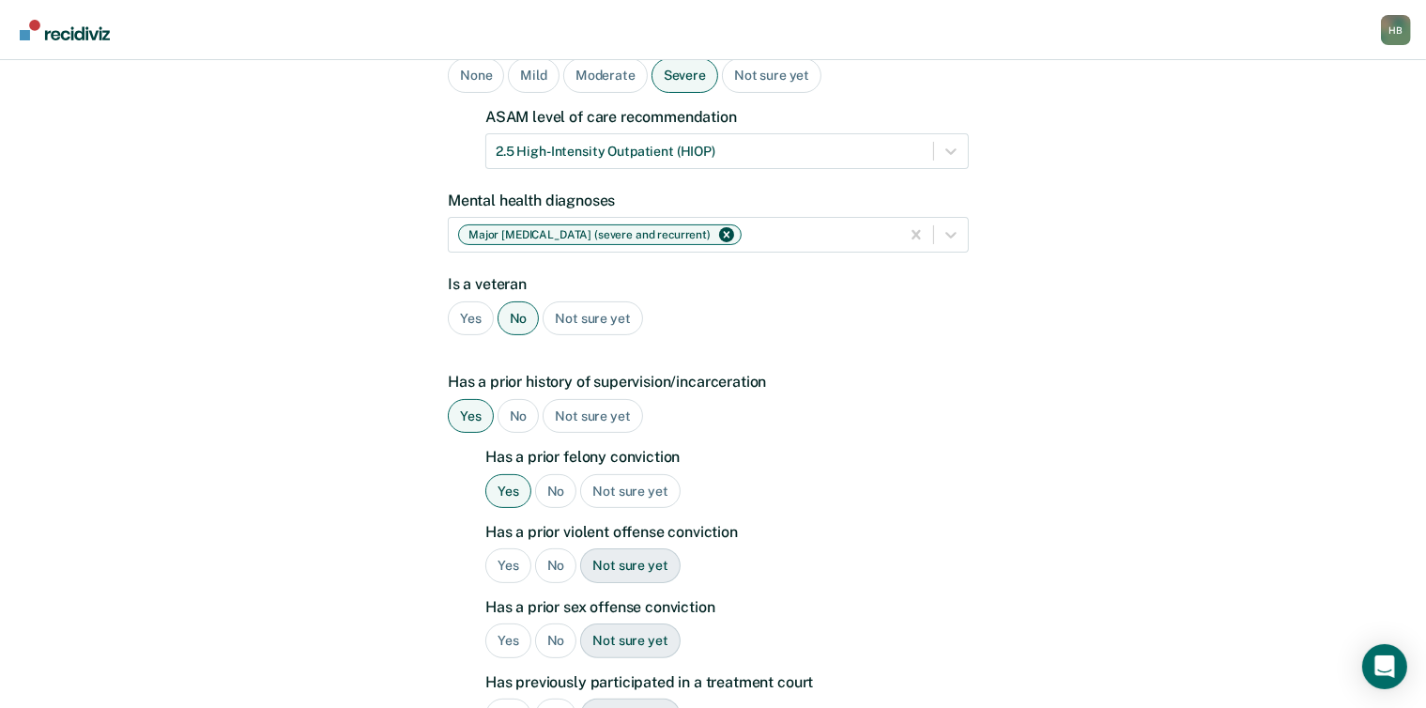
scroll to position [246, 0]
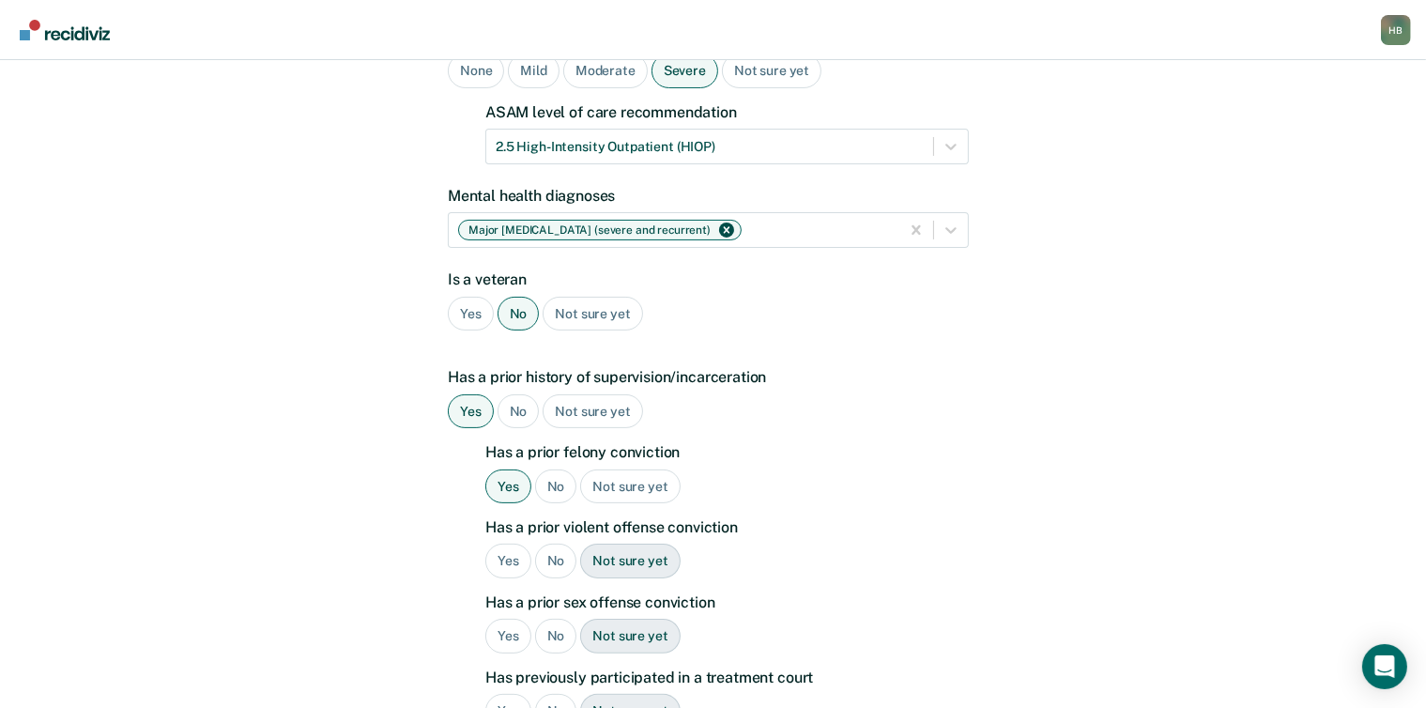
click at [560, 544] on div "No" at bounding box center [556, 561] width 42 height 35
click at [556, 619] on div "No" at bounding box center [556, 636] width 42 height 35
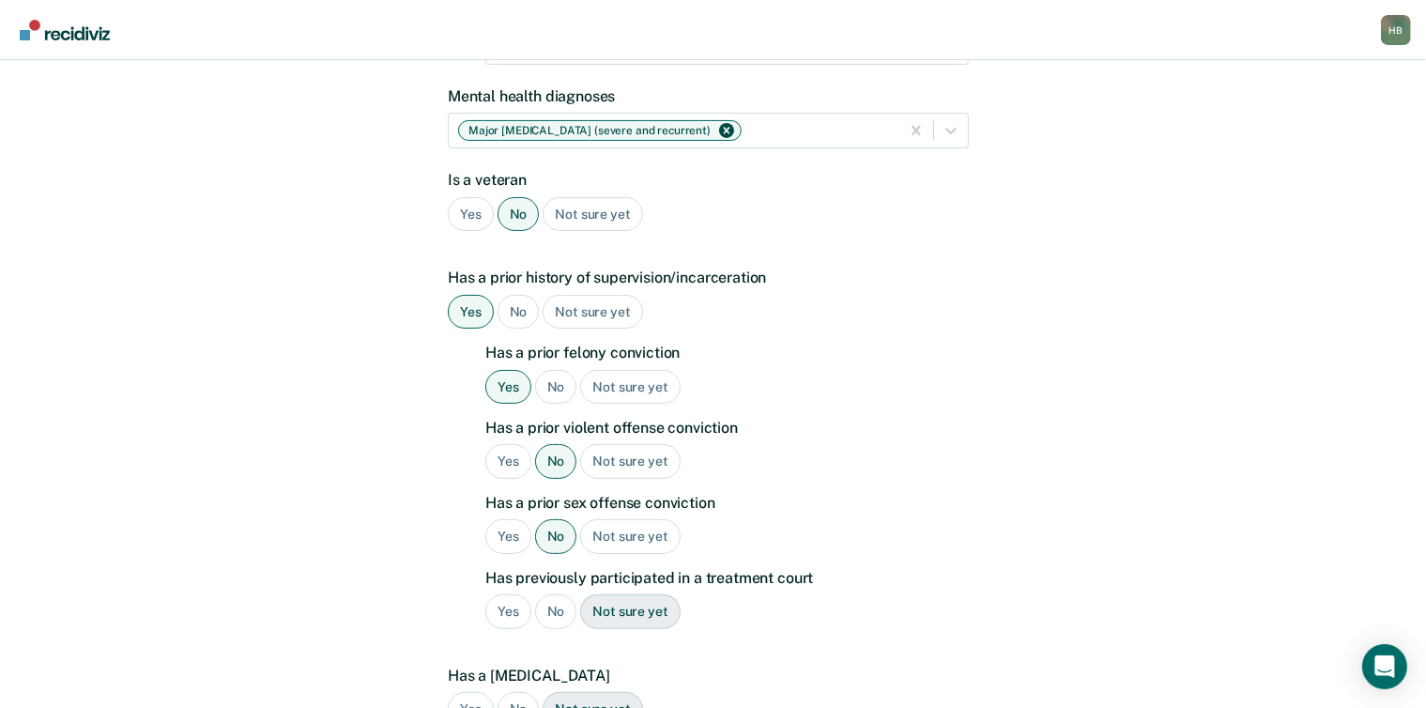
scroll to position [347, 0]
click at [556, 593] on div "No" at bounding box center [556, 610] width 42 height 35
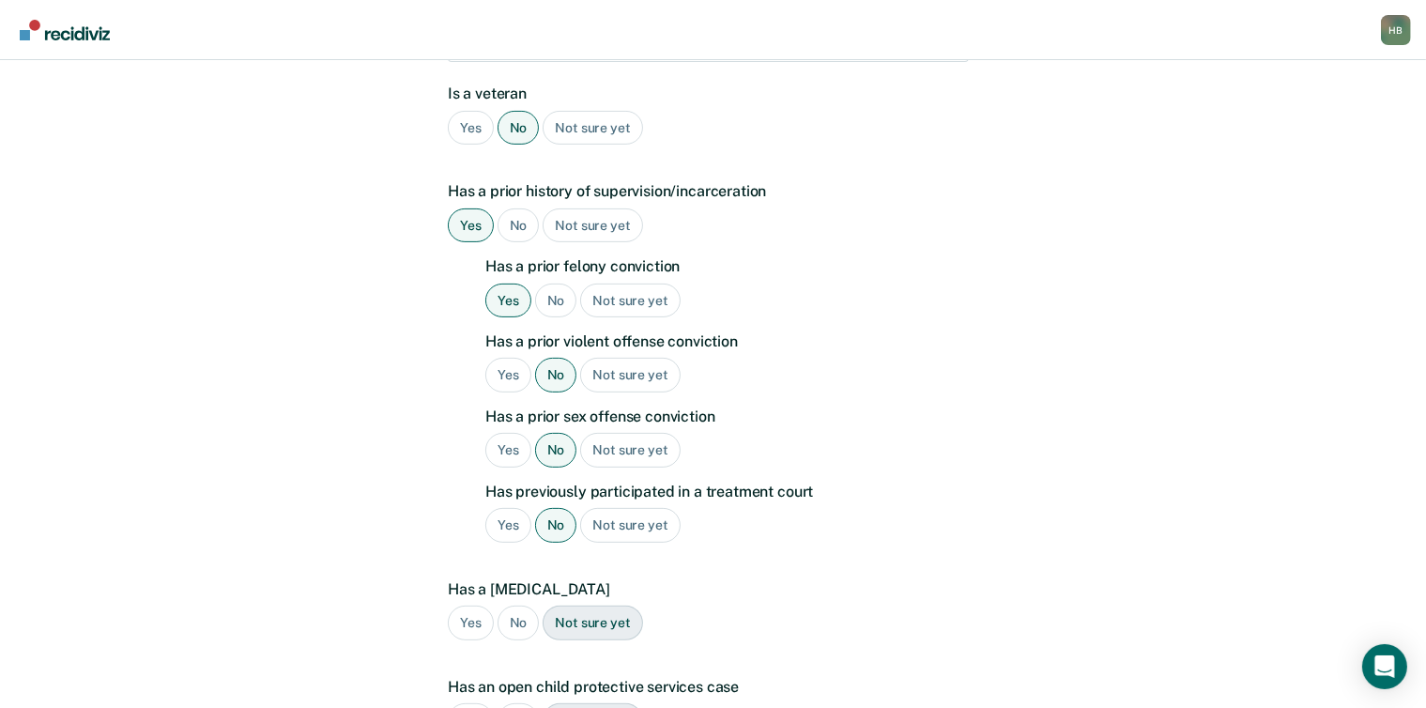
scroll to position [433, 0]
click at [518, 605] on div "No" at bounding box center [519, 622] width 42 height 35
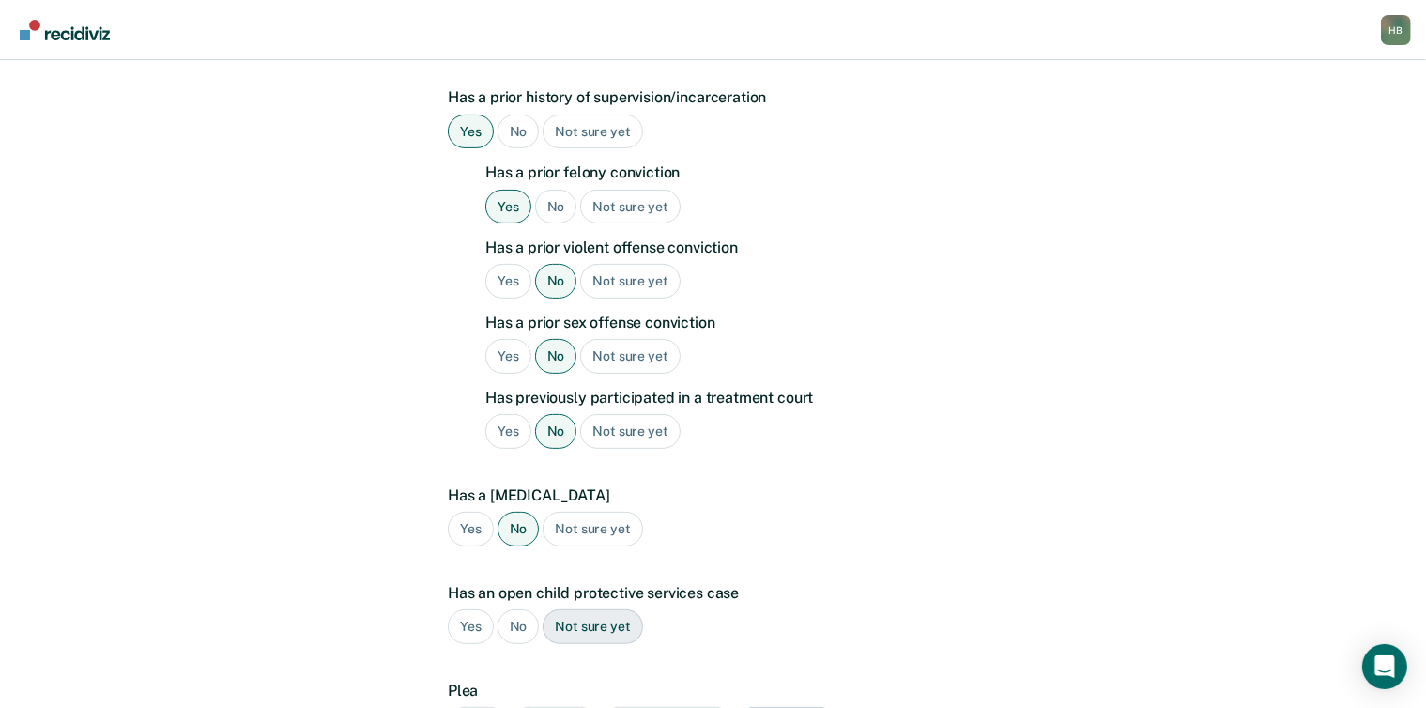
scroll to position [527, 0]
click at [511, 608] on div "No" at bounding box center [519, 625] width 42 height 35
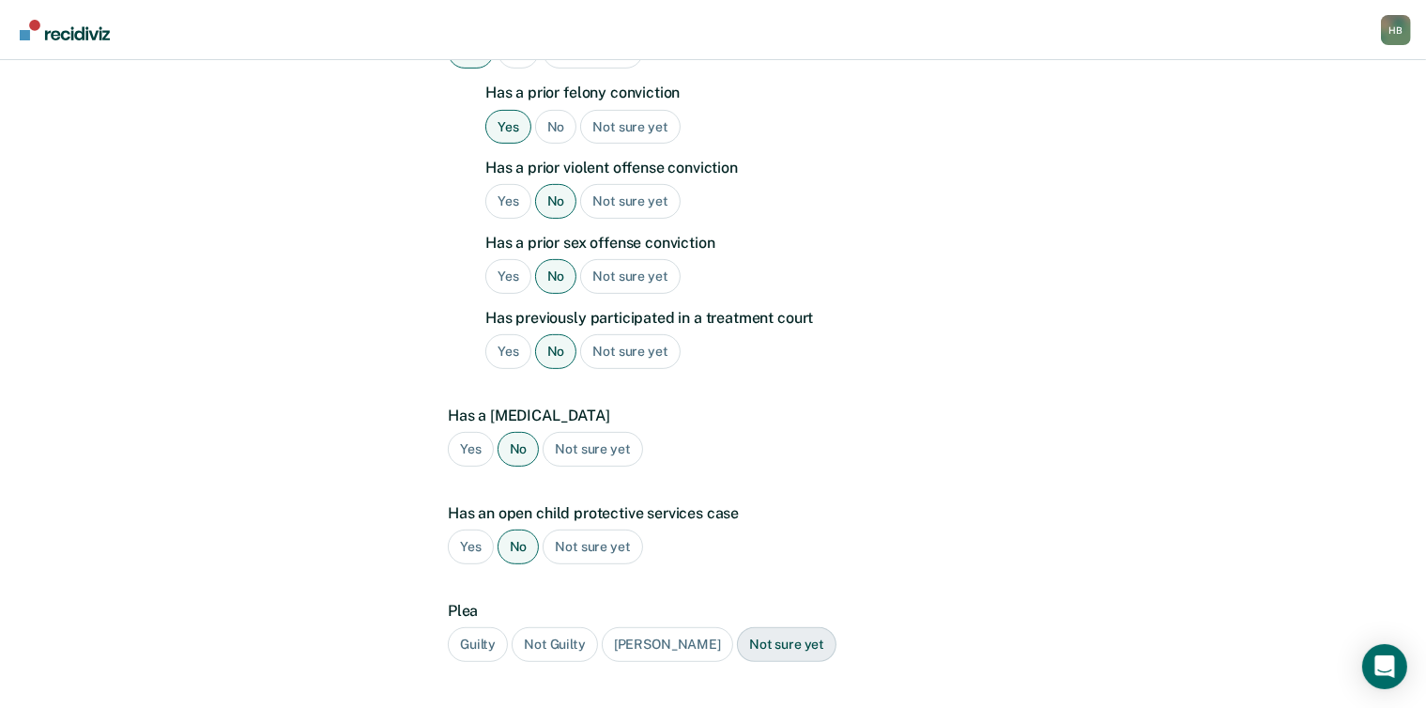
scroll to position [608, 0]
click at [481, 625] on div "Guilty" at bounding box center [478, 642] width 60 height 35
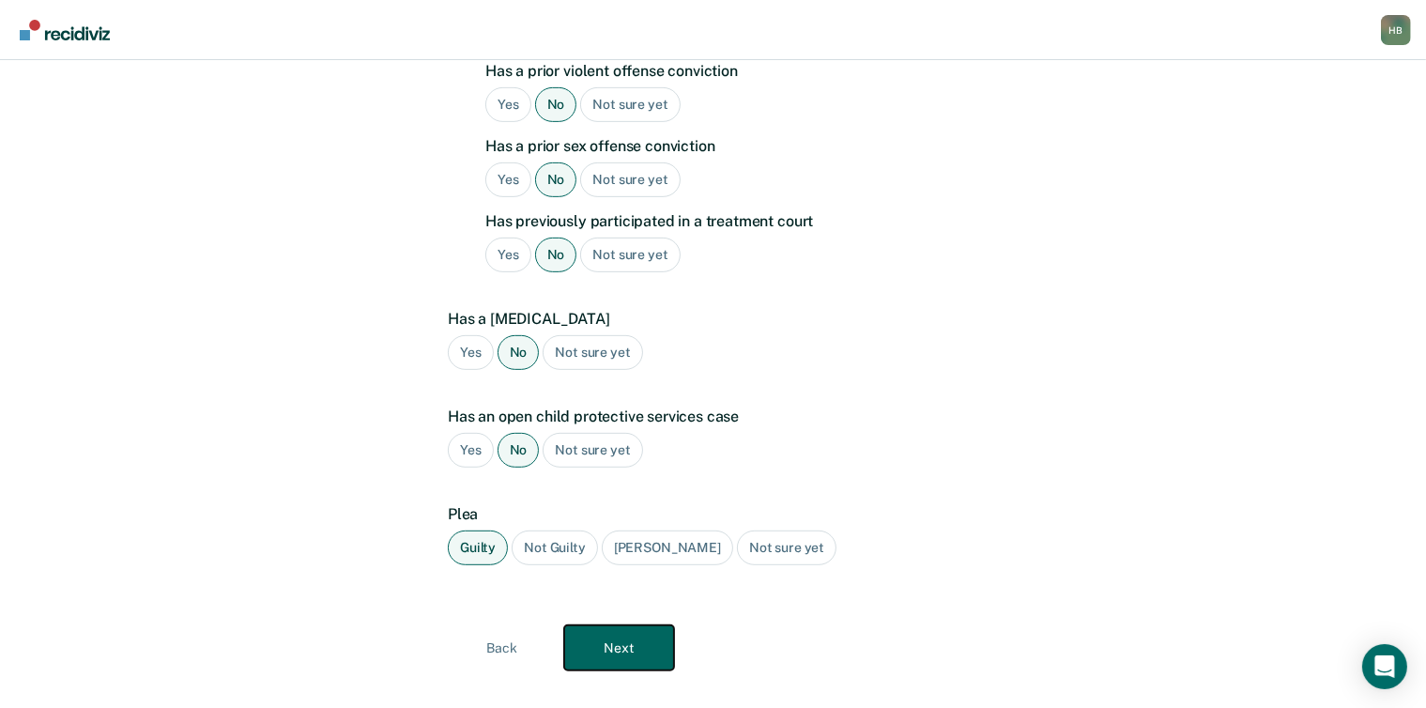
click at [642, 625] on button "Next" at bounding box center [619, 647] width 110 height 45
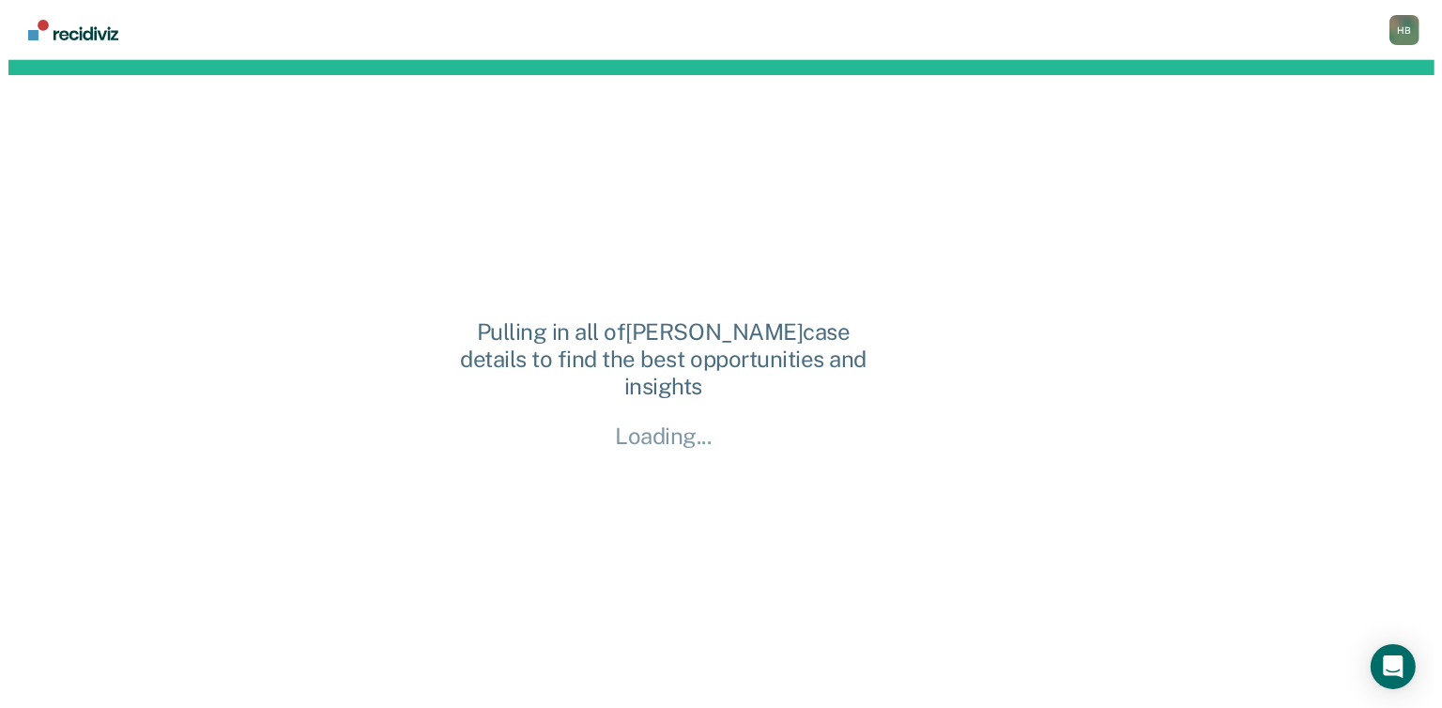
scroll to position [0, 0]
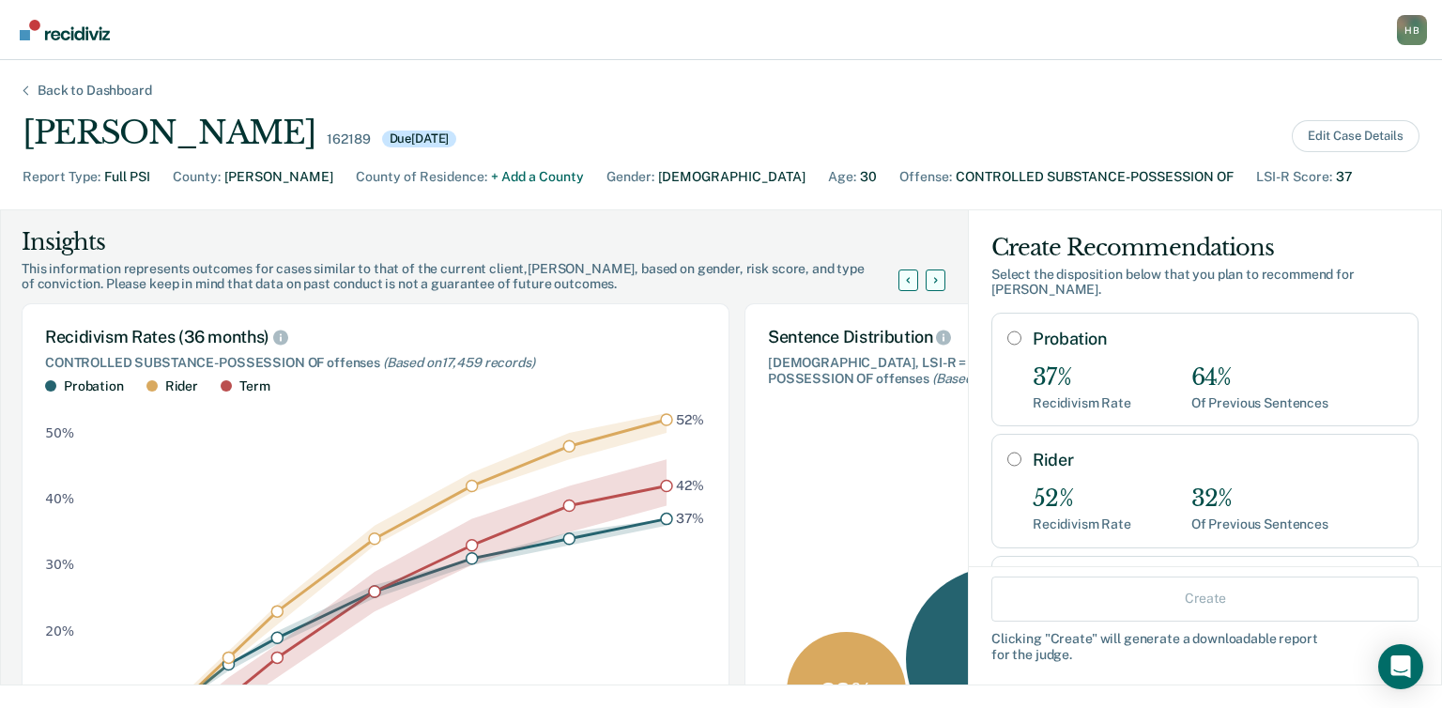
click at [1008, 338] on input "Probation" at bounding box center [1015, 338] width 14 height 15
radio input "true"
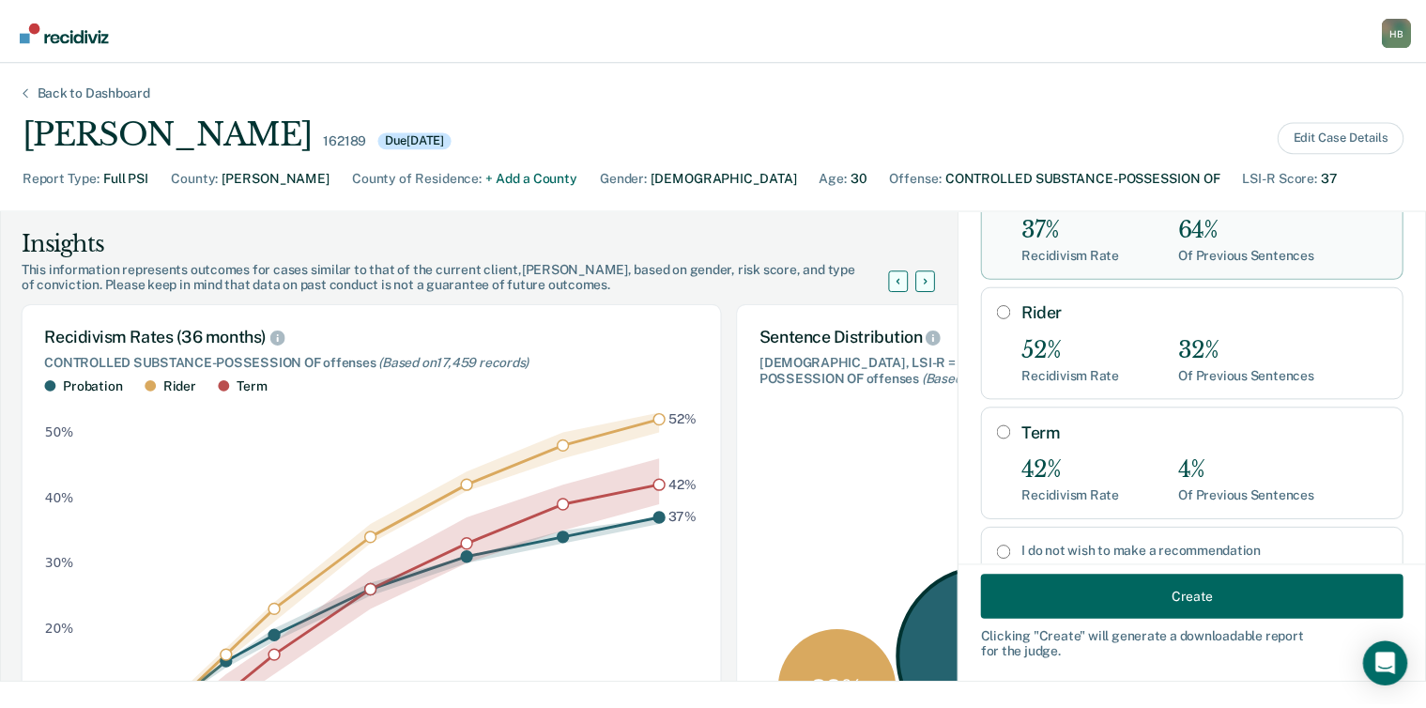
scroll to position [203, 0]
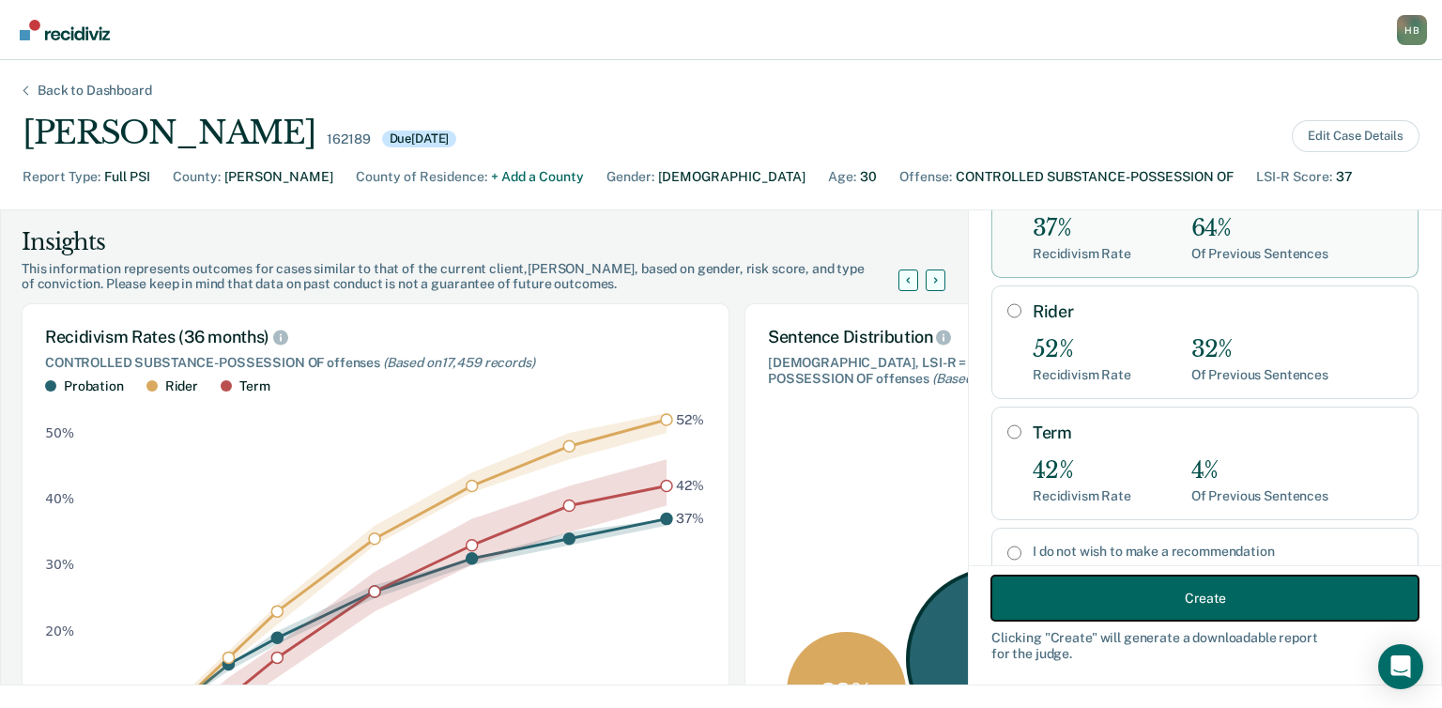
click at [1137, 599] on button "Create" at bounding box center [1205, 598] width 427 height 45
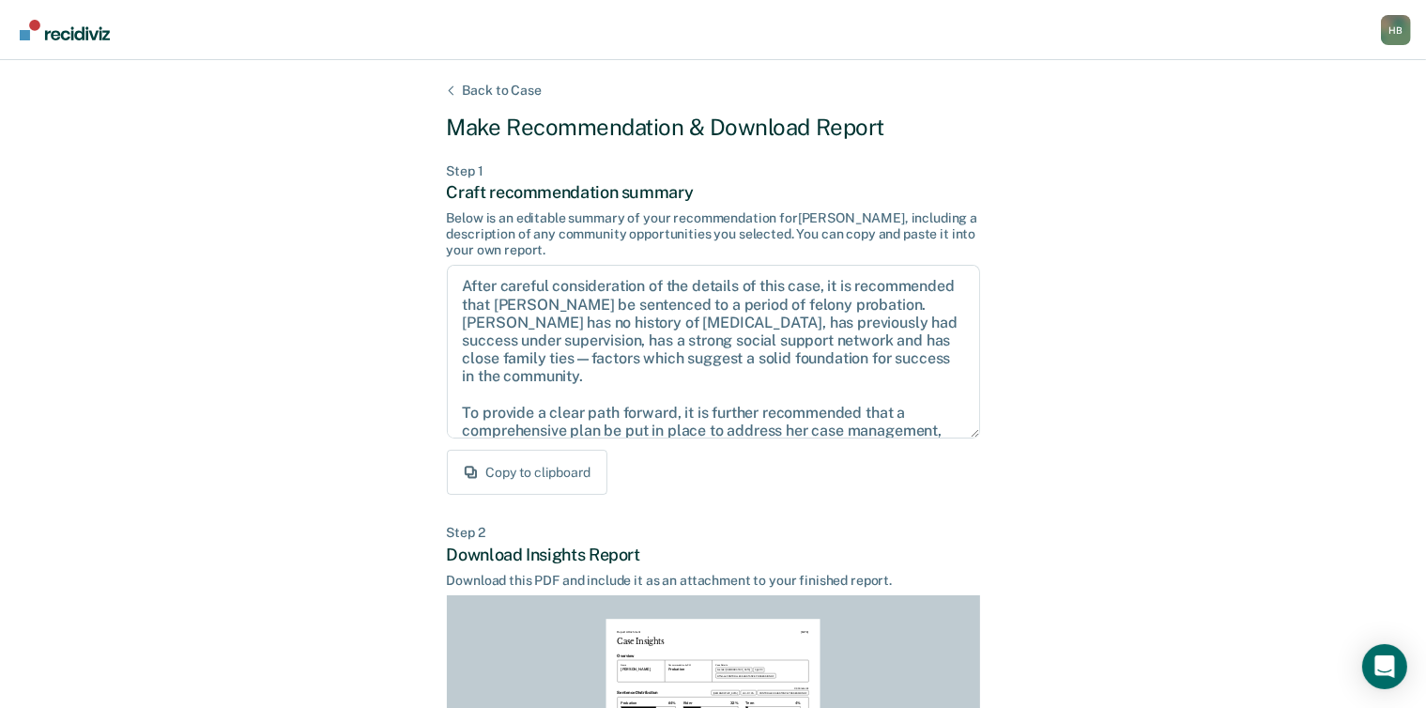
scroll to position [362, 0]
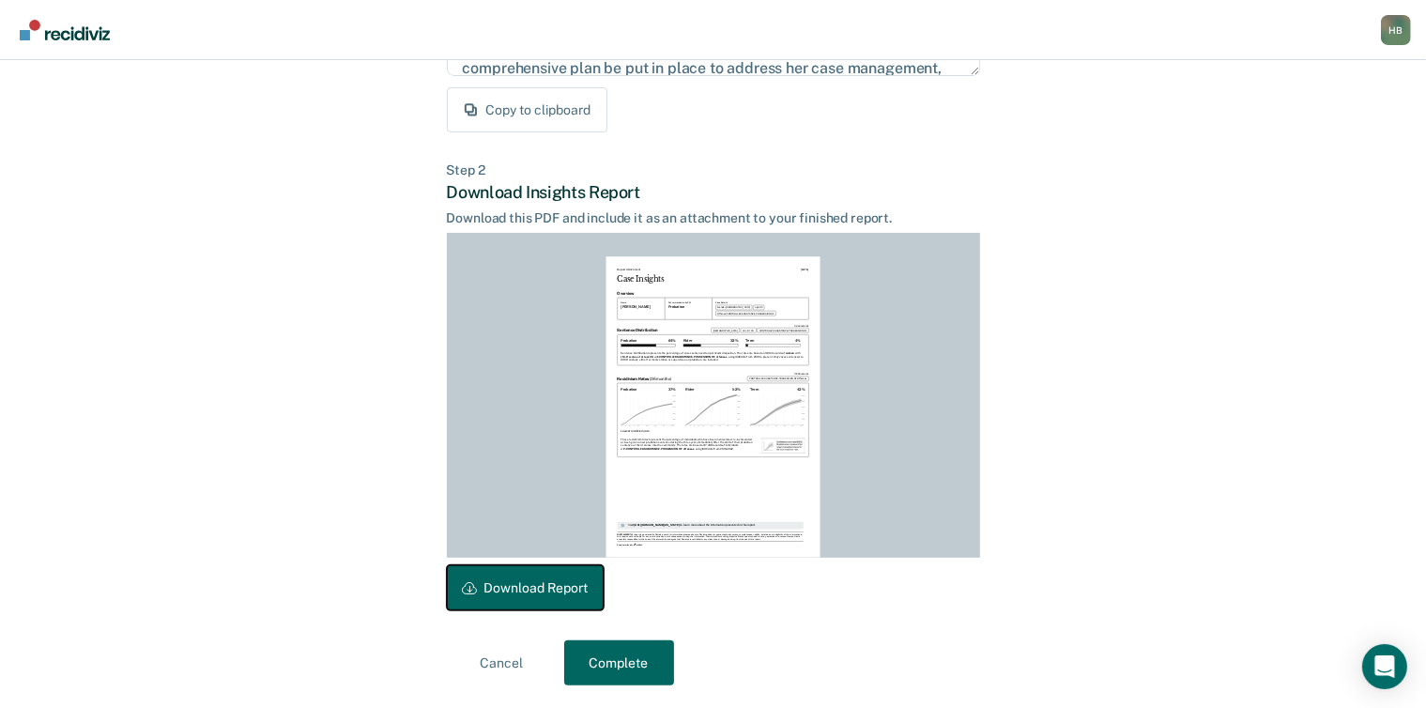
click at [559, 591] on button "Download Report" at bounding box center [525, 587] width 157 height 45
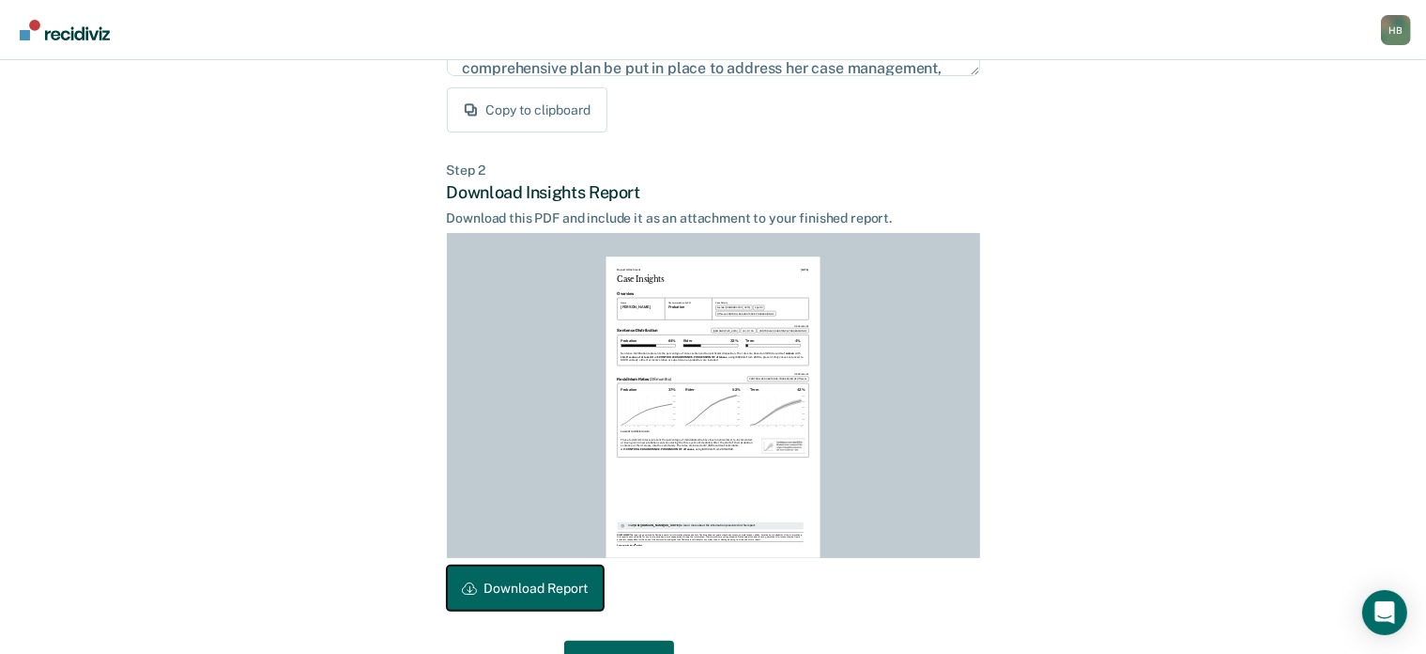
scroll to position [417, 0]
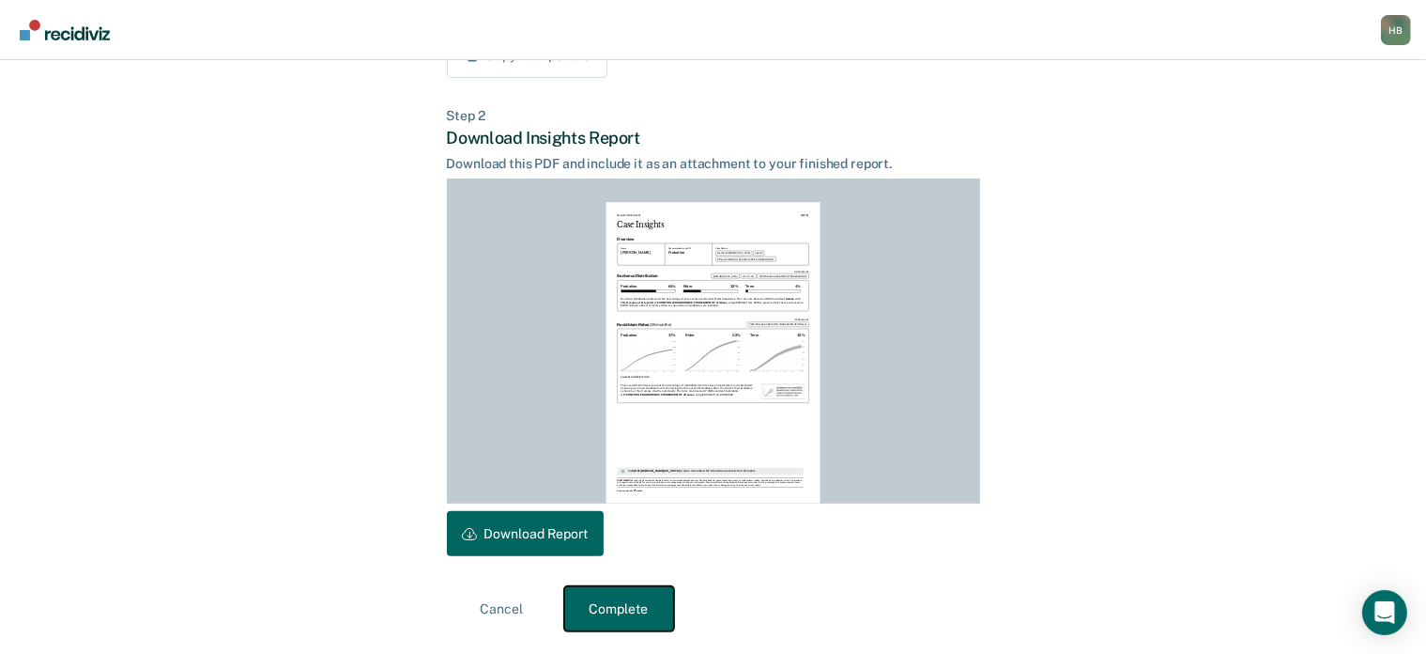
click at [627, 611] on button "Complete" at bounding box center [619, 608] width 110 height 45
